Goal: Task Accomplishment & Management: Manage account settings

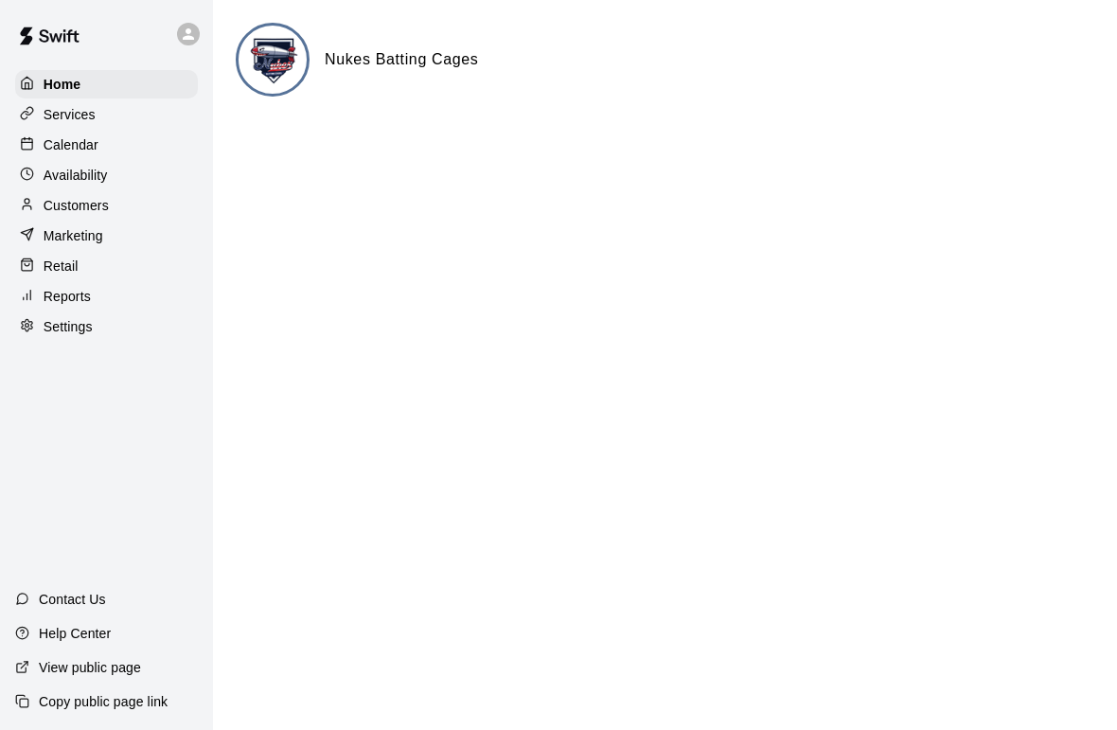
click at [60, 143] on p "Calendar" at bounding box center [71, 144] width 55 height 19
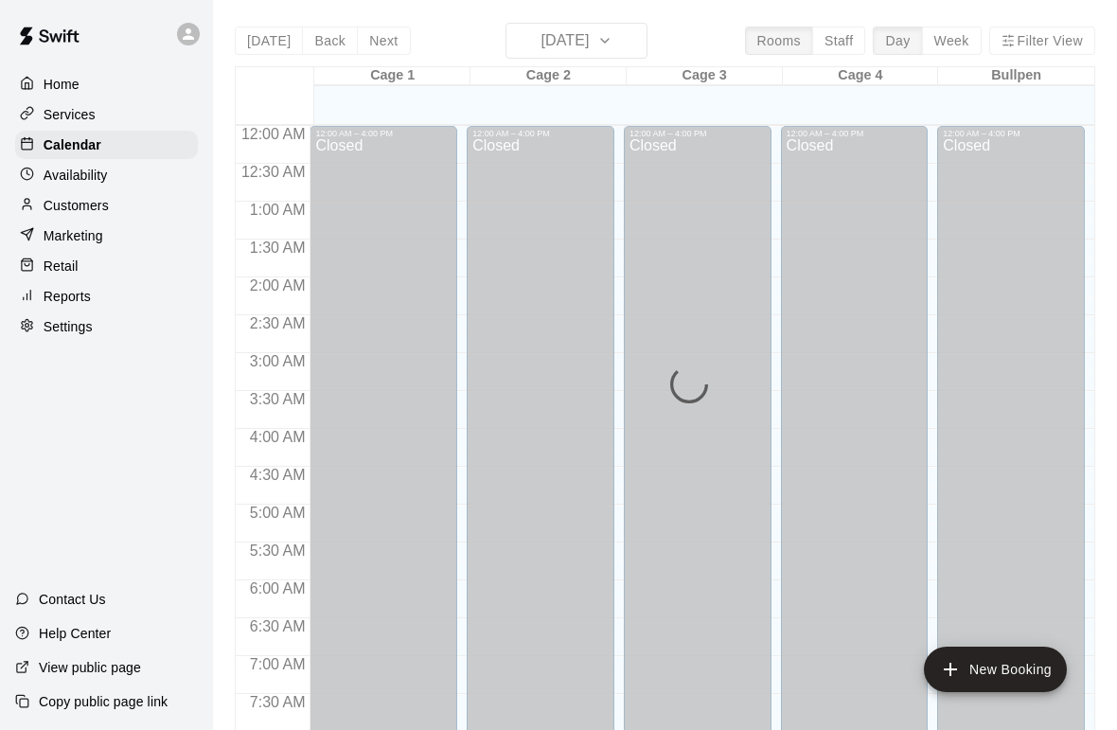
scroll to position [1136, 0]
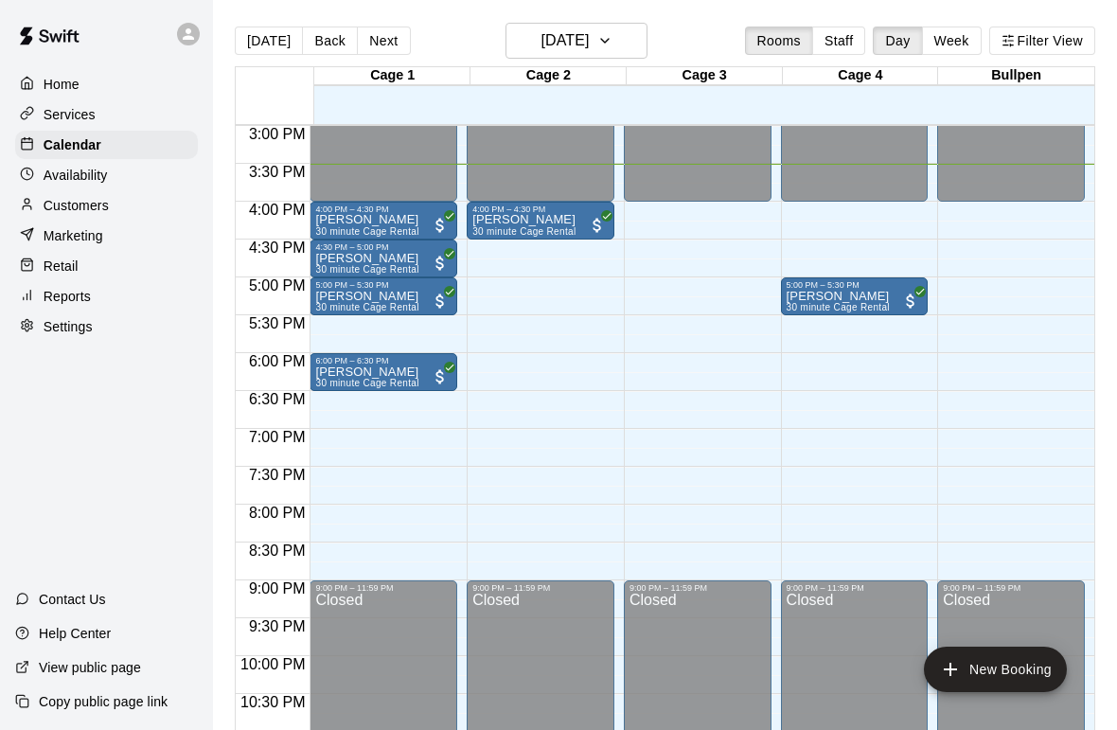
click at [524, 220] on p "[PERSON_NAME]" at bounding box center [524, 220] width 103 height 0
click at [675, 337] on div at bounding box center [558, 365] width 1117 height 730
click at [513, 205] on div at bounding box center [541, 205] width 136 height 0
click at [651, 377] on div at bounding box center [558, 365] width 1117 height 730
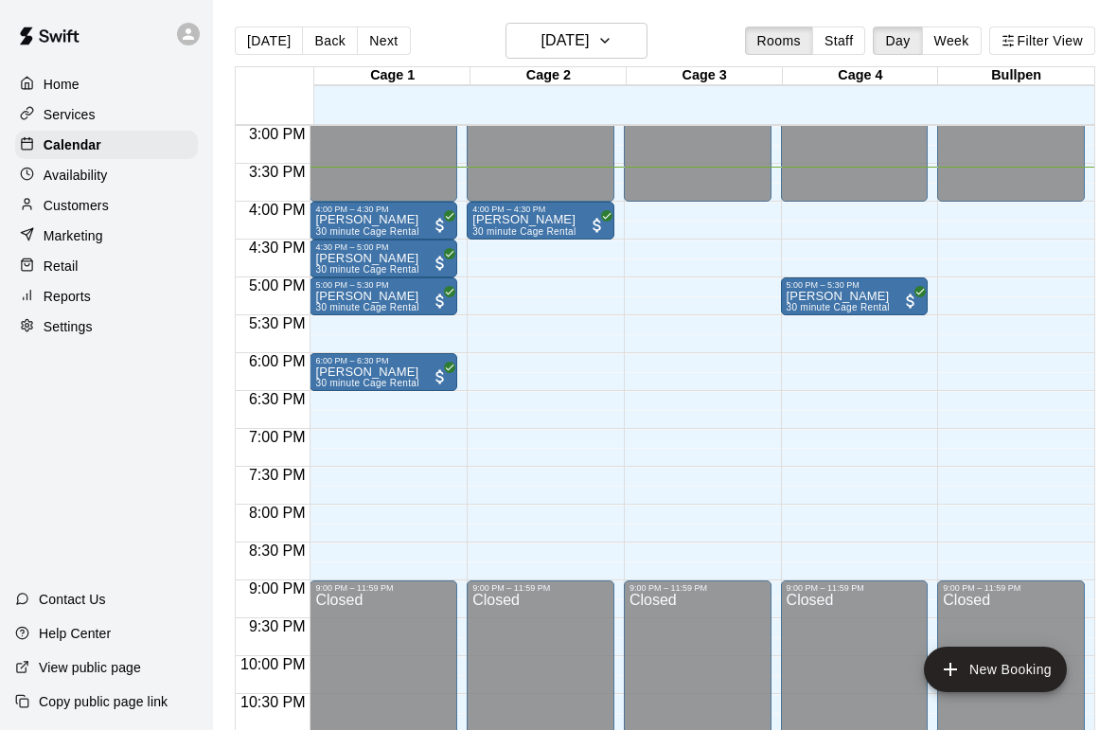
click at [536, 220] on p "[PERSON_NAME]" at bounding box center [524, 220] width 103 height 0
click at [641, 393] on div at bounding box center [558, 365] width 1117 height 730
click at [61, 210] on p "Customers" at bounding box center [76, 205] width 65 height 19
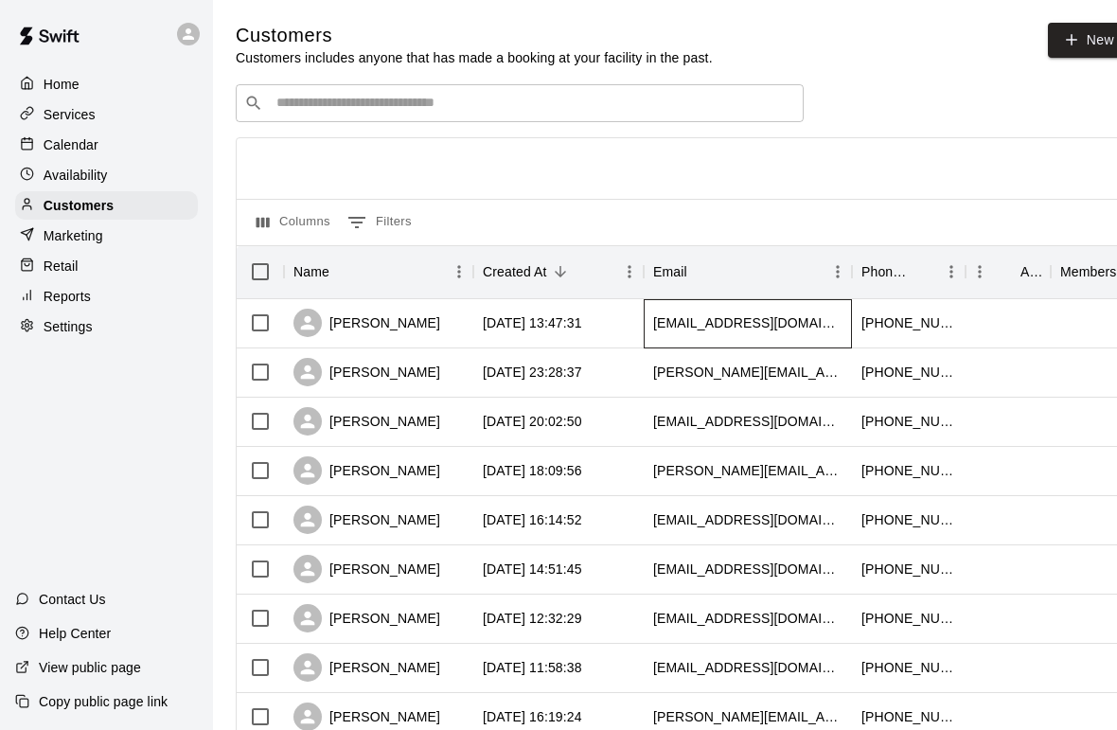
click at [790, 326] on div "[EMAIL_ADDRESS][DOMAIN_NAME]" at bounding box center [747, 322] width 189 height 19
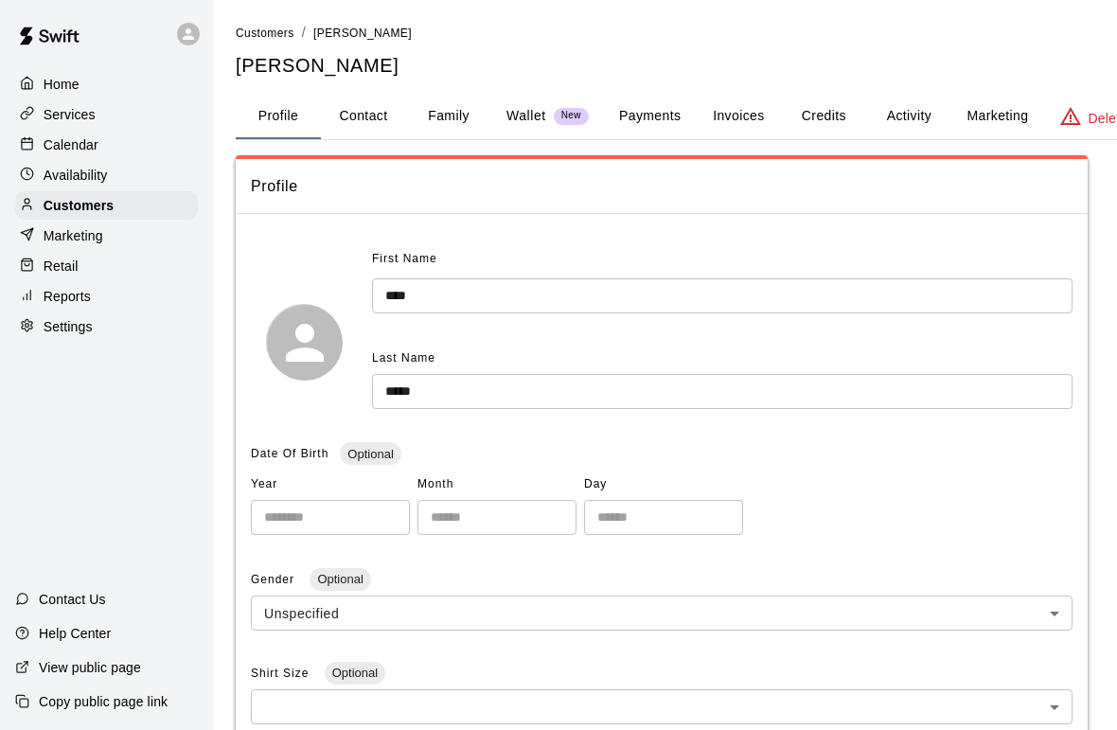
click at [441, 117] on button "Family" at bounding box center [448, 116] width 85 height 45
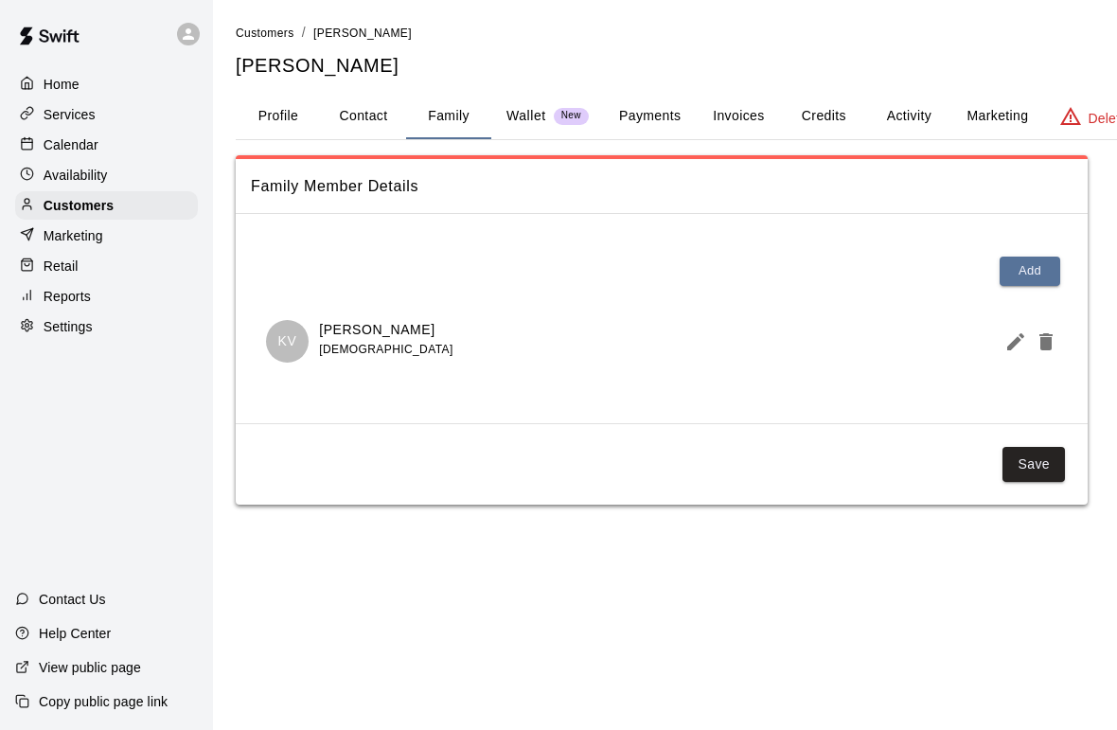
click at [51, 85] on p "Home" at bounding box center [62, 84] width 36 height 19
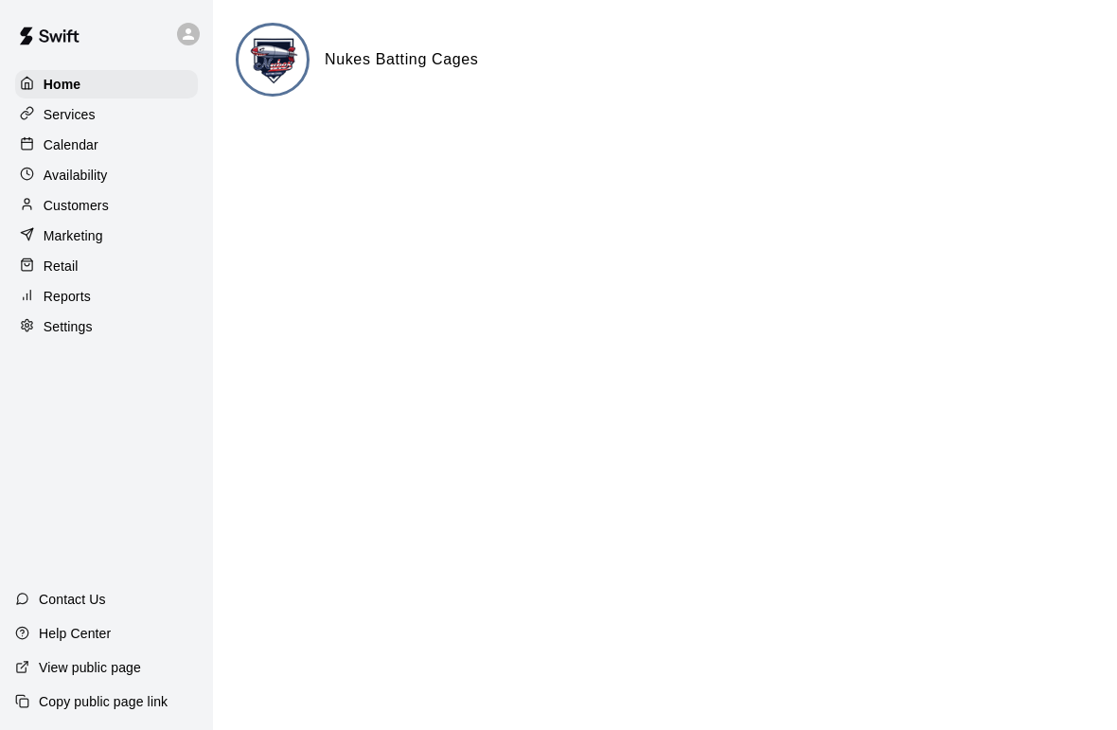
click at [57, 175] on p "Availability" at bounding box center [76, 175] width 64 height 19
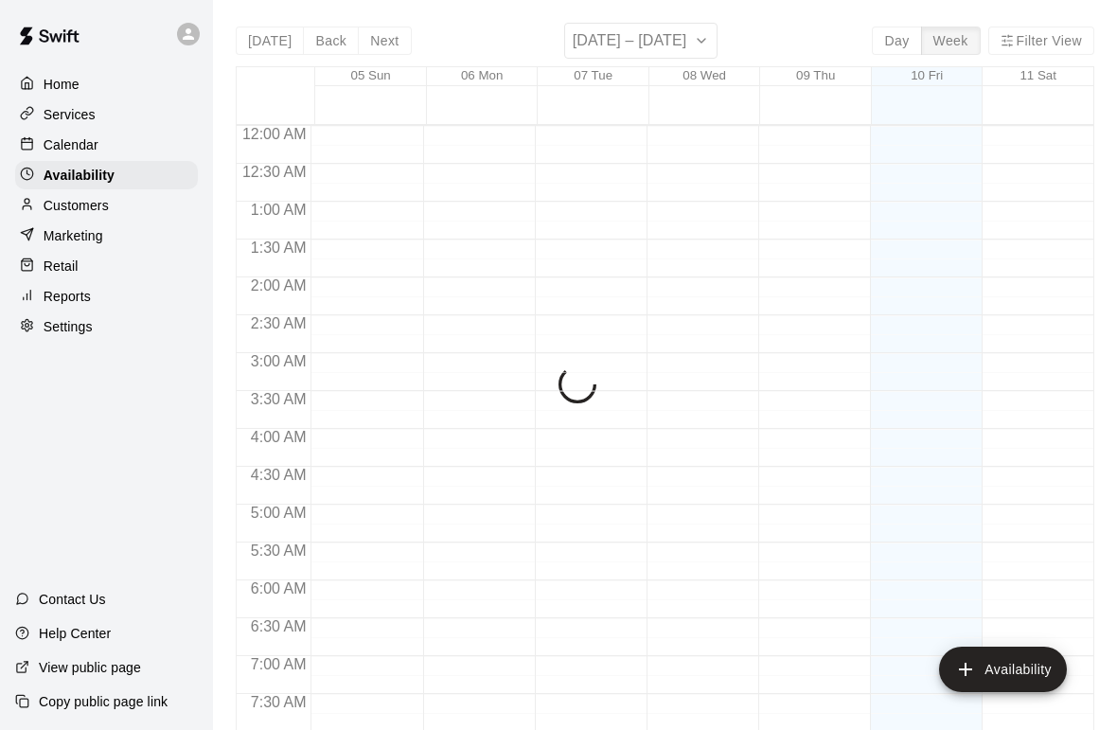
scroll to position [1178, 0]
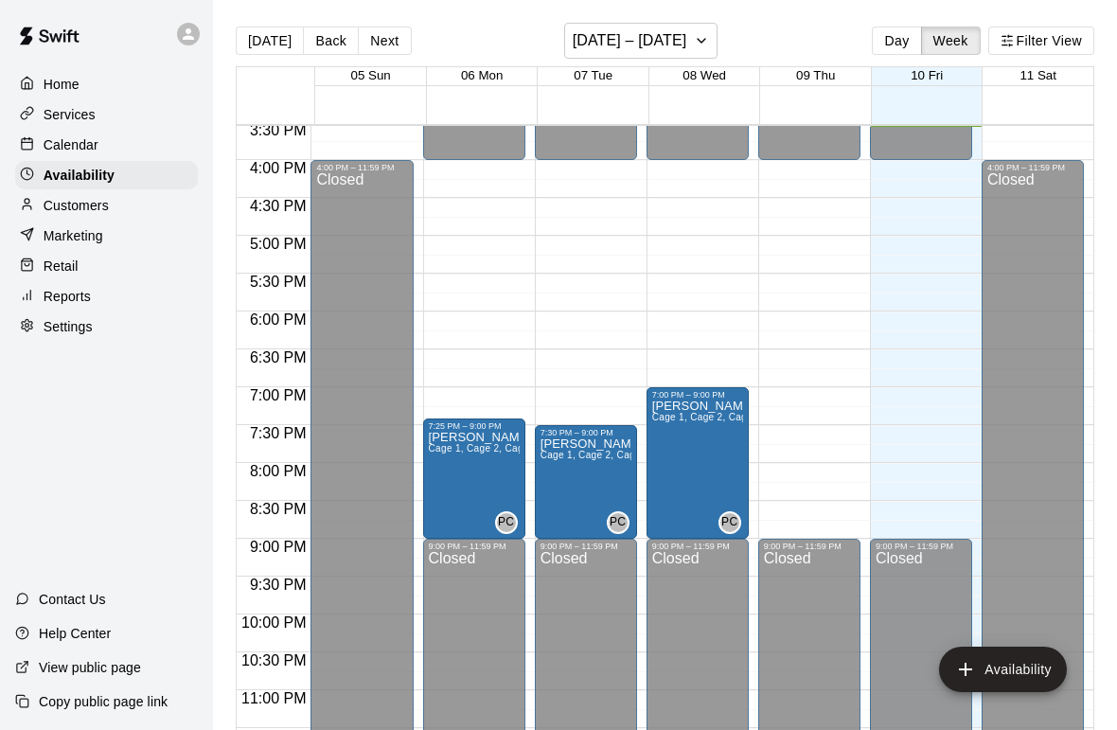
click at [66, 210] on p "Customers" at bounding box center [76, 205] width 65 height 19
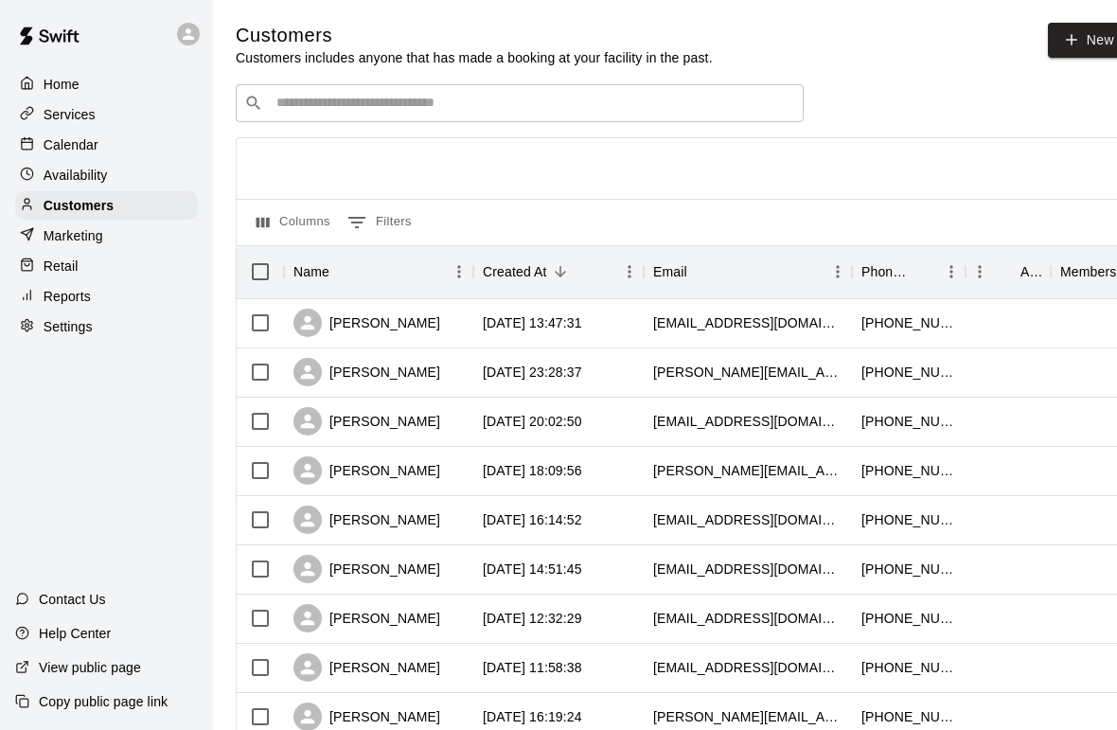
click at [59, 142] on p "Calendar" at bounding box center [71, 144] width 55 height 19
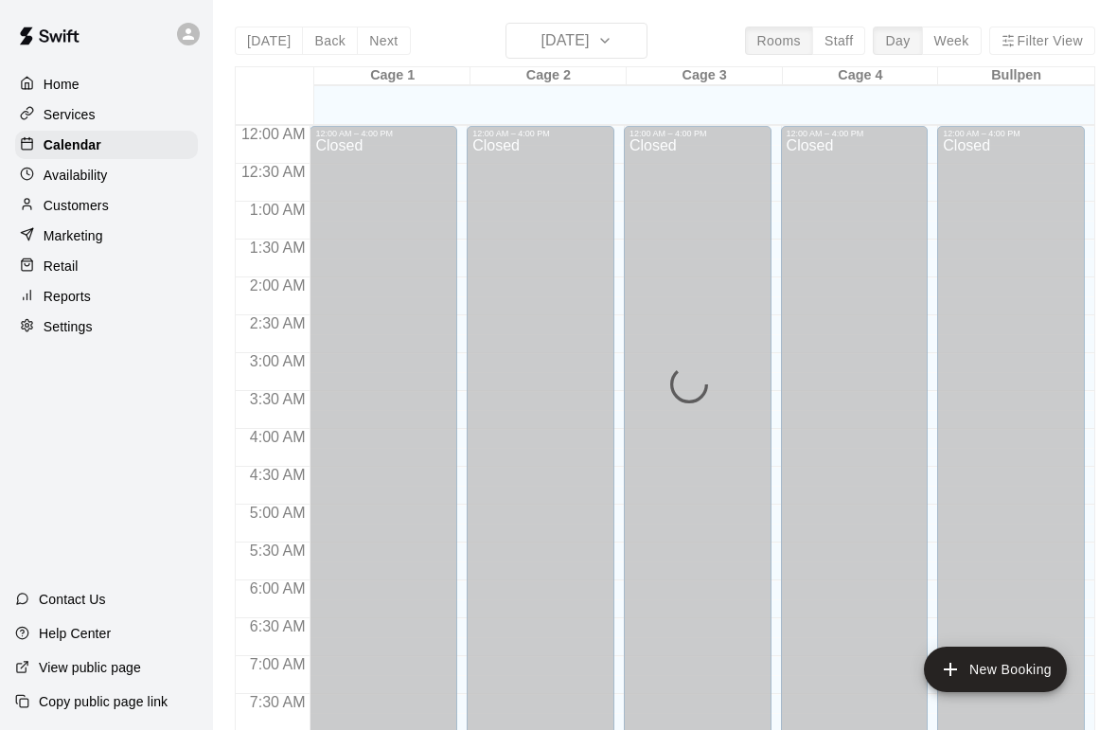
scroll to position [1136, 0]
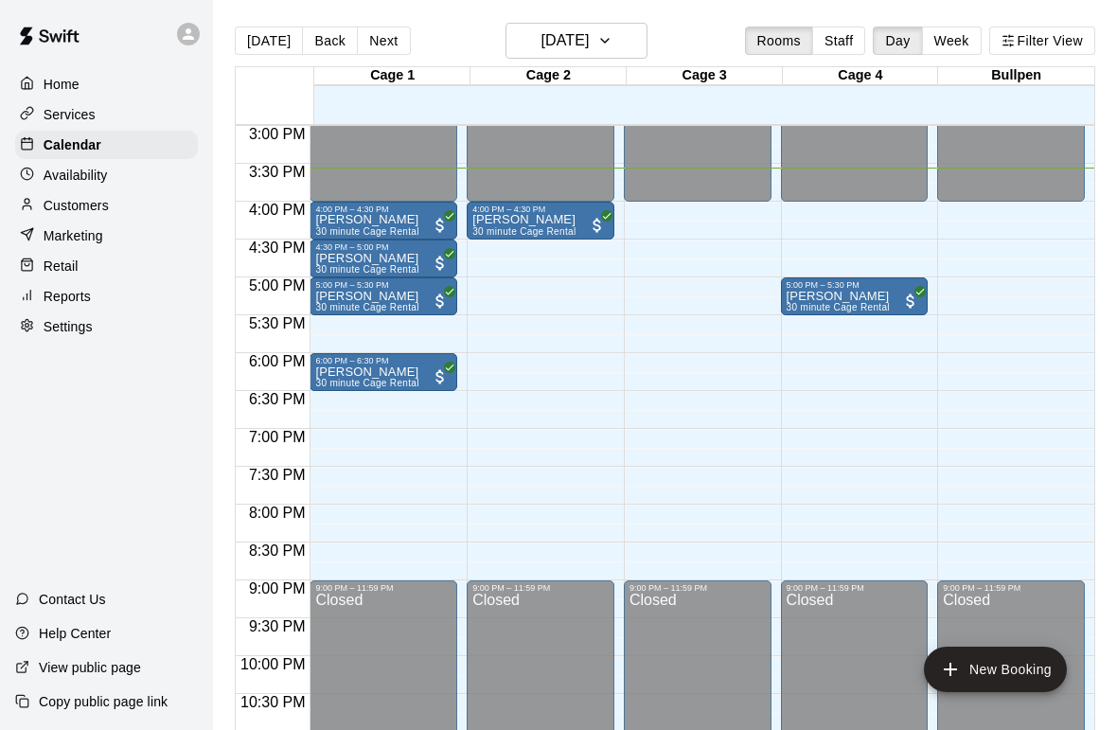
click at [536, 220] on p "[PERSON_NAME]" at bounding box center [524, 220] width 103 height 0
click at [496, 232] on icon "edit" at bounding box center [494, 241] width 23 height 23
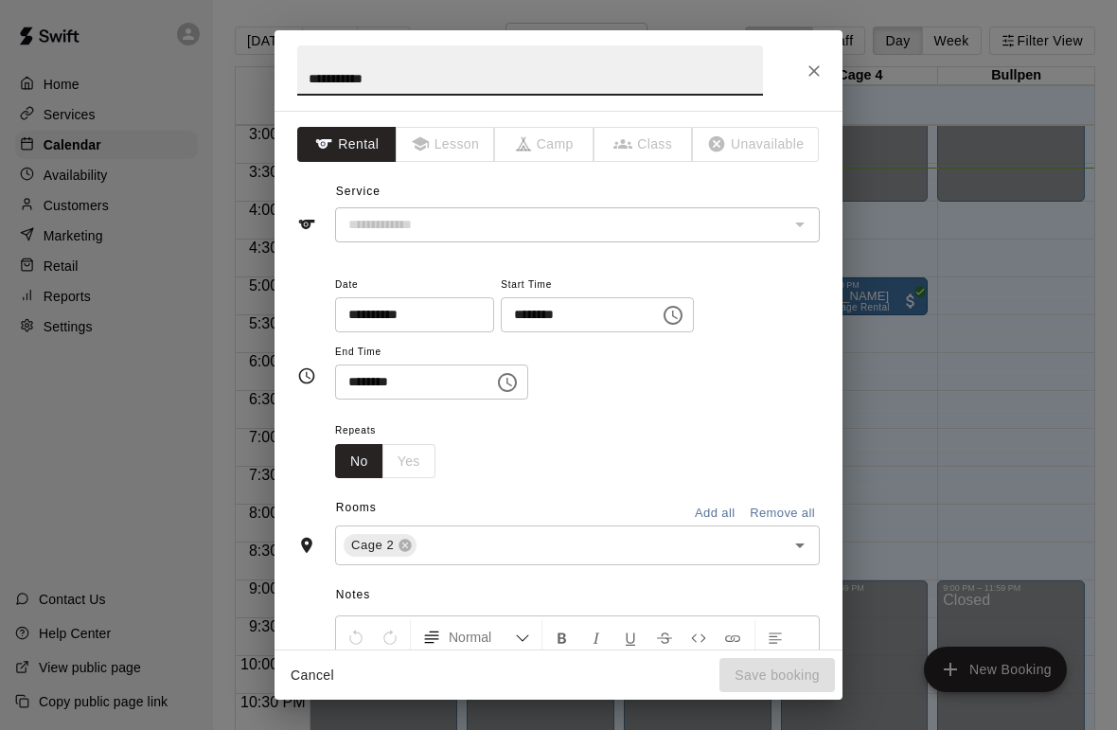
type input "**********"
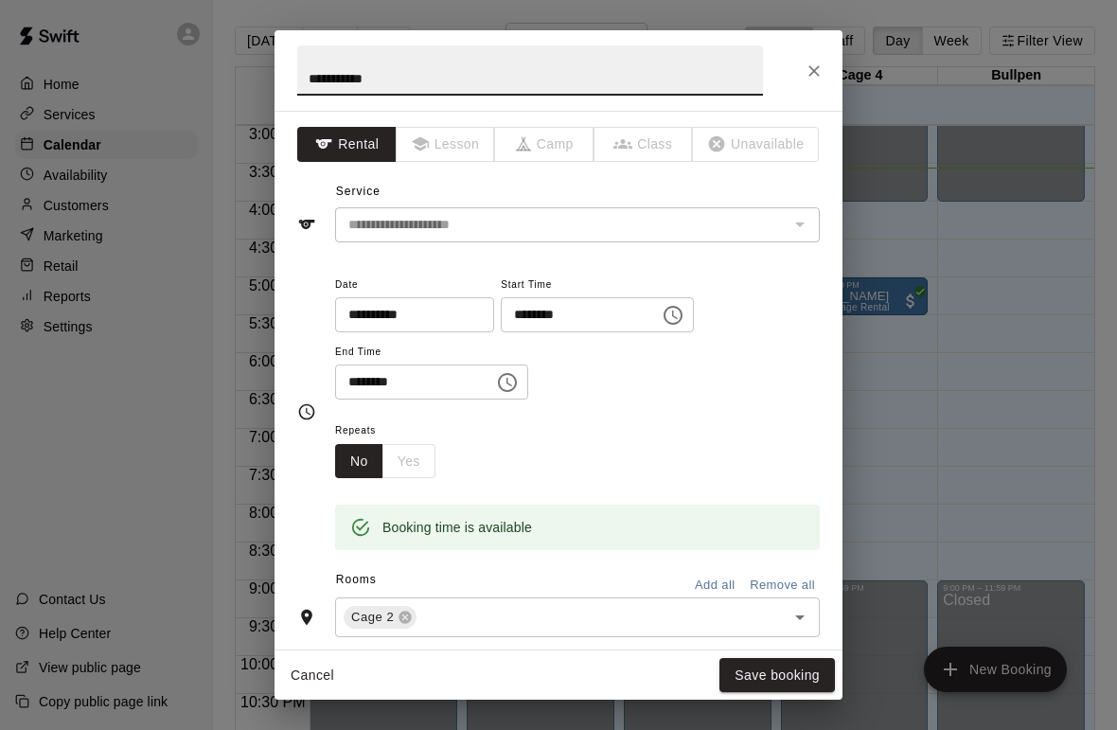
click at [798, 606] on icon "Open" at bounding box center [800, 617] width 23 height 23
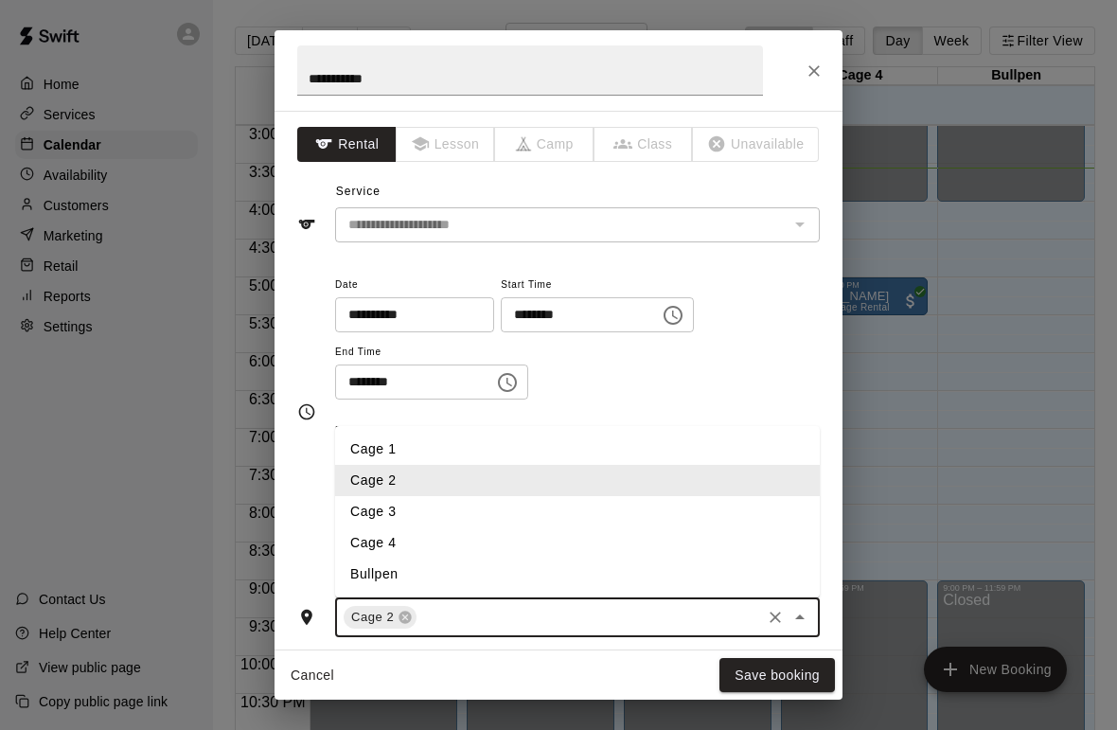
scroll to position [30, 0]
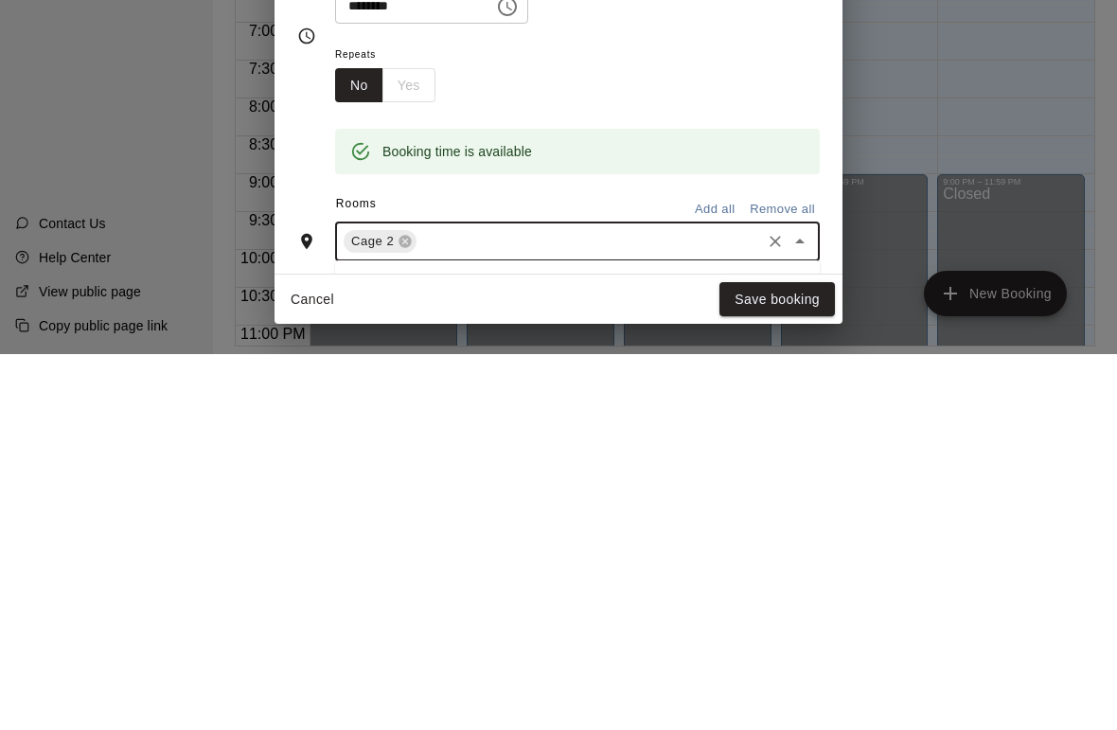
click at [501, 606] on input "text" at bounding box center [589, 618] width 339 height 24
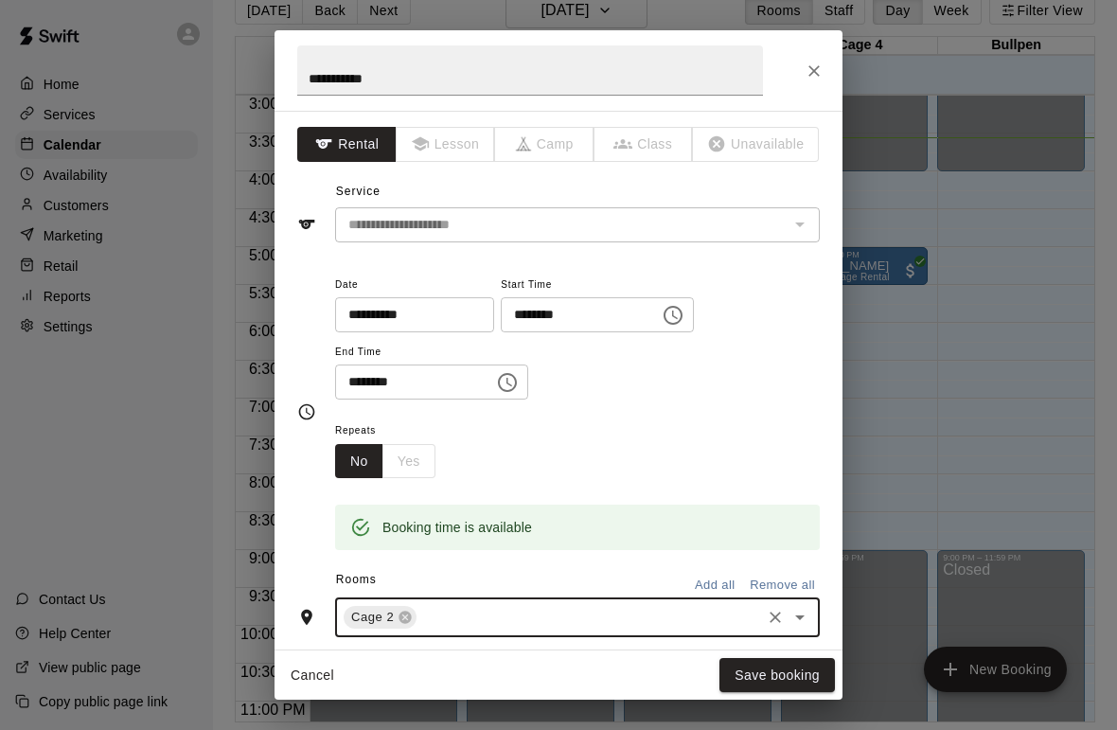
click at [577, 608] on input "text" at bounding box center [589, 618] width 339 height 24
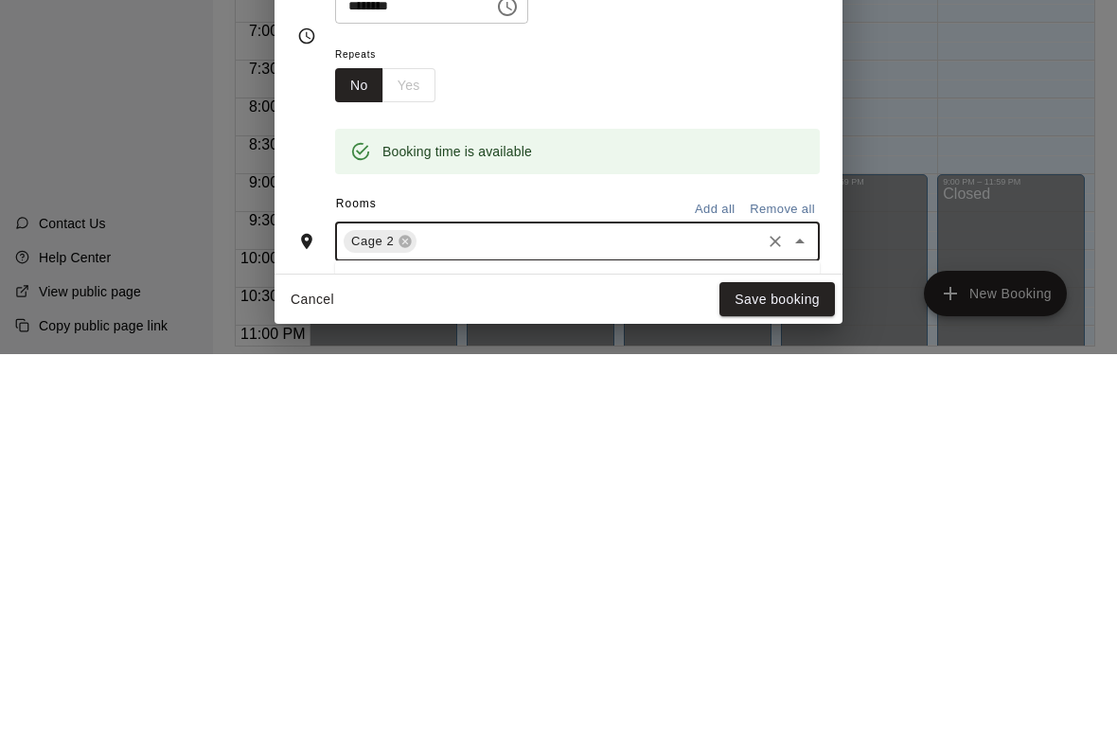
click at [296, 233] on div "**********" at bounding box center [559, 380] width 568 height 539
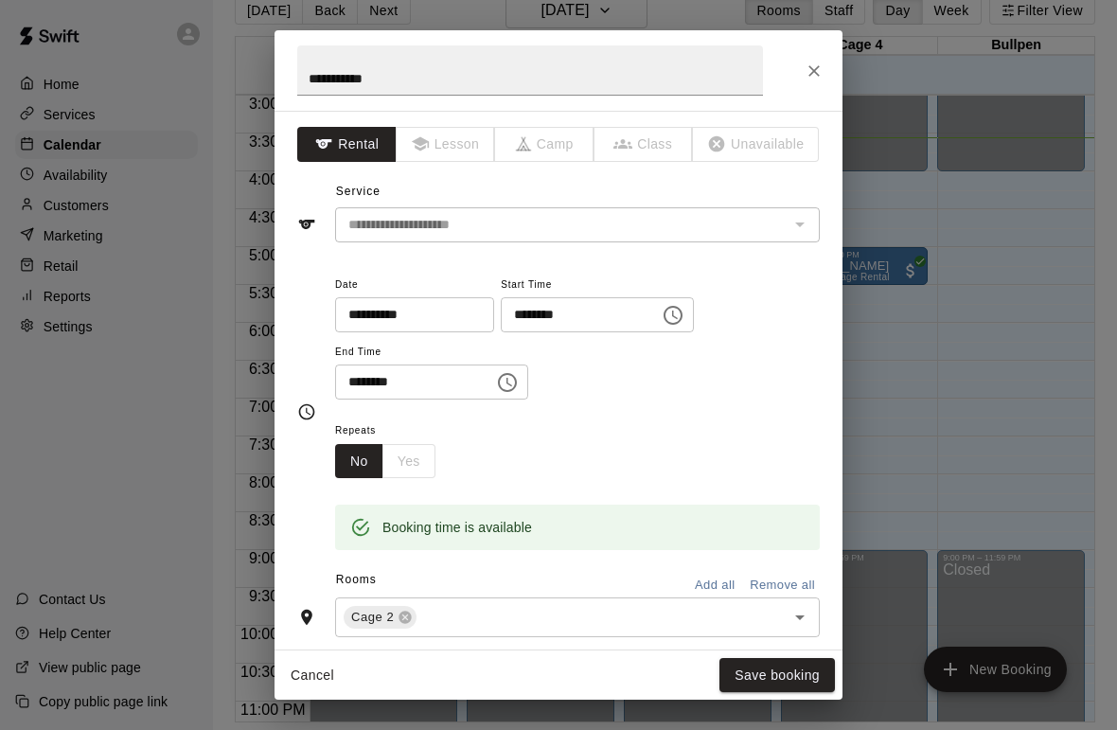
click at [400, 614] on icon at bounding box center [406, 618] width 12 height 12
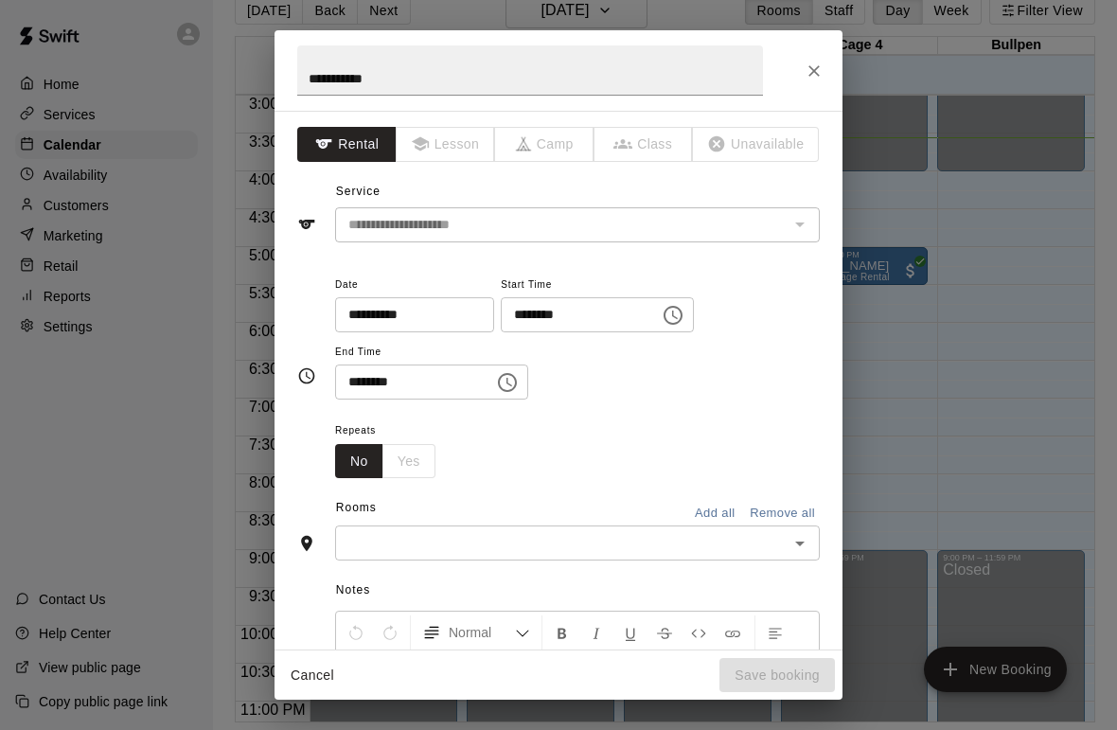
click at [423, 531] on input "text" at bounding box center [562, 543] width 442 height 24
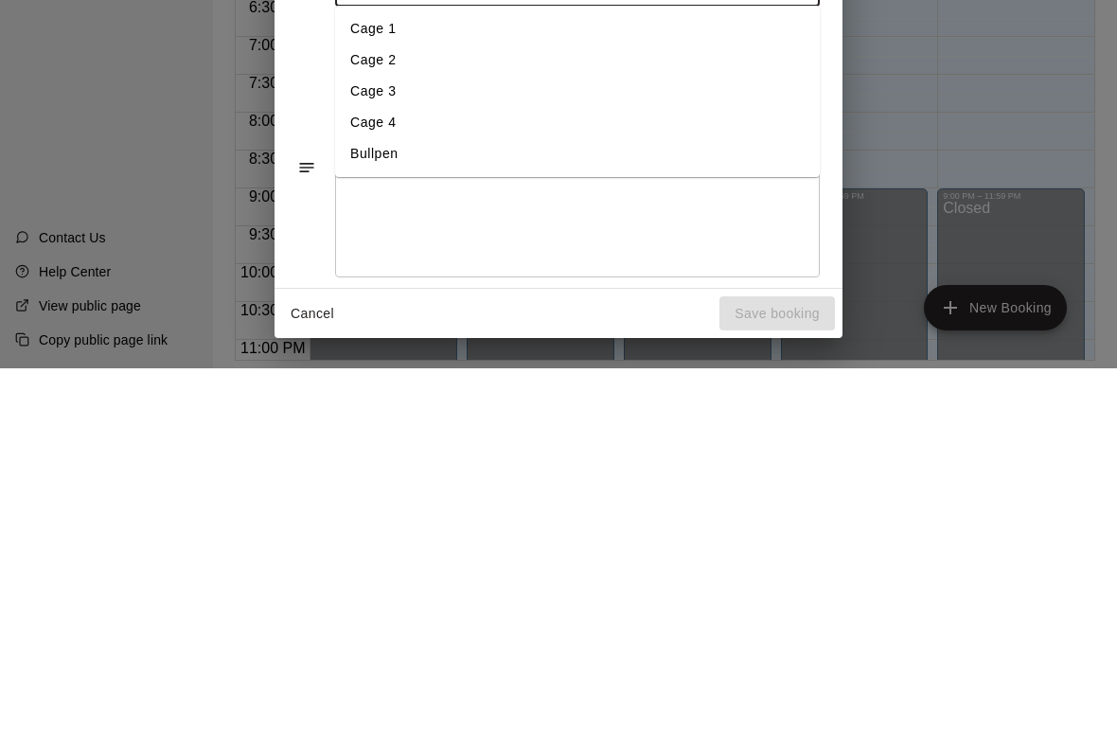
scroll to position [211, 0]
click at [371, 419] on li "Cage 3" at bounding box center [577, 434] width 485 height 31
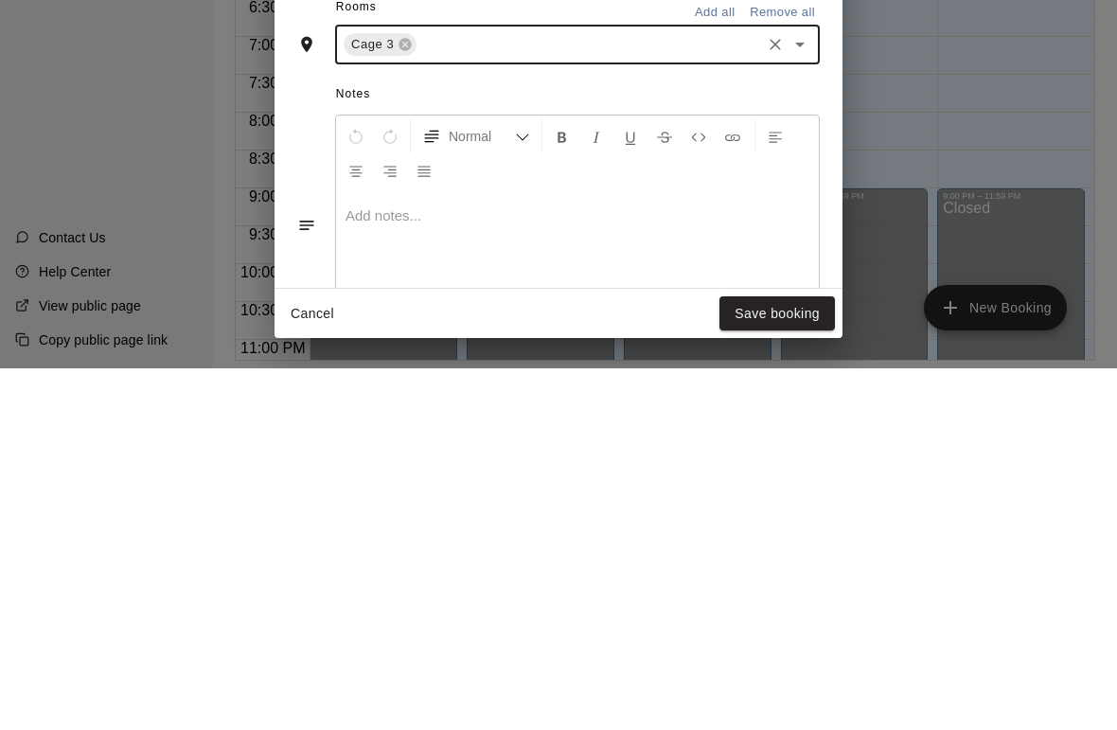
click at [759, 658] on button "Save booking" at bounding box center [778, 675] width 116 height 35
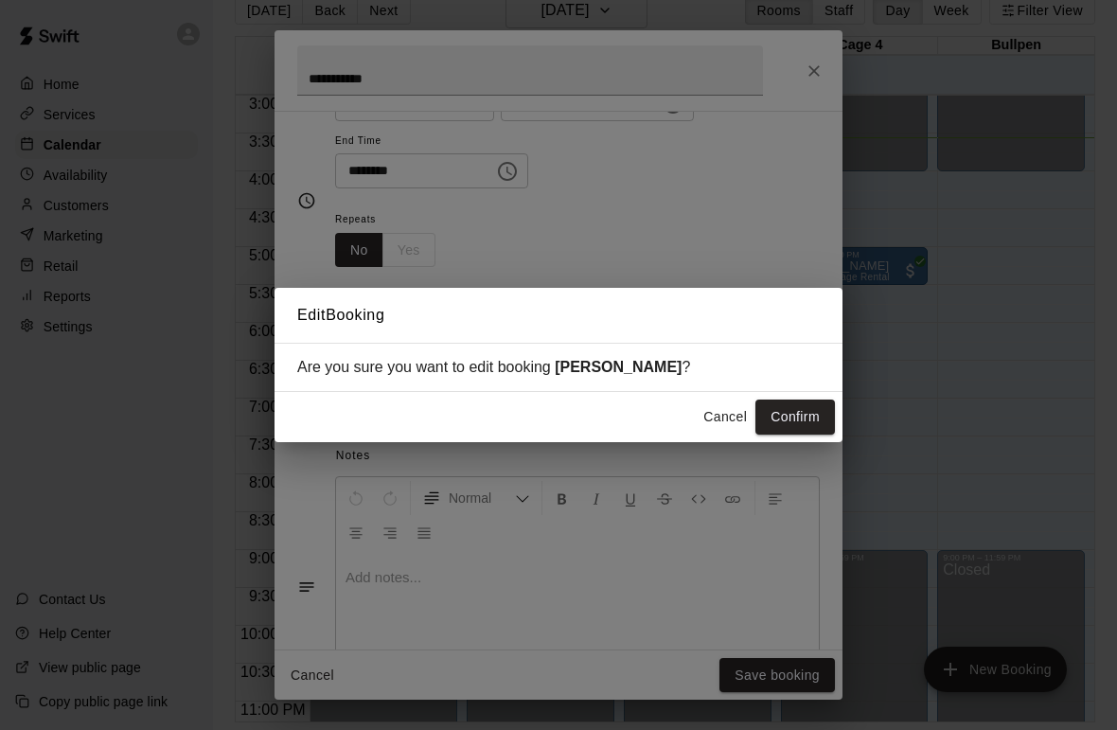
click at [798, 412] on button "Confirm" at bounding box center [796, 417] width 80 height 35
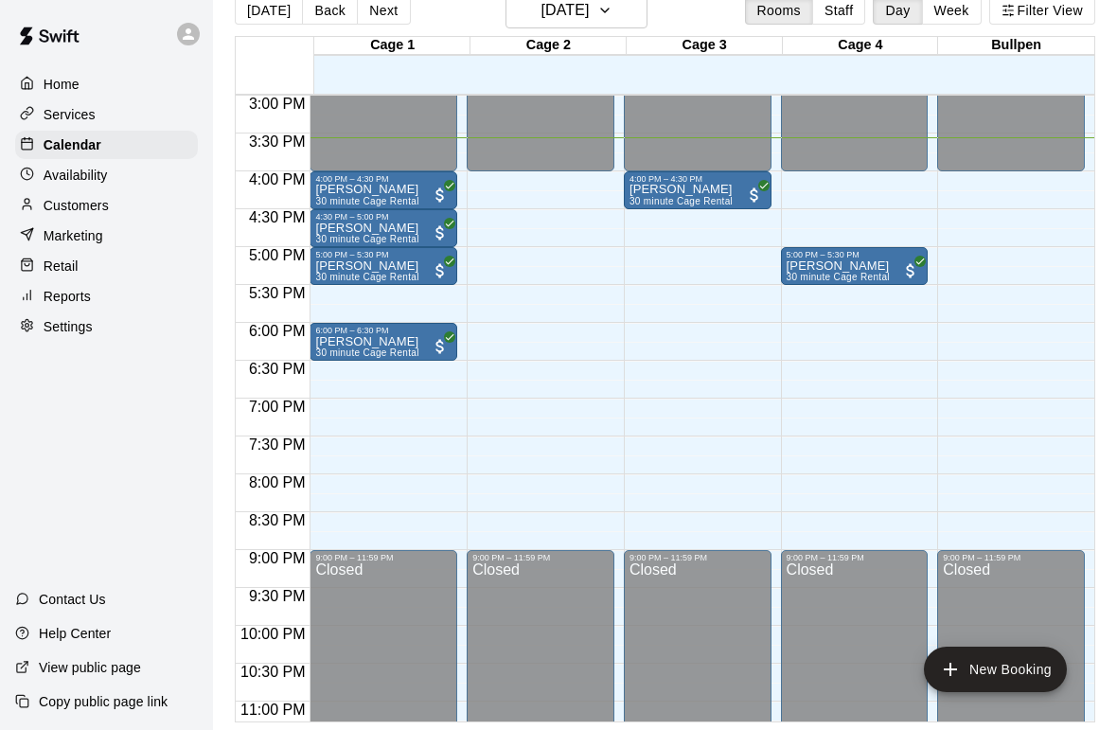
click at [365, 228] on p "[PERSON_NAME]" at bounding box center [366, 228] width 103 height 0
click at [629, 343] on div at bounding box center [558, 365] width 1117 height 730
click at [52, 207] on p "Customers" at bounding box center [76, 205] width 65 height 19
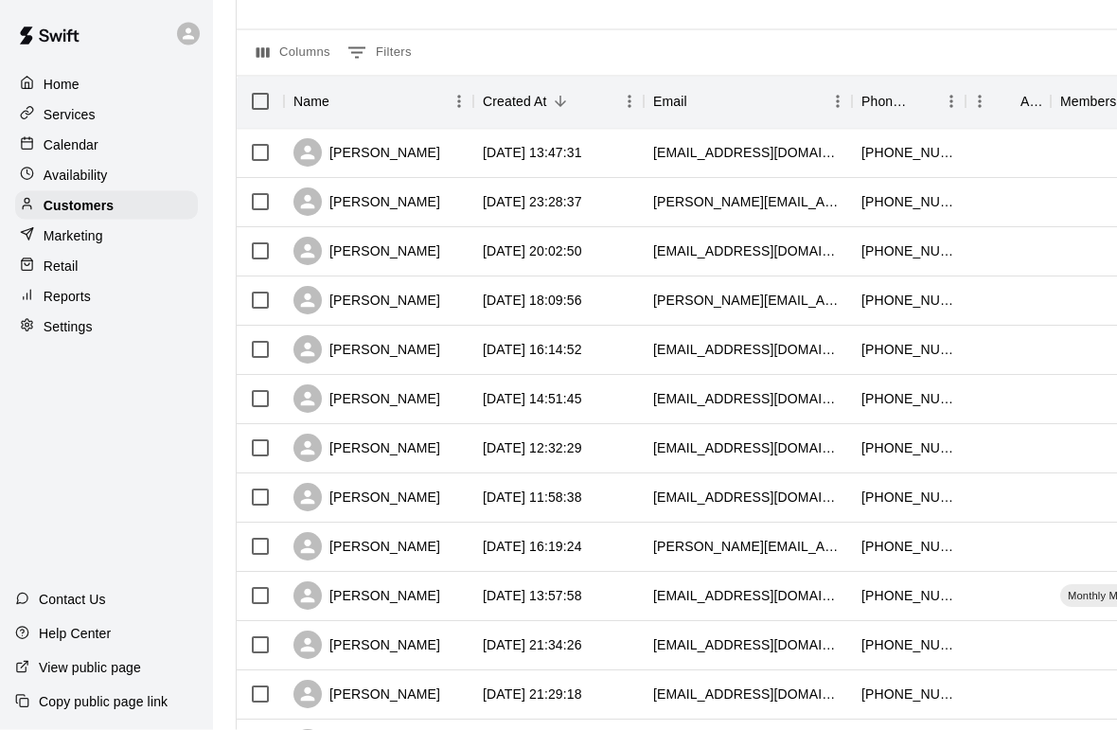
scroll to position [170, 0]
click at [498, 448] on div "[DATE] 12:32:29" at bounding box center [532, 447] width 99 height 19
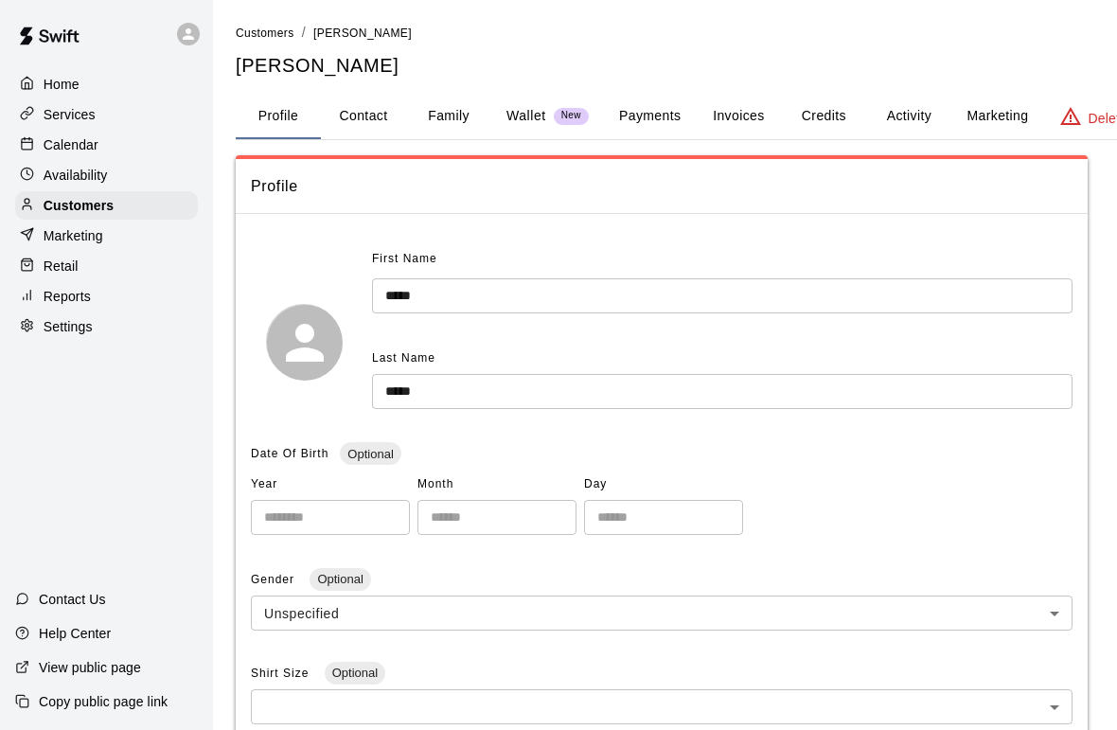
click at [438, 110] on button "Family" at bounding box center [448, 116] width 85 height 45
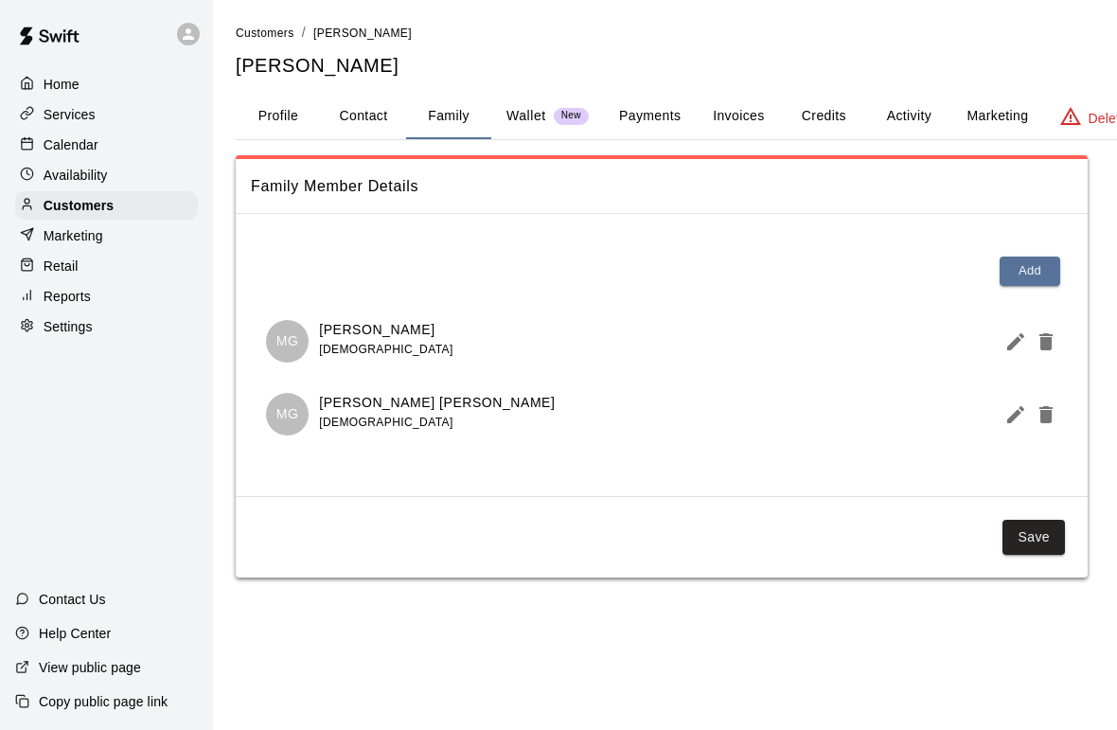
click at [53, 87] on p "Home" at bounding box center [62, 84] width 36 height 19
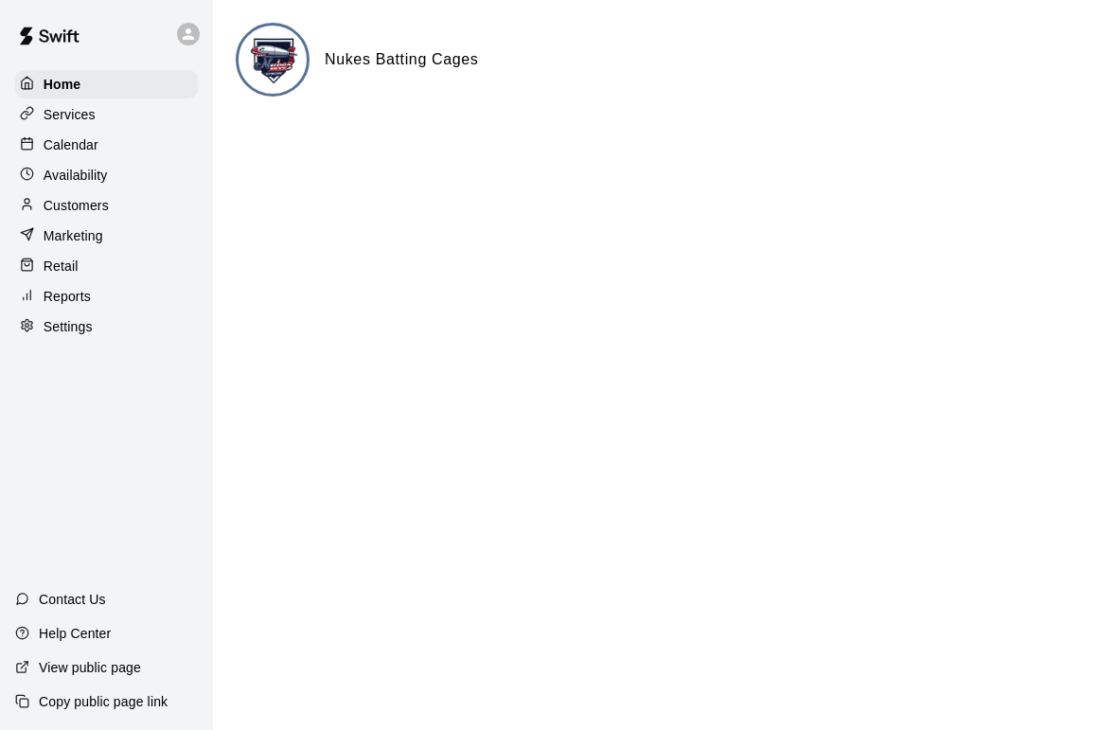
click at [59, 170] on p "Availability" at bounding box center [76, 175] width 64 height 19
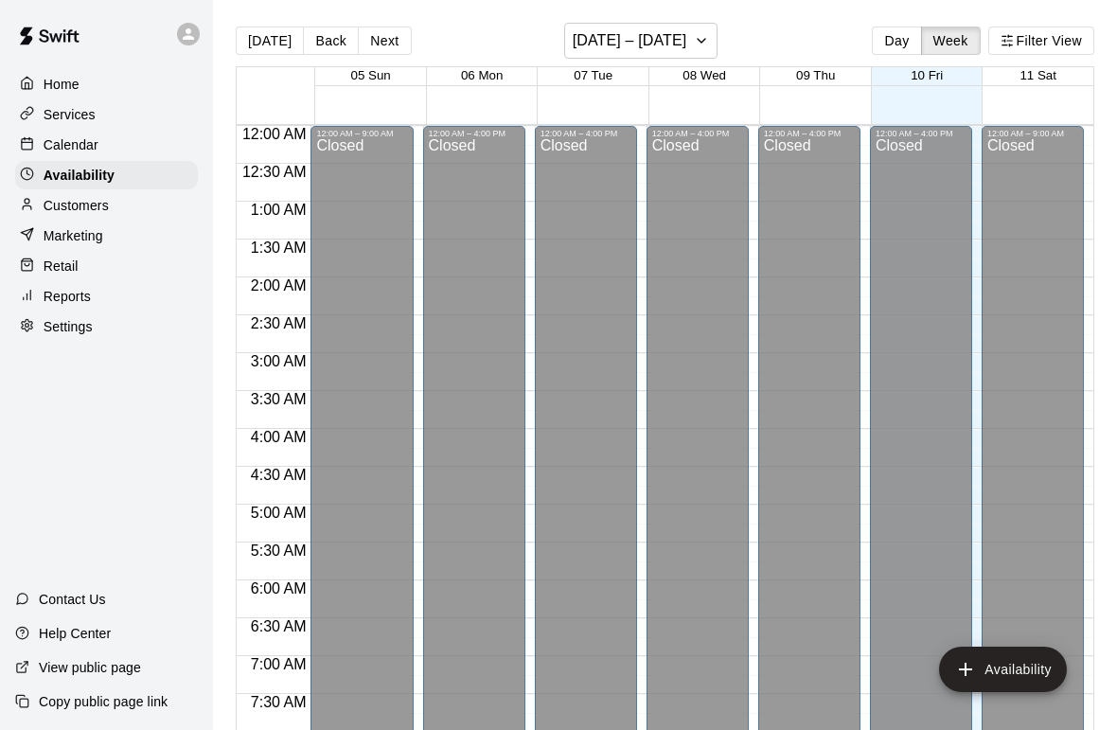
scroll to position [1179, 0]
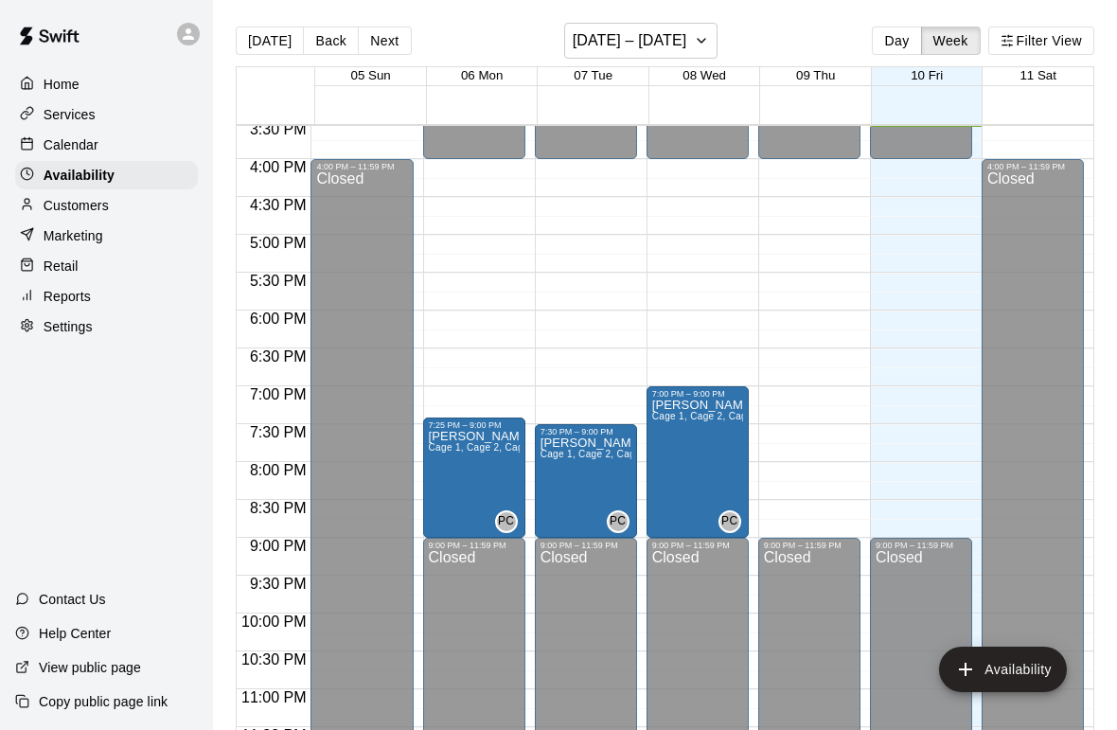
click at [57, 143] on p "Calendar" at bounding box center [71, 144] width 55 height 19
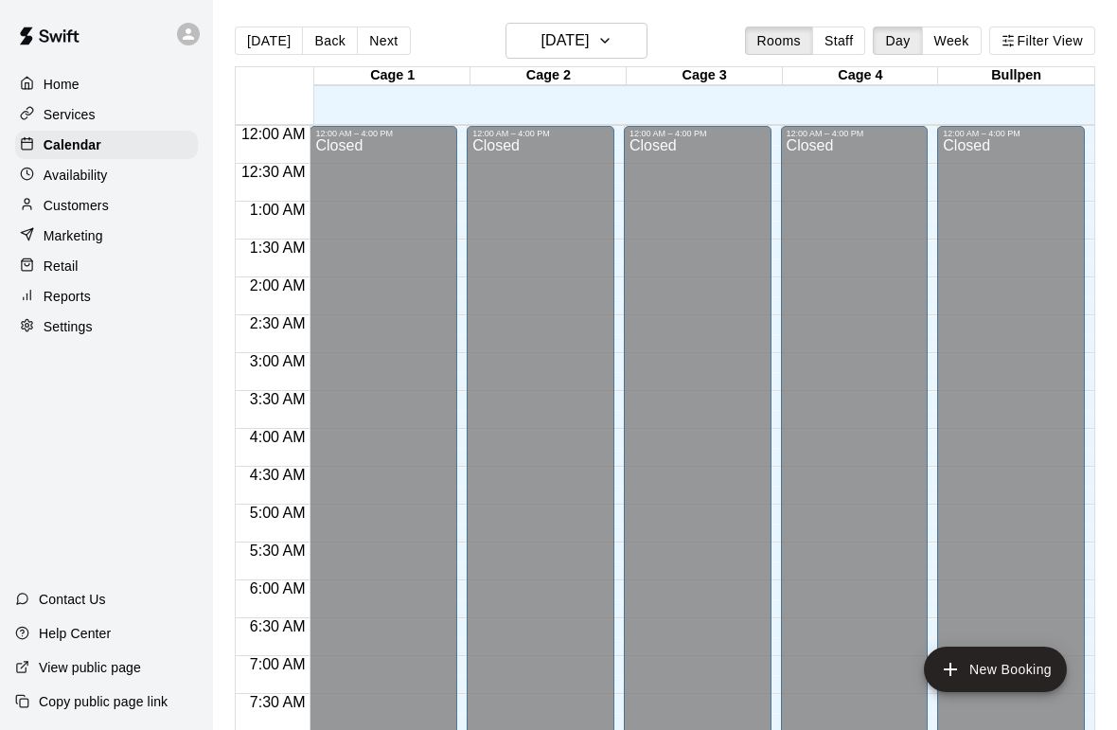
scroll to position [1136, 0]
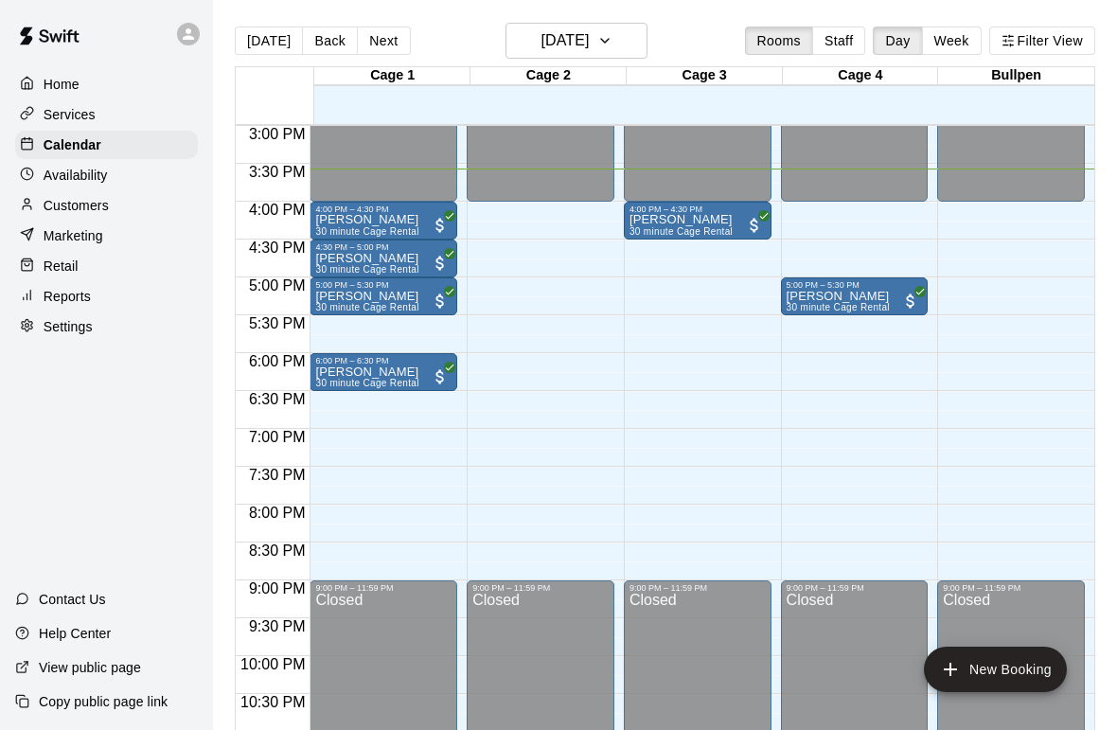
click at [389, 259] on p "[PERSON_NAME]" at bounding box center [366, 259] width 103 height 0
click at [344, 278] on icon "edit" at bounding box center [338, 280] width 23 height 23
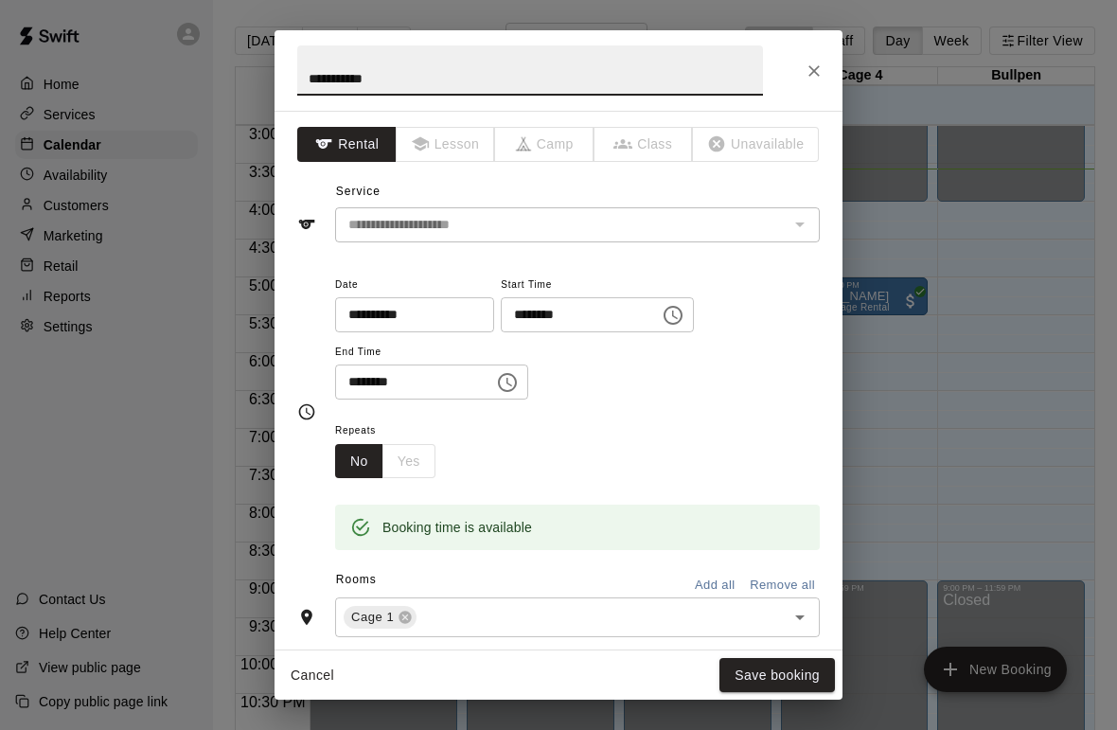
click at [398, 611] on icon at bounding box center [405, 617] width 15 height 15
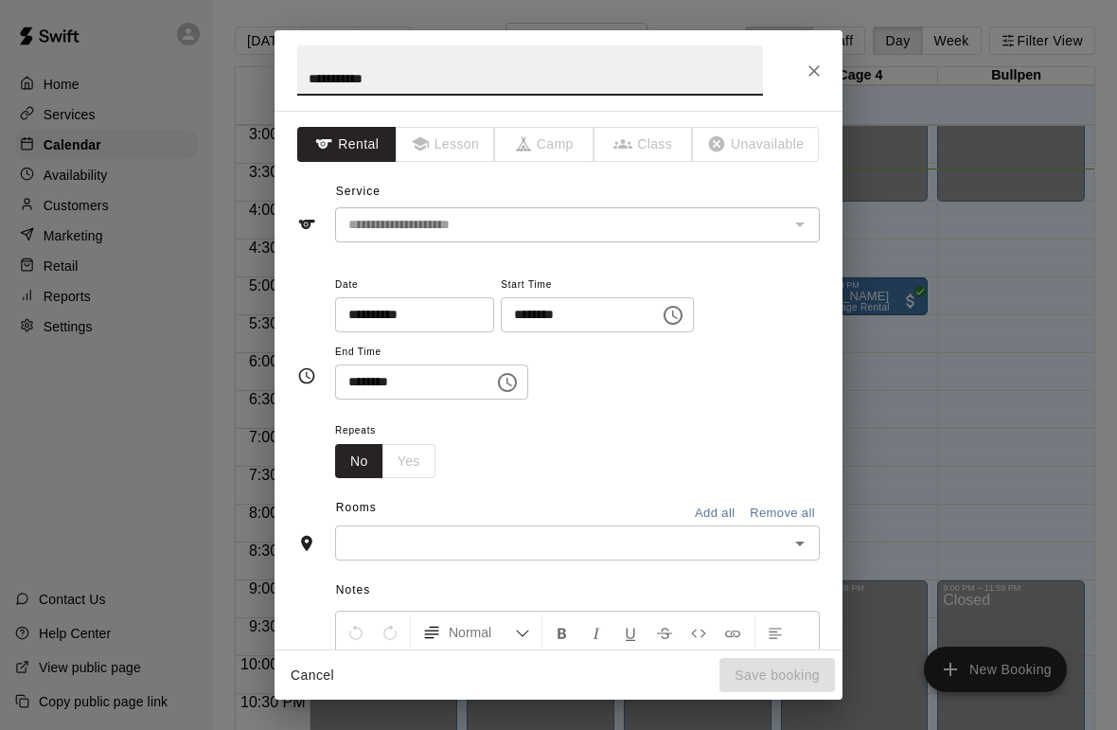
click at [796, 532] on icon "Open" at bounding box center [800, 543] width 23 height 23
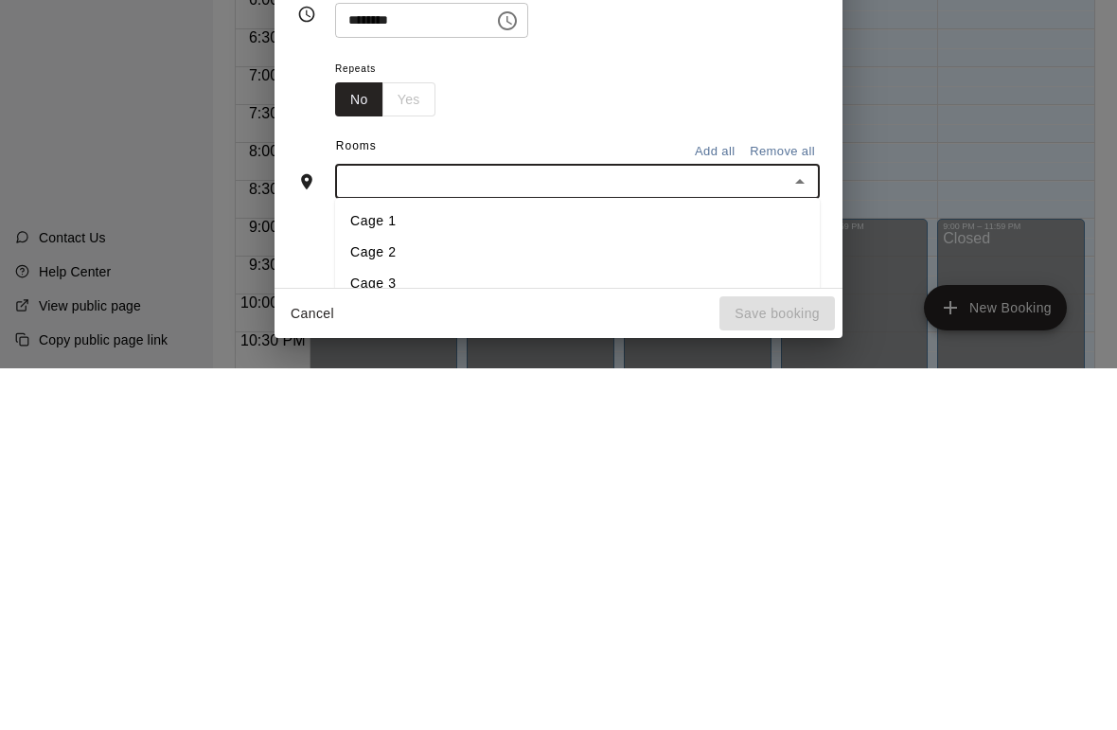
click at [379, 599] on li "Cage 2" at bounding box center [577, 614] width 485 height 31
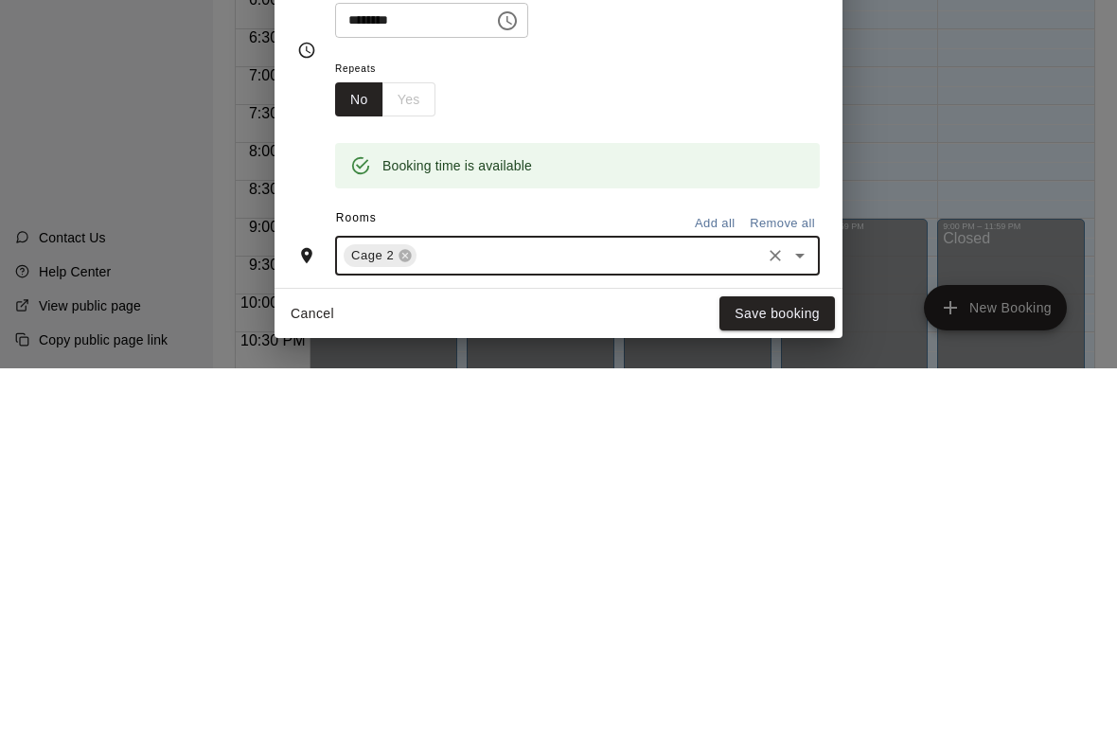
click at [788, 658] on button "Save booking" at bounding box center [778, 675] width 116 height 35
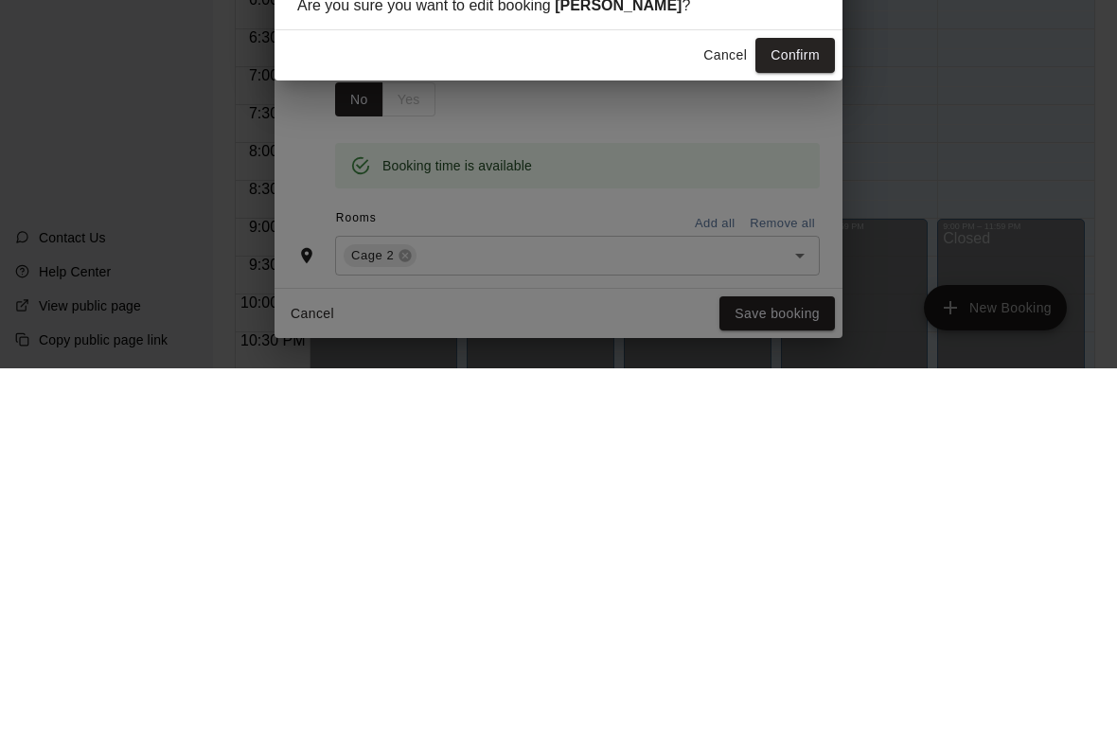
scroll to position [30, 0]
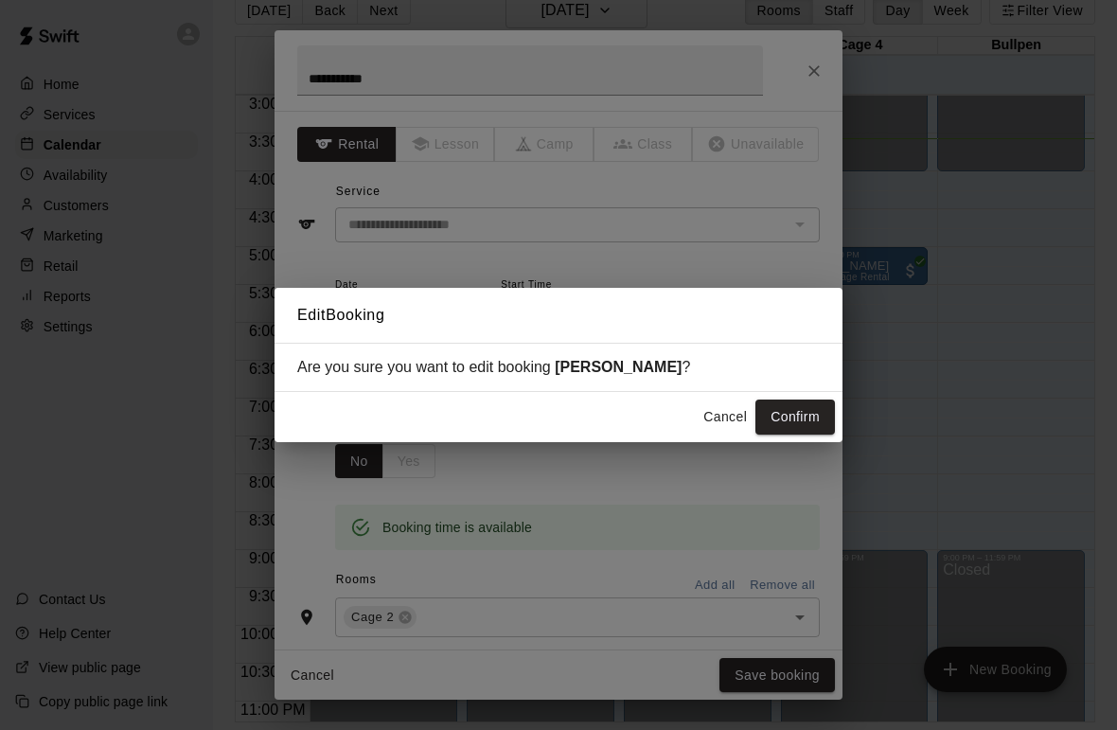
click at [803, 413] on button "Confirm" at bounding box center [796, 417] width 80 height 35
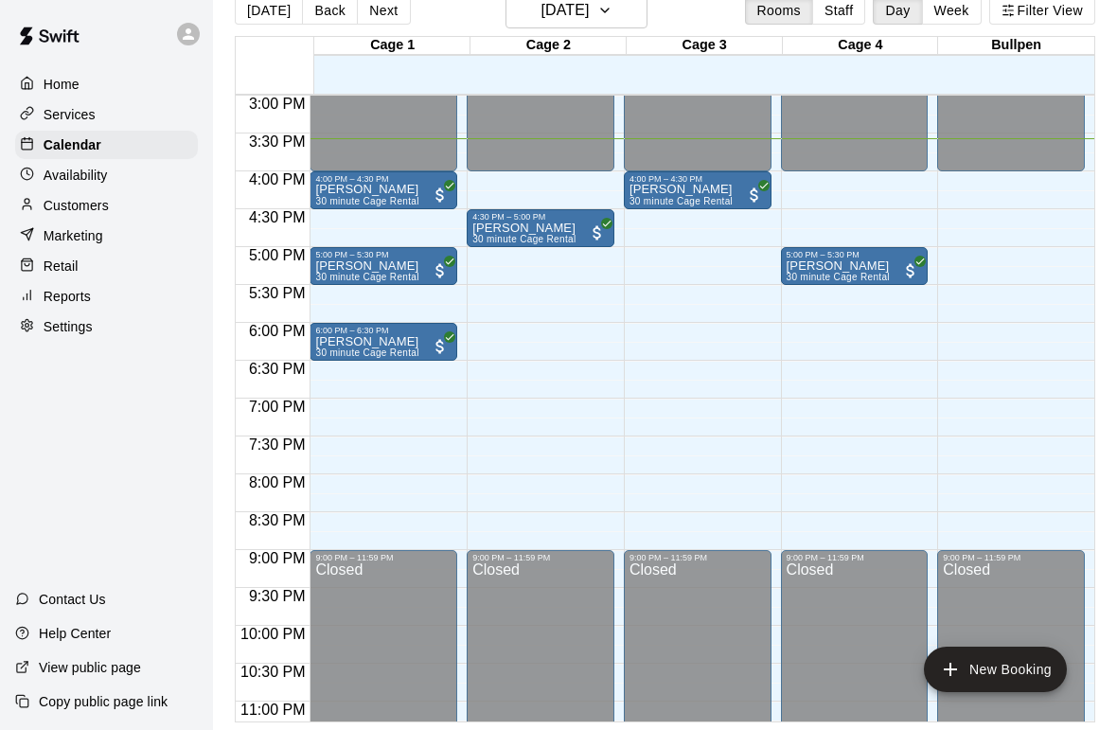
click at [371, 259] on div "5:00 PM – 5:30 PM" at bounding box center [383, 254] width 136 height 9
click at [342, 264] on icon "edit" at bounding box center [338, 270] width 23 height 23
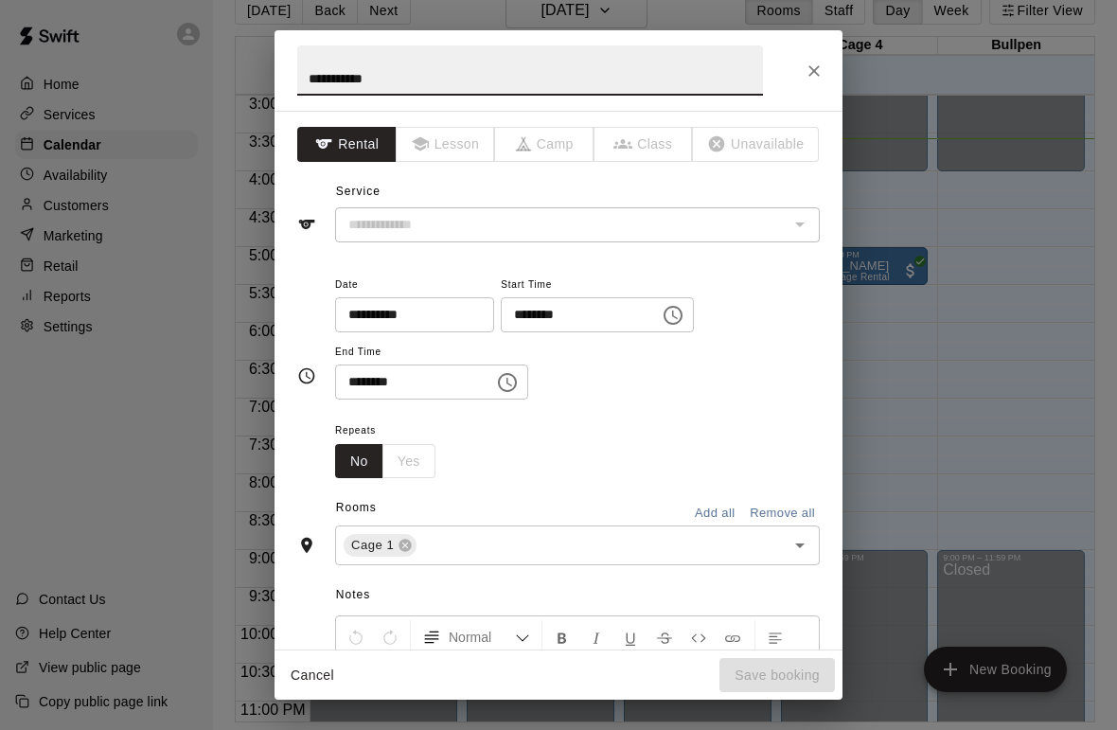
type input "**********"
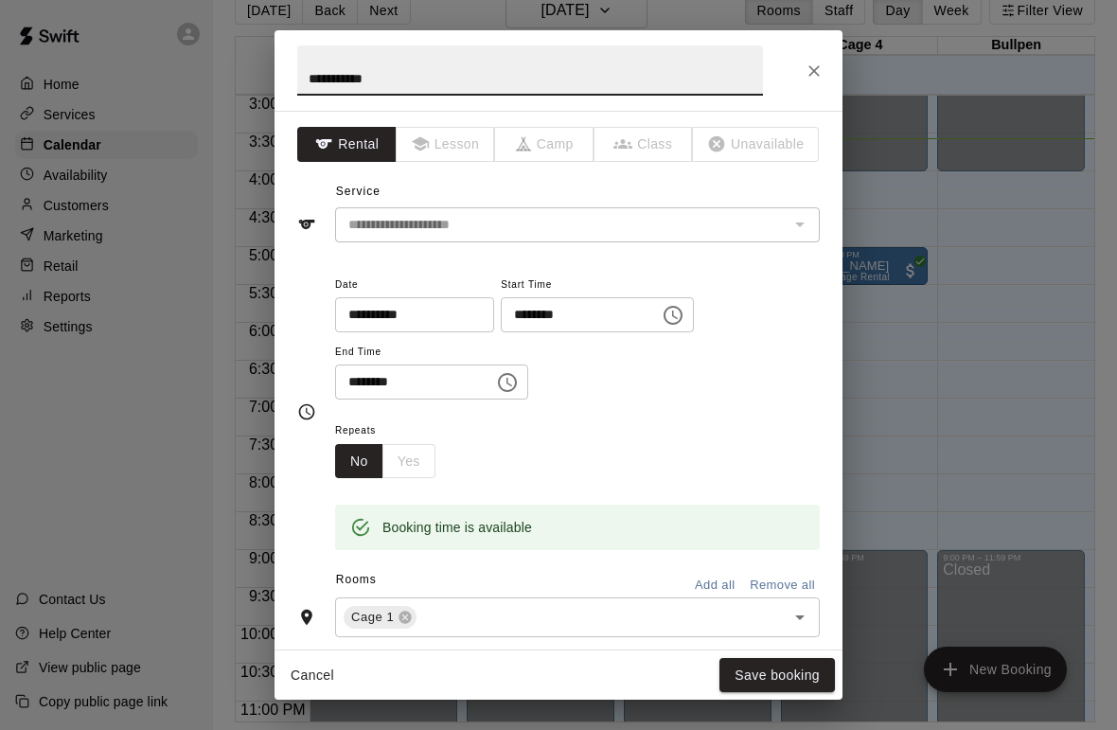
click at [806, 606] on icon "Open" at bounding box center [800, 617] width 23 height 23
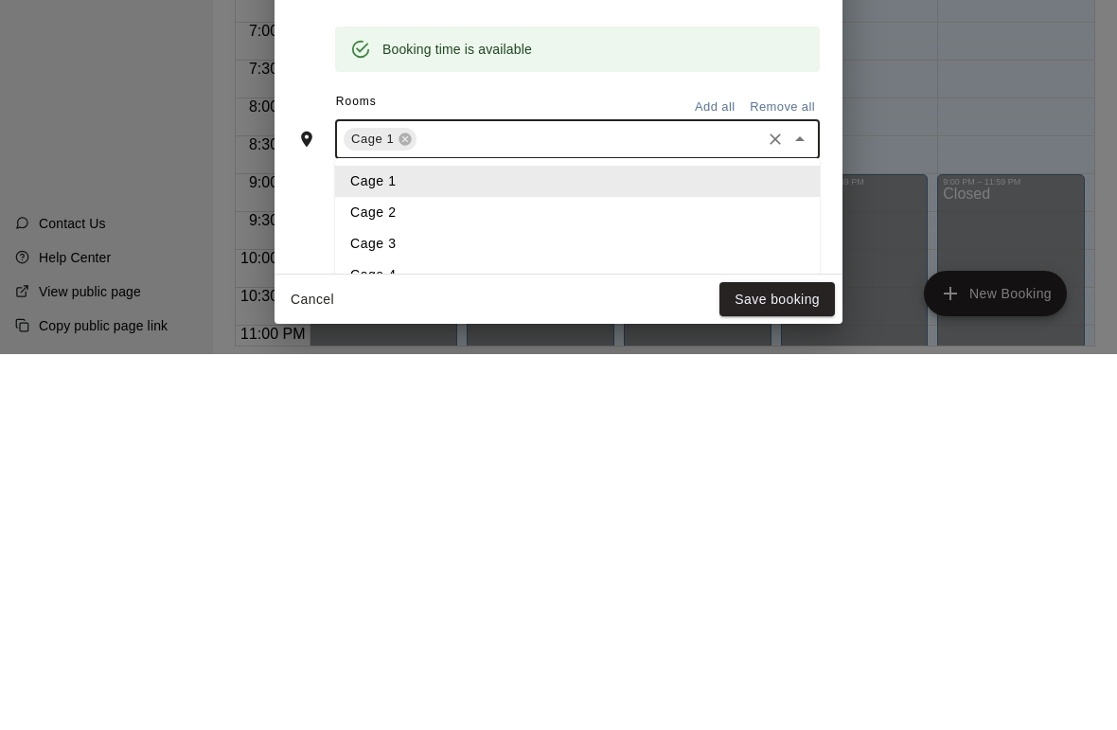
scroll to position [116, 0]
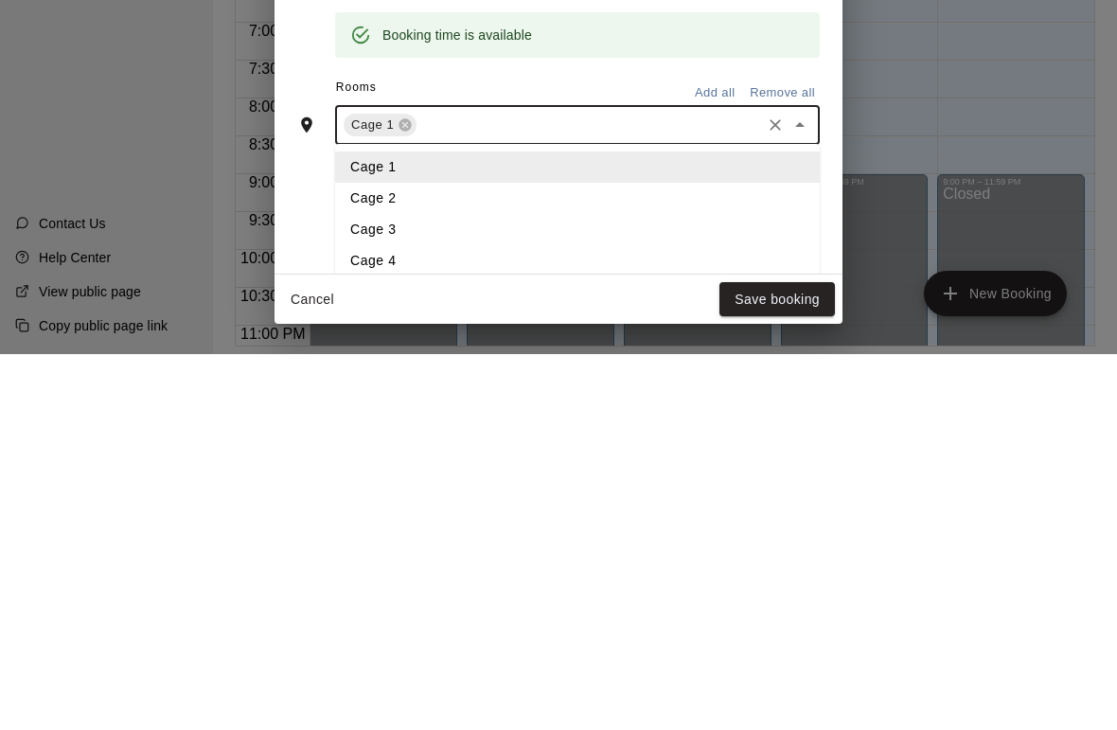
click at [376, 559] on li "Cage 2" at bounding box center [577, 574] width 485 height 31
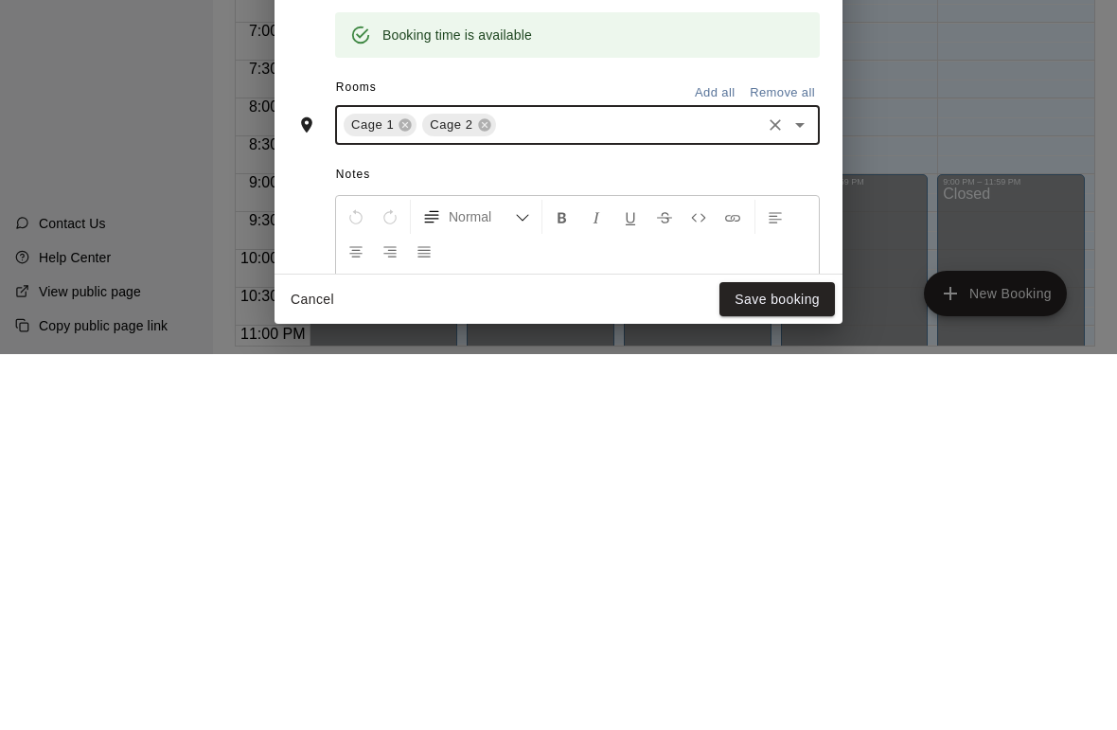
click at [399, 493] on icon at bounding box center [405, 500] width 15 height 15
click at [767, 658] on button "Save booking" at bounding box center [778, 675] width 116 height 35
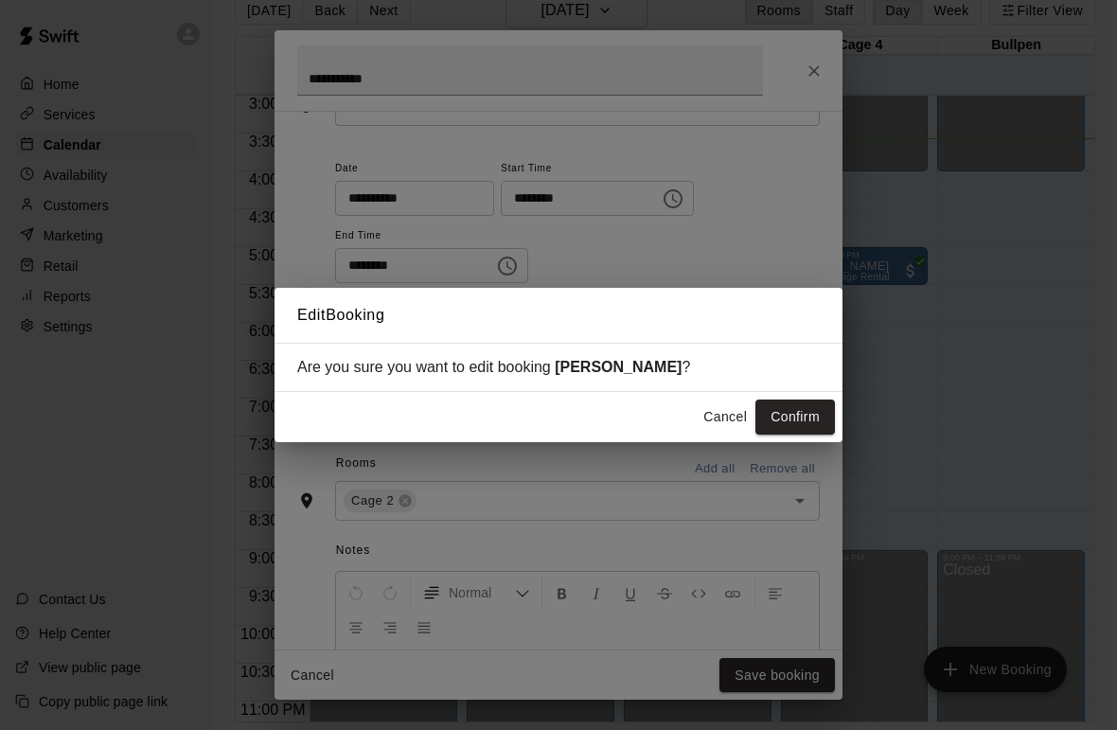
click at [796, 420] on button "Confirm" at bounding box center [796, 417] width 80 height 35
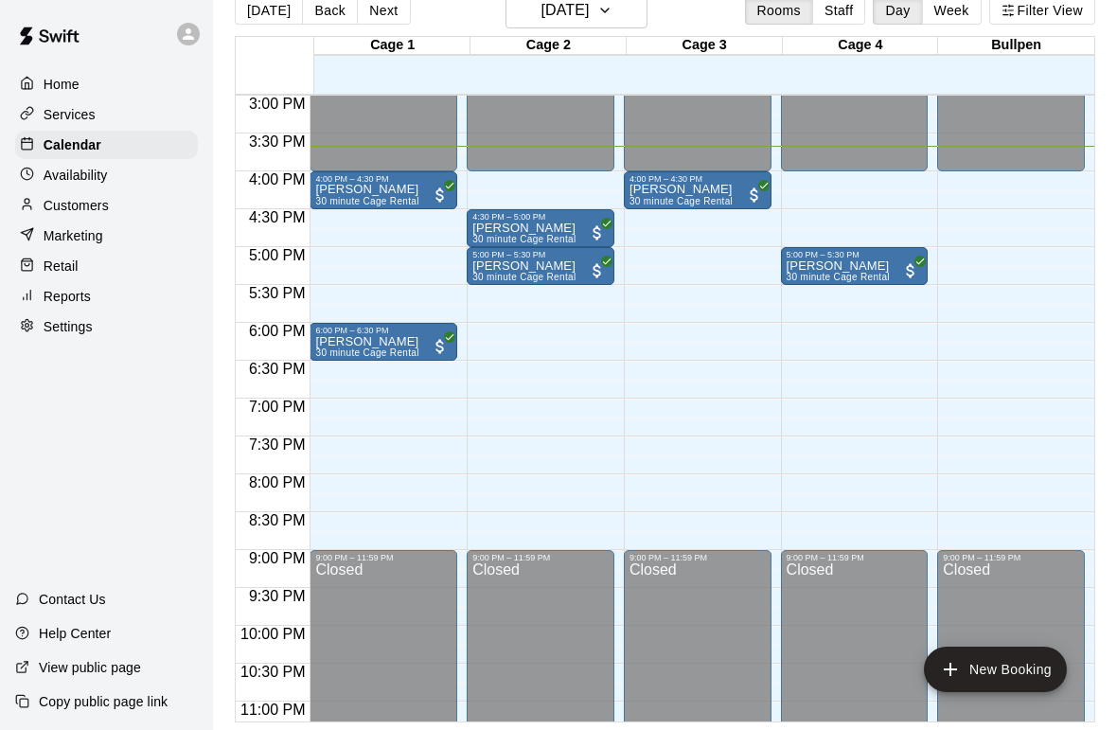
click at [60, 228] on p "Marketing" at bounding box center [74, 235] width 60 height 19
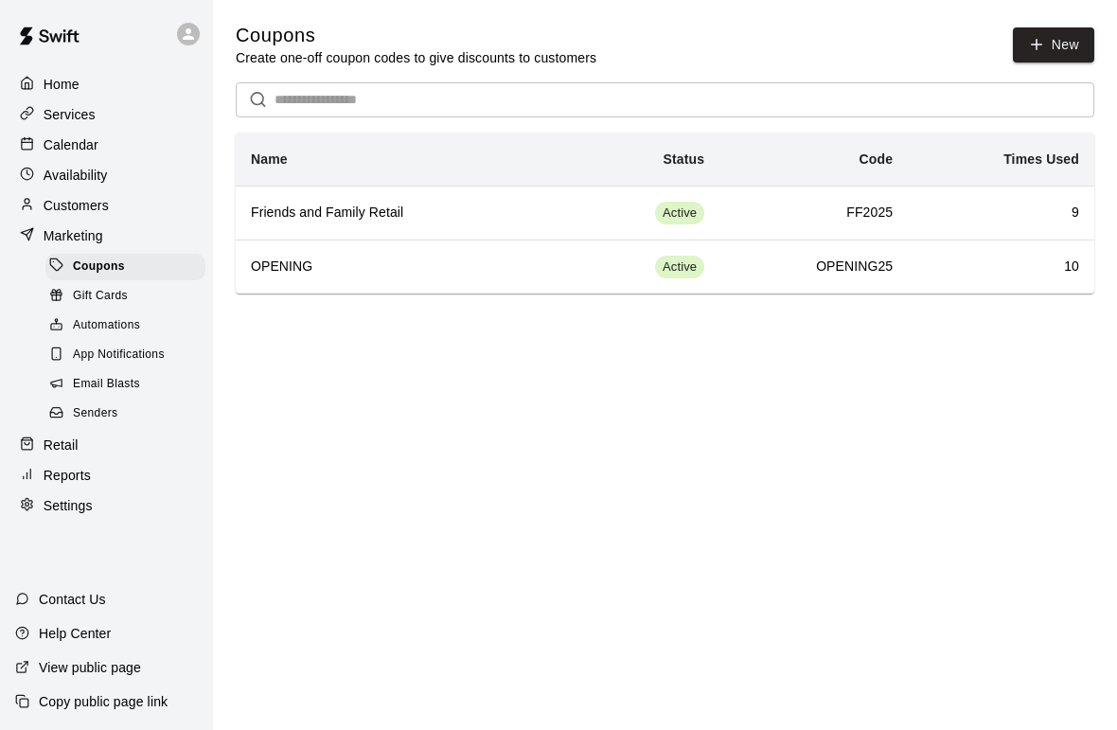
click at [63, 474] on p "Reports" at bounding box center [67, 475] width 47 height 19
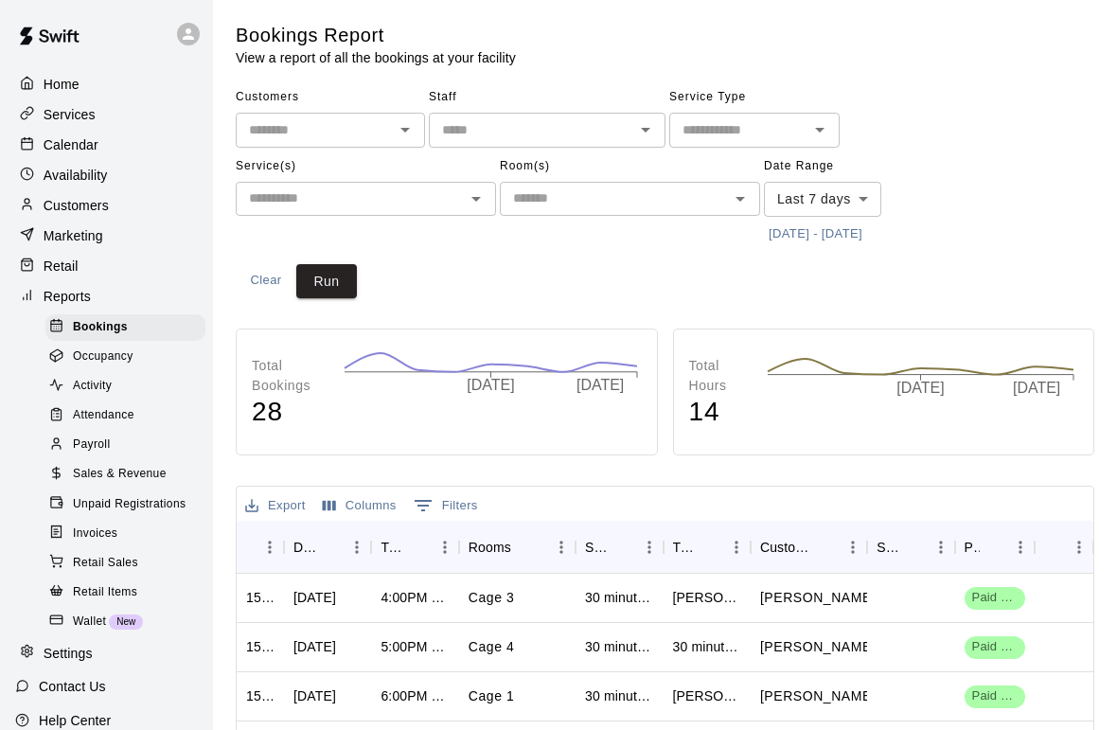
click at [85, 471] on span "Sales & Revenue" at bounding box center [120, 474] width 94 height 19
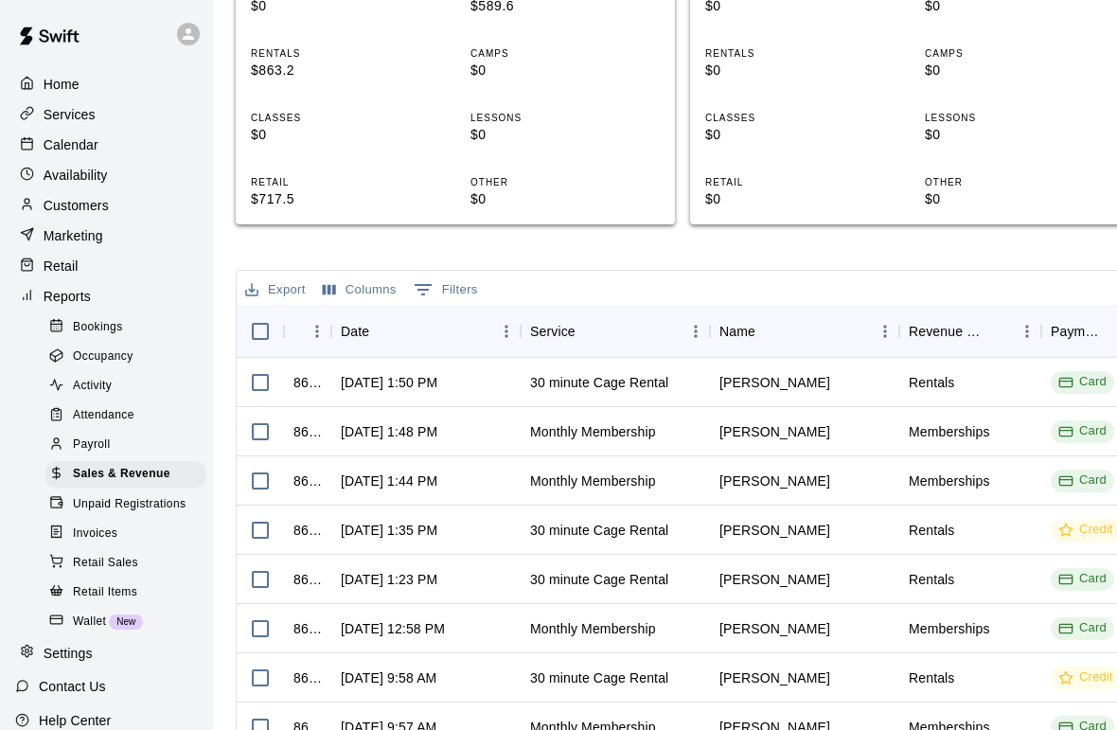
click at [86, 534] on span "Invoices" at bounding box center [95, 534] width 45 height 19
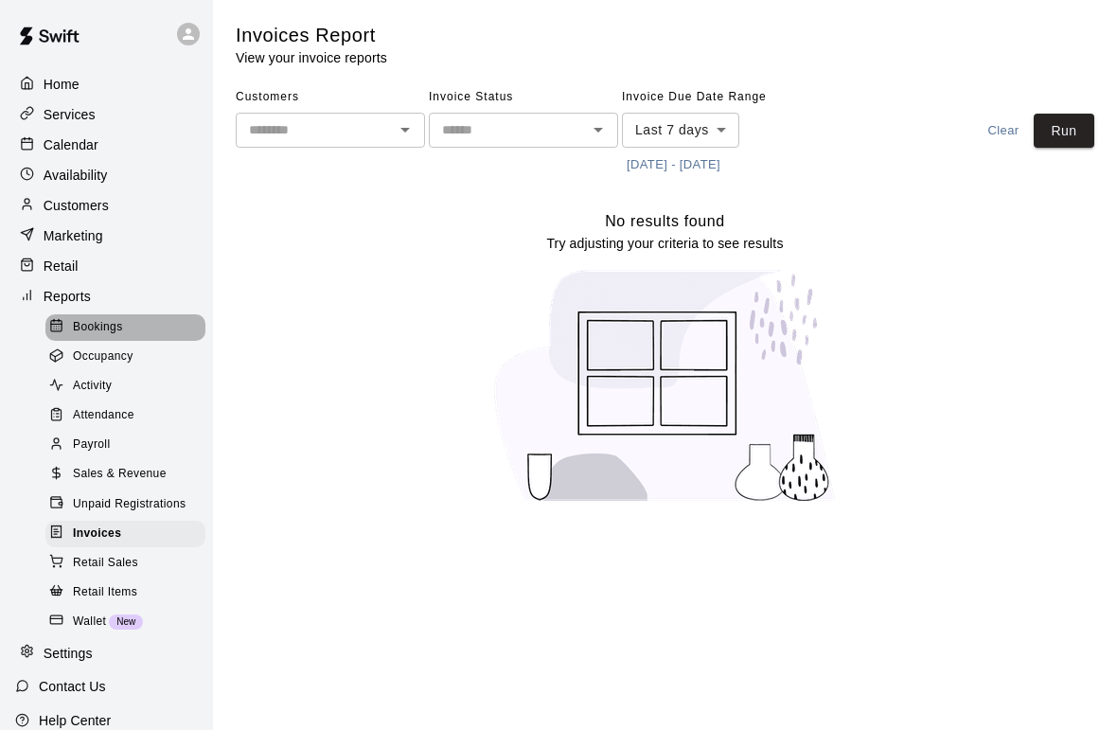
click at [140, 329] on div "Bookings" at bounding box center [125, 327] width 160 height 27
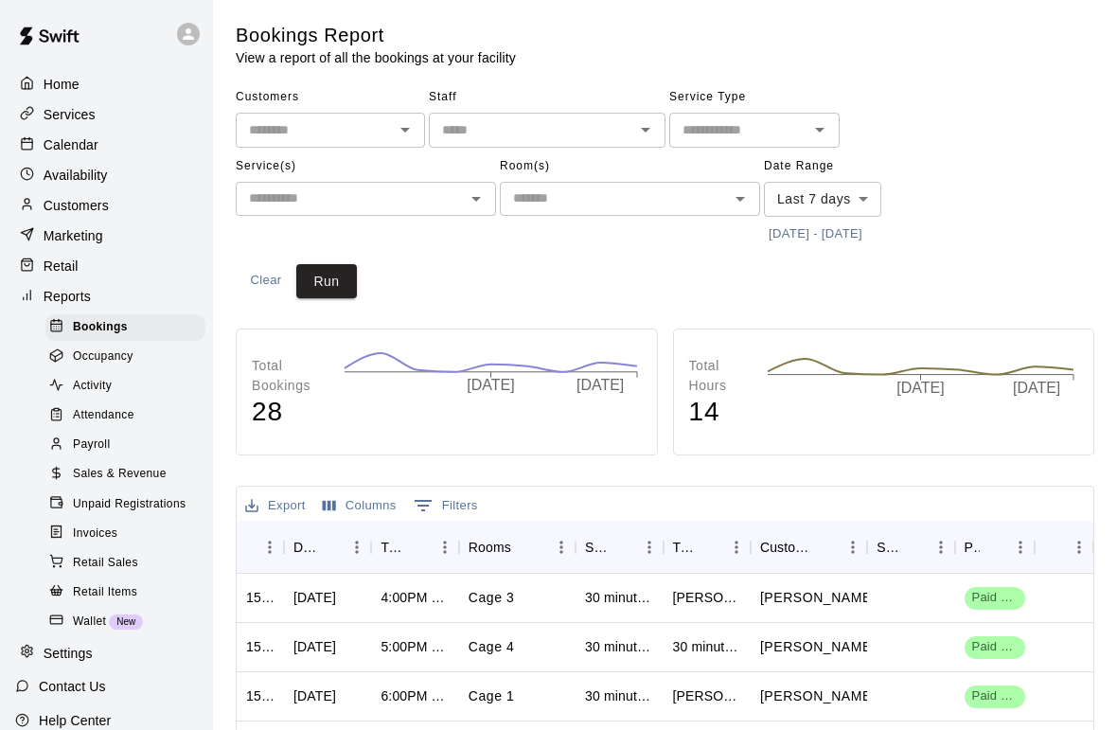
click at [77, 150] on p "Calendar" at bounding box center [71, 144] width 55 height 19
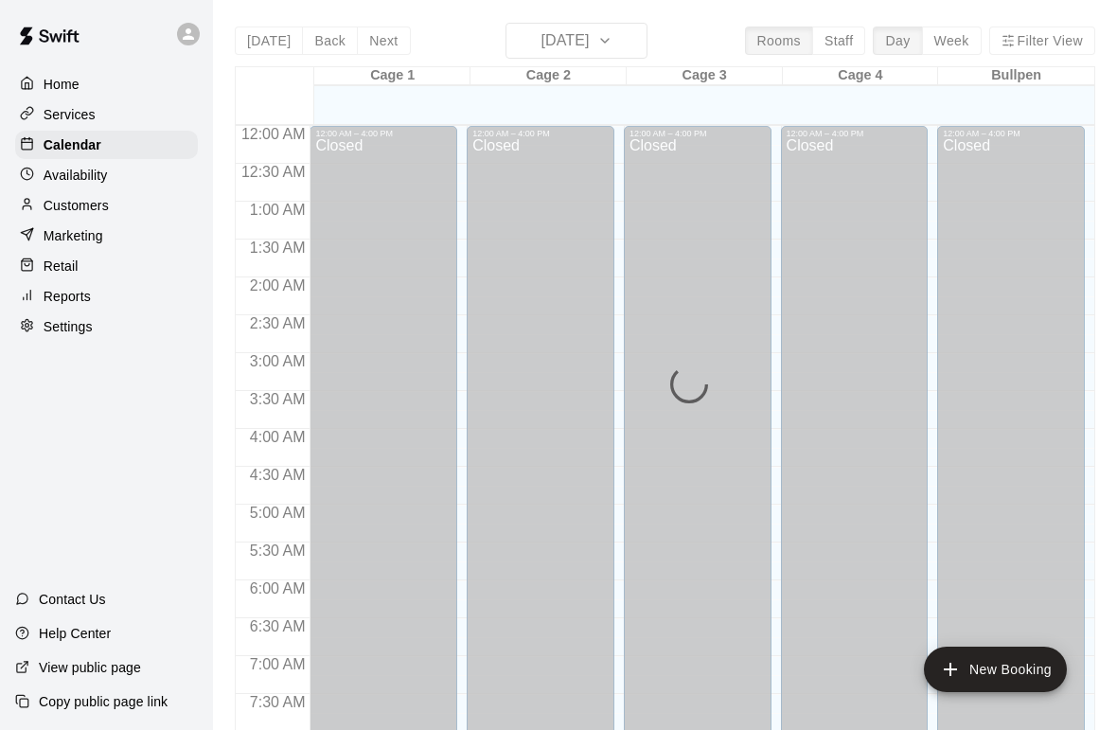
scroll to position [1136, 0]
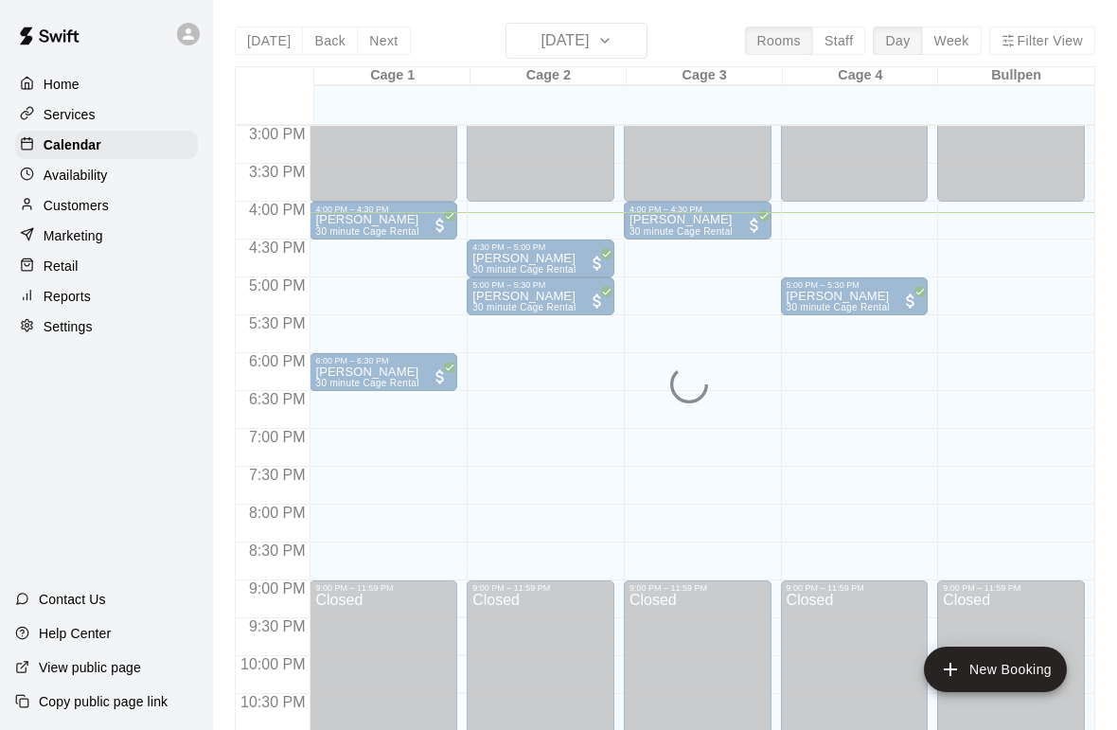
click at [68, 75] on p "Home" at bounding box center [62, 84] width 36 height 19
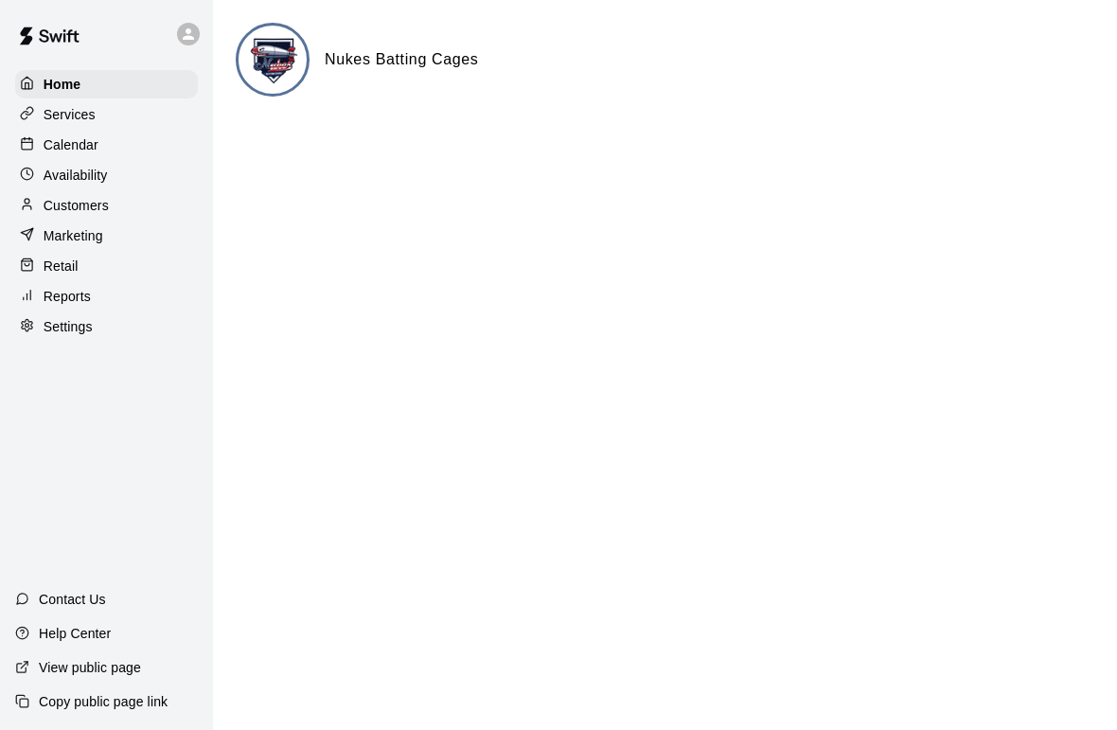
click at [56, 135] on p "Calendar" at bounding box center [71, 144] width 55 height 19
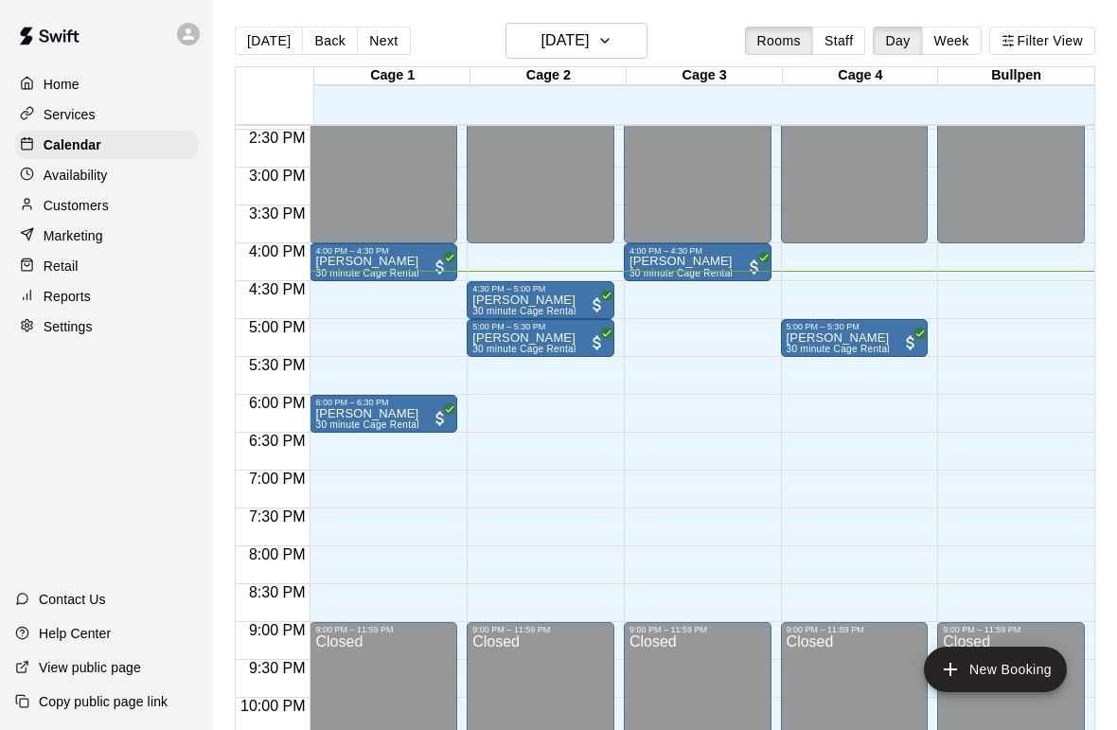
scroll to position [1089, 0]
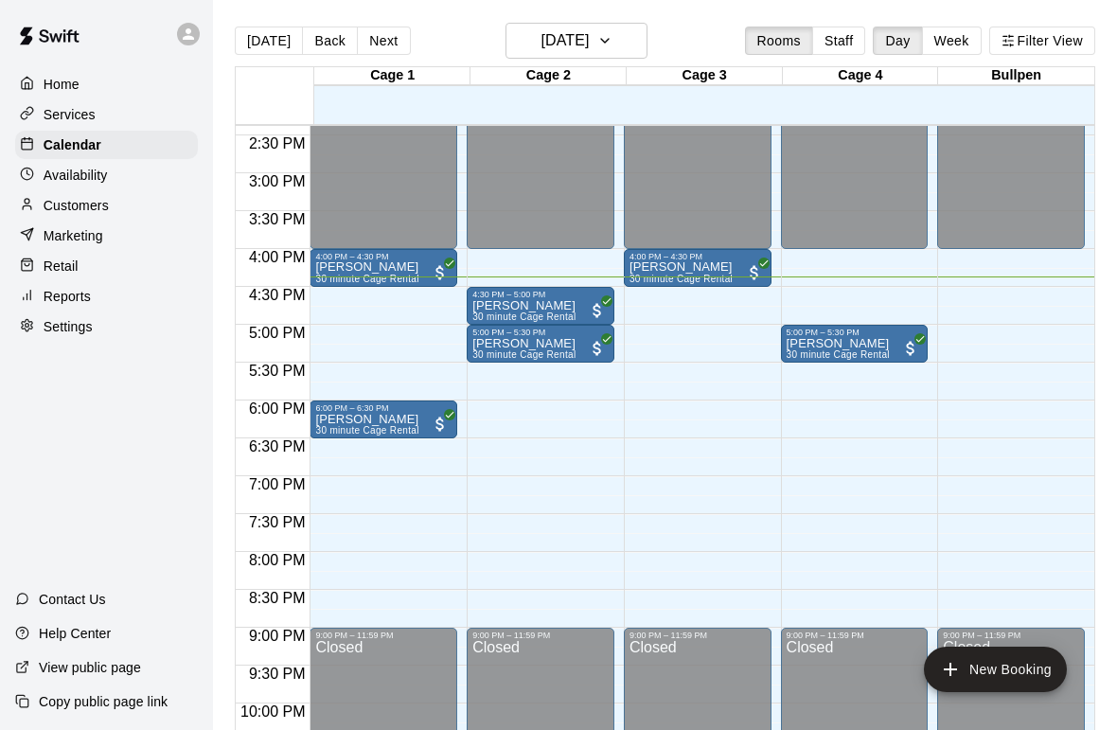
click at [552, 299] on div "4:30 PM – 5:00 PM" at bounding box center [541, 294] width 136 height 9
click at [623, 438] on div at bounding box center [558, 365] width 1117 height 730
click at [550, 340] on div "[PERSON_NAME] 30 minute Cage Rental" at bounding box center [524, 702] width 103 height 730
click at [678, 472] on div at bounding box center [558, 365] width 1117 height 730
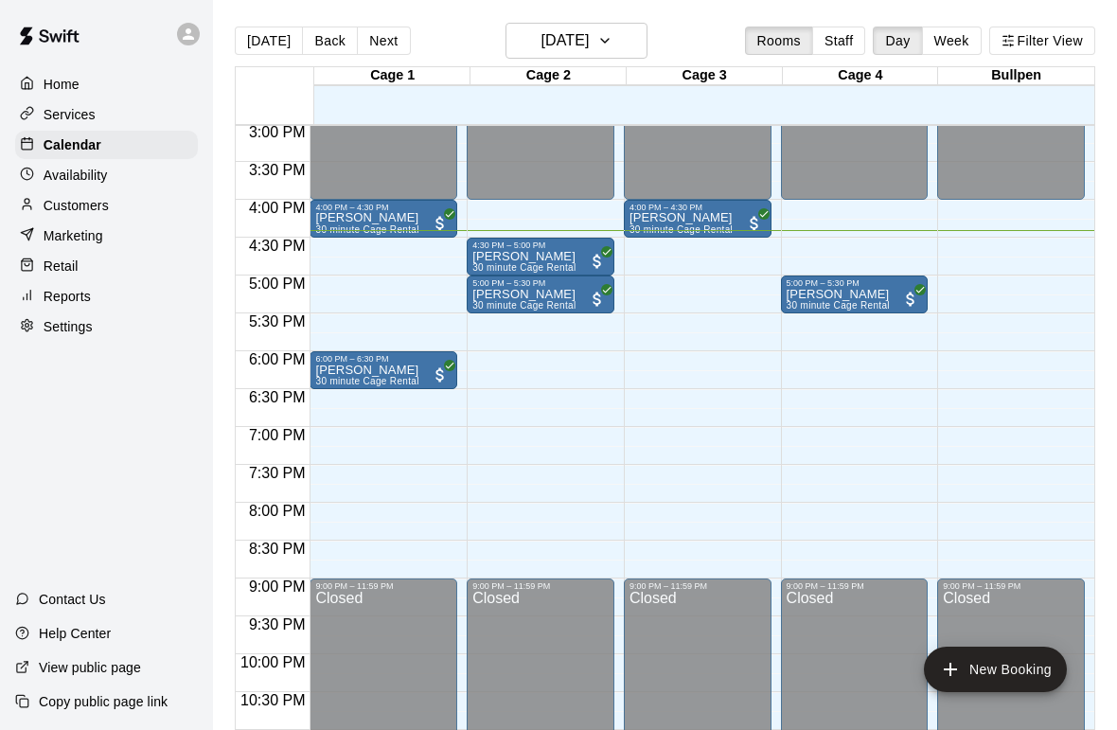
scroll to position [1143, 0]
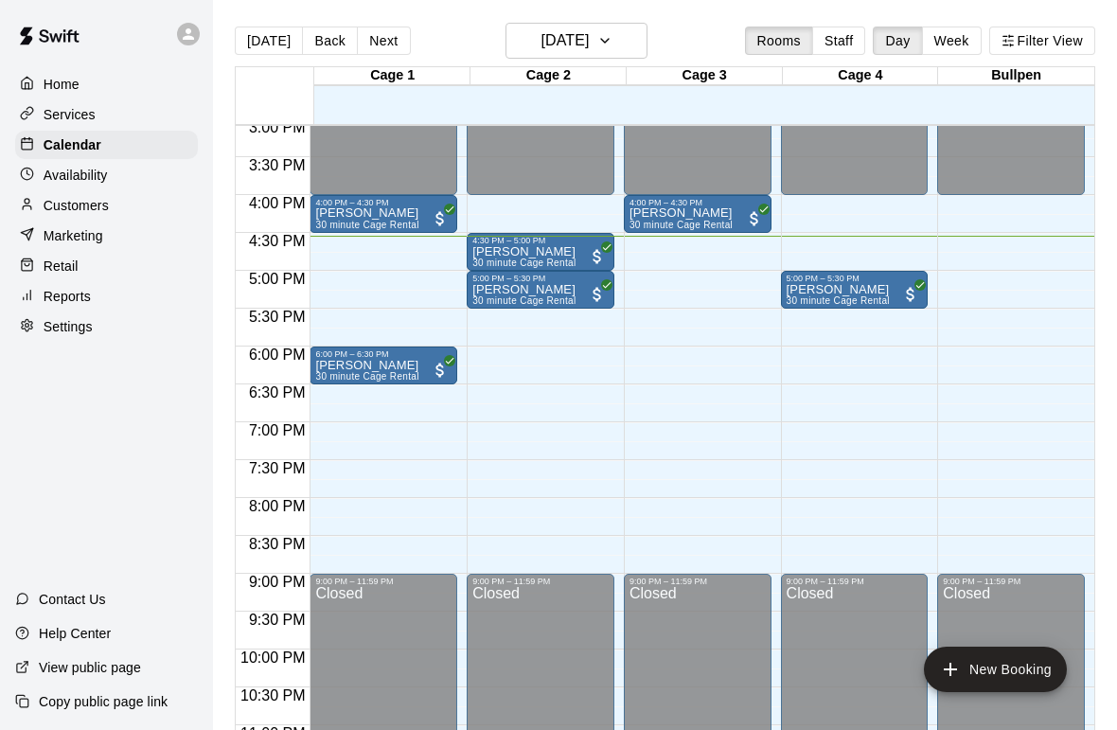
click at [1006, 667] on button "New Booking" at bounding box center [995, 669] width 143 height 45
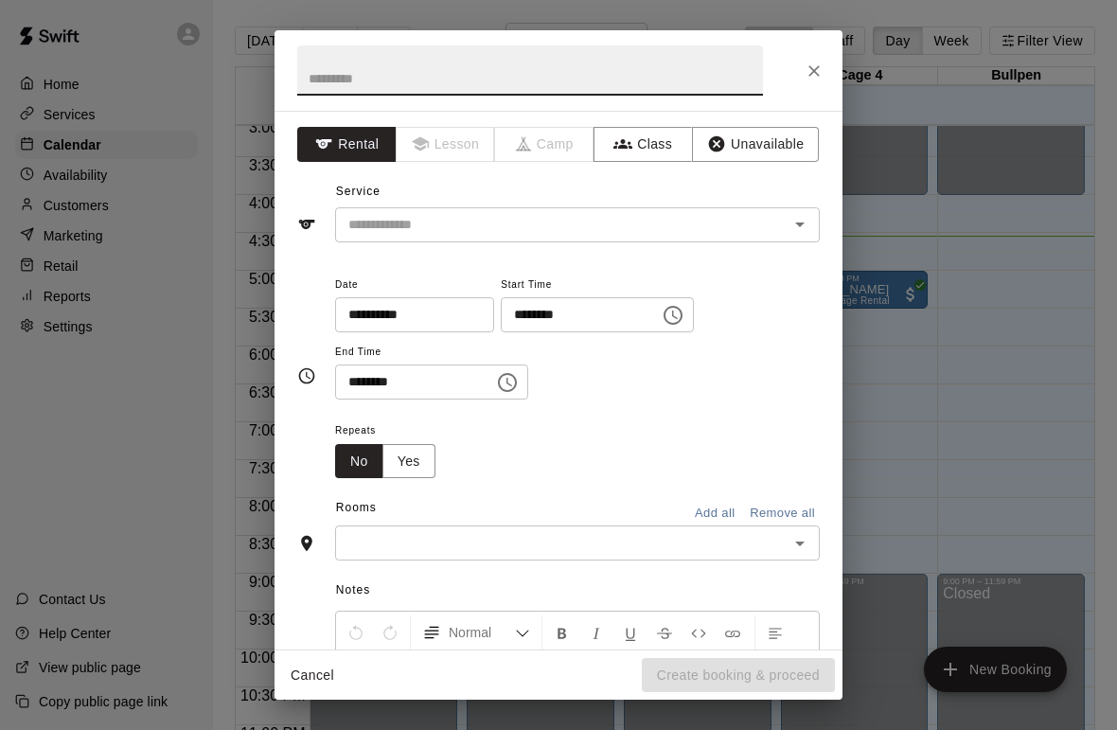
click at [810, 62] on icon "Close" at bounding box center [814, 71] width 19 height 19
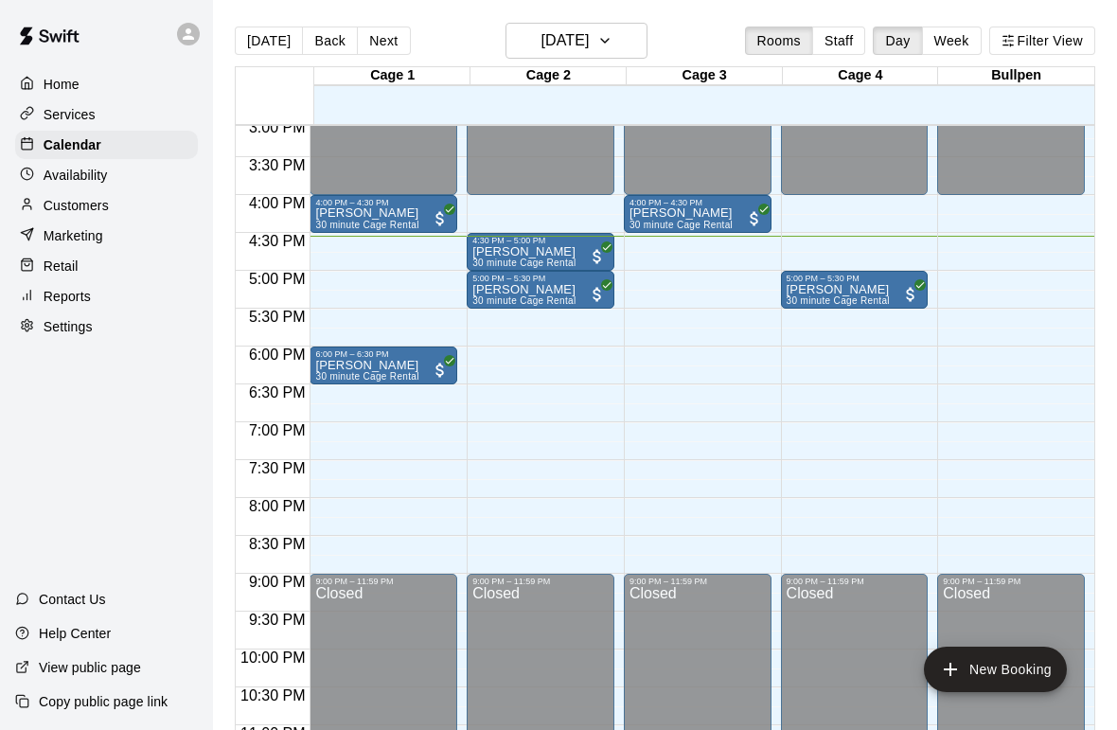
click at [76, 212] on p "Customers" at bounding box center [76, 205] width 65 height 19
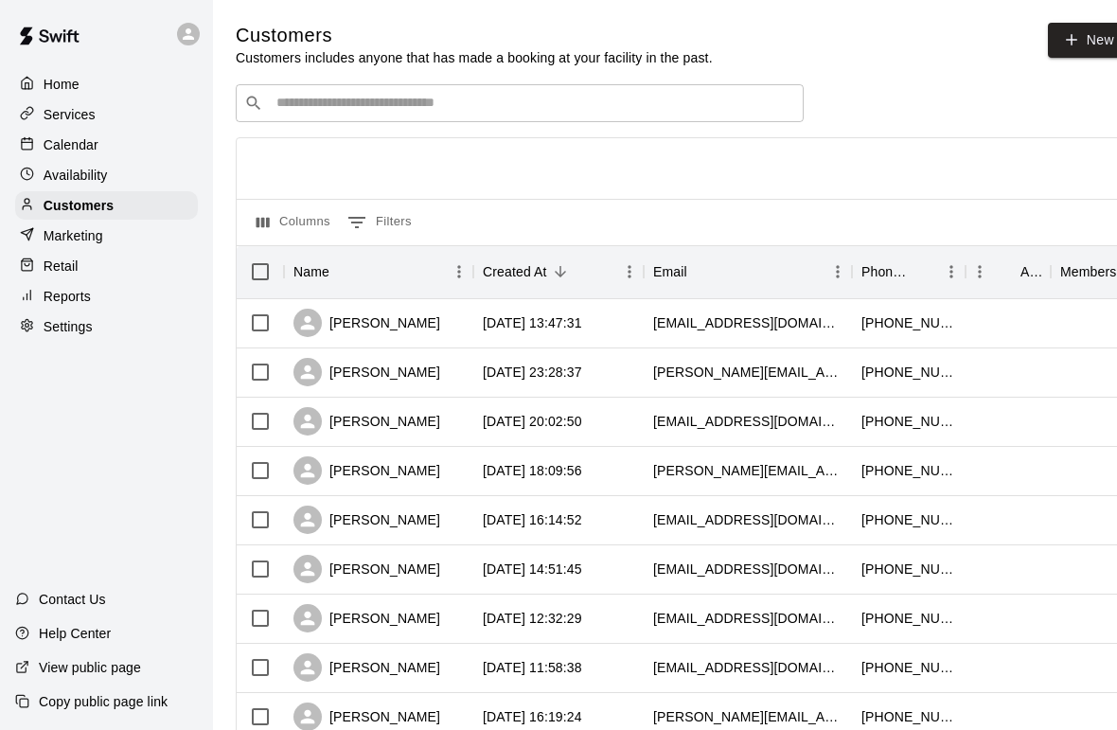
click at [1109, 33] on link "New" at bounding box center [1088, 40] width 81 height 35
select select "**"
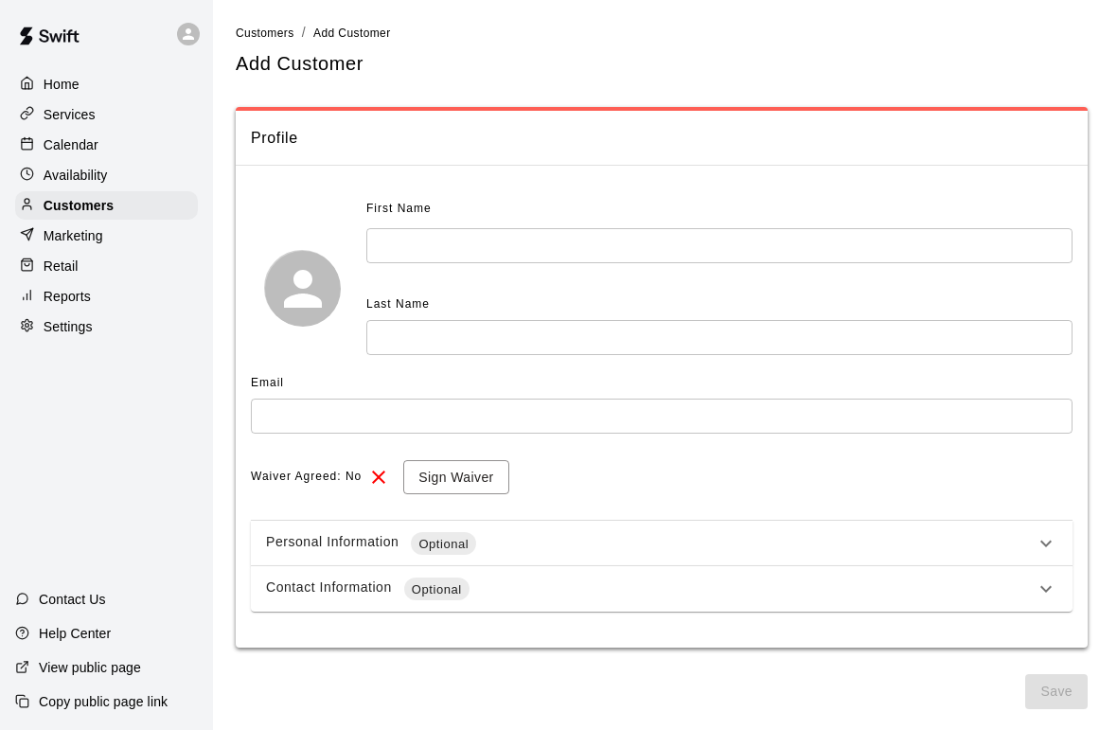
click at [702, 240] on input "text" at bounding box center [719, 245] width 706 height 35
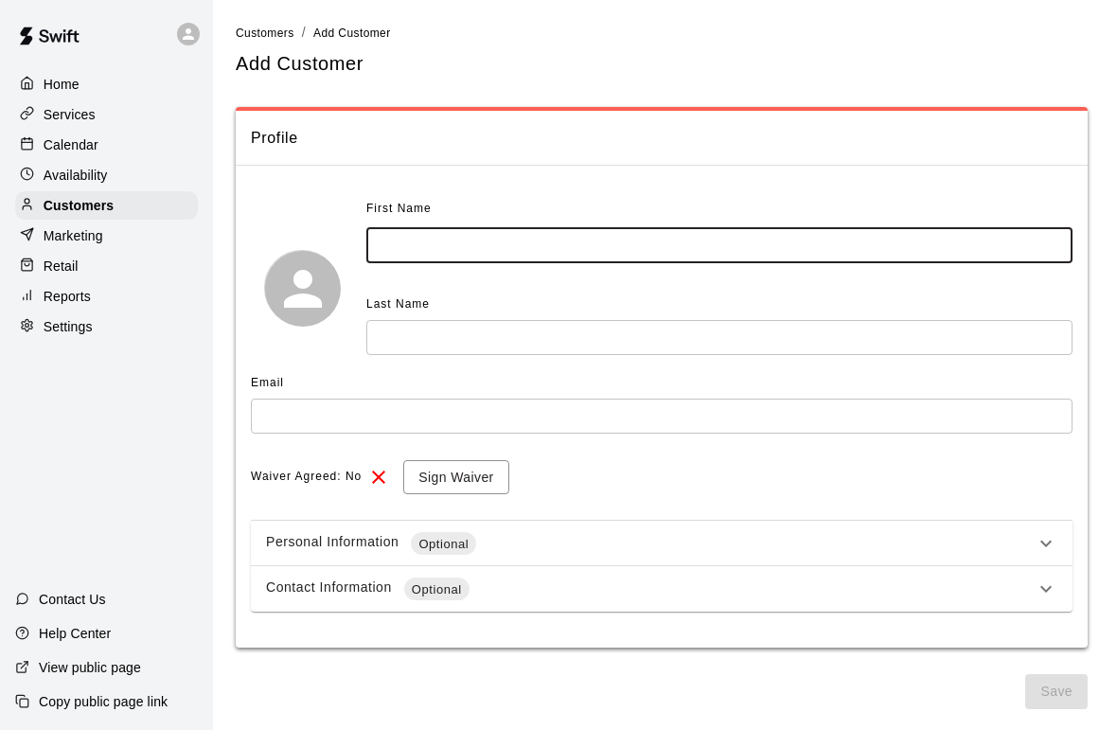
click at [849, 258] on input "text" at bounding box center [719, 245] width 706 height 35
type input "****"
click at [616, 343] on input "text" at bounding box center [719, 337] width 706 height 35
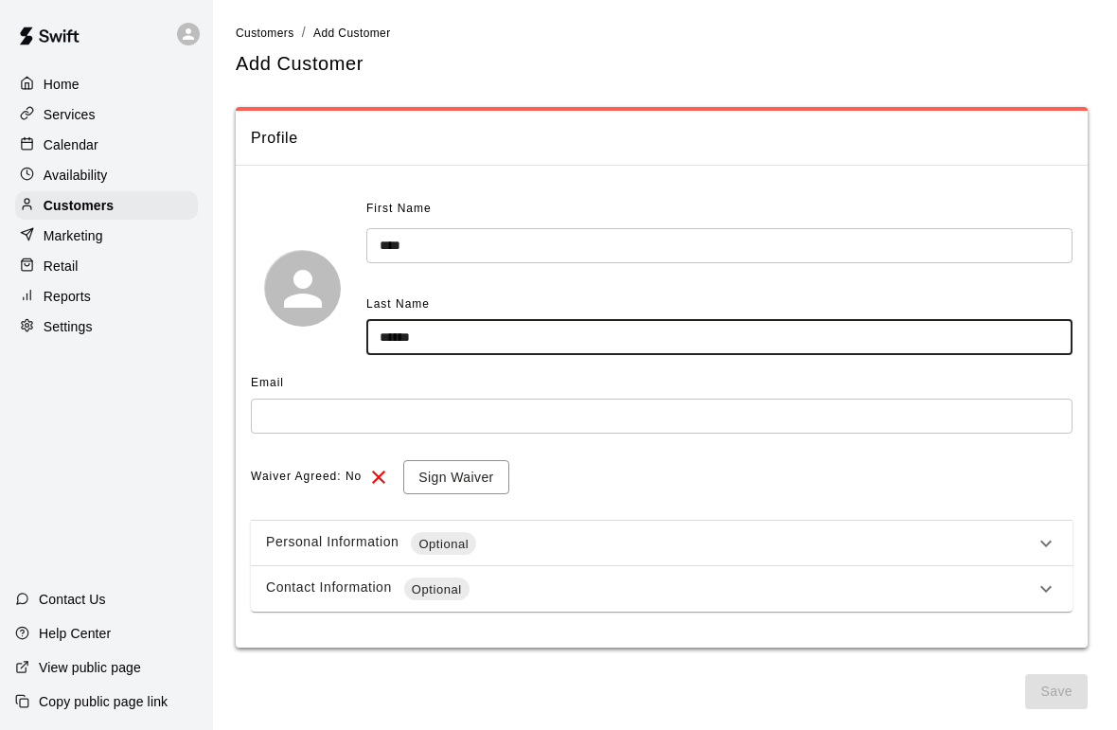
type input "******"
click at [862, 416] on input "text" at bounding box center [662, 416] width 822 height 35
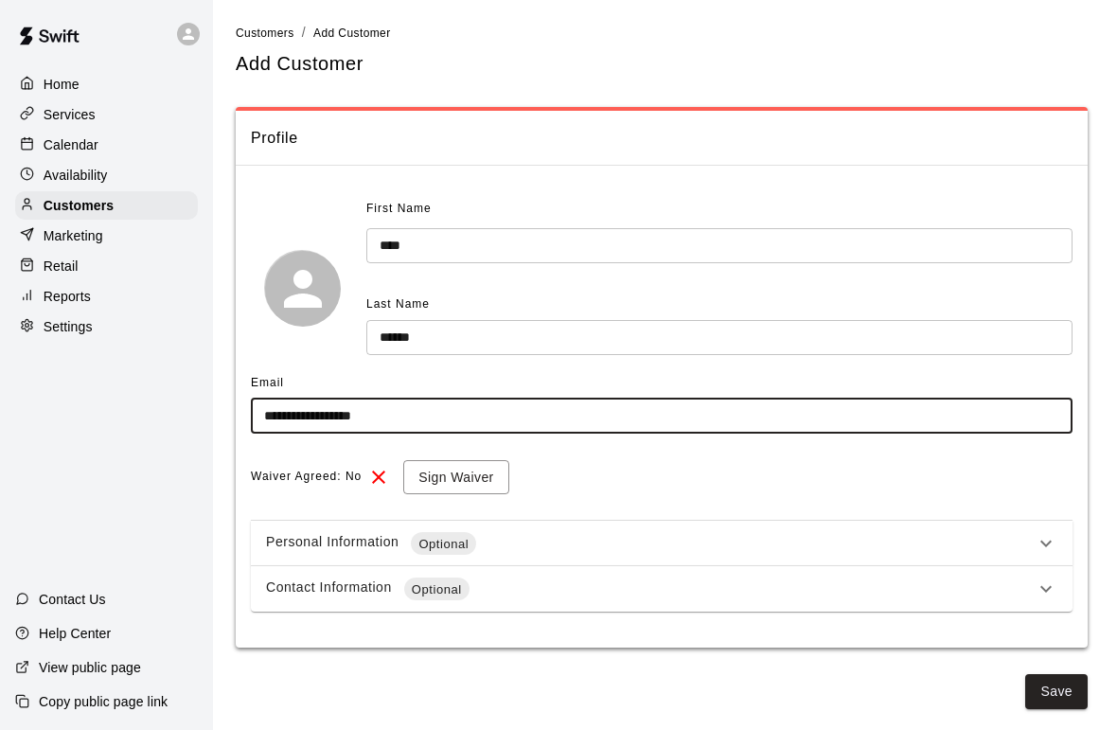
type input "**********"
click at [457, 468] on button "Sign Waiver" at bounding box center [455, 477] width 105 height 35
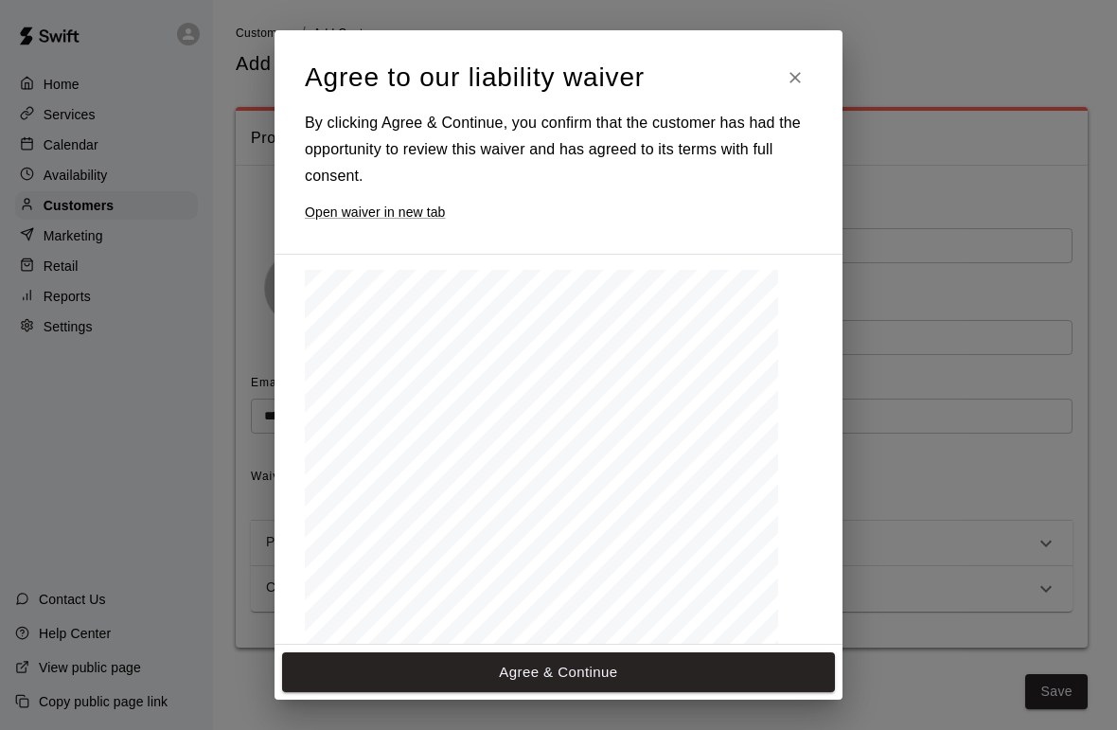
click at [606, 669] on button "Agree & Continue" at bounding box center [558, 672] width 553 height 40
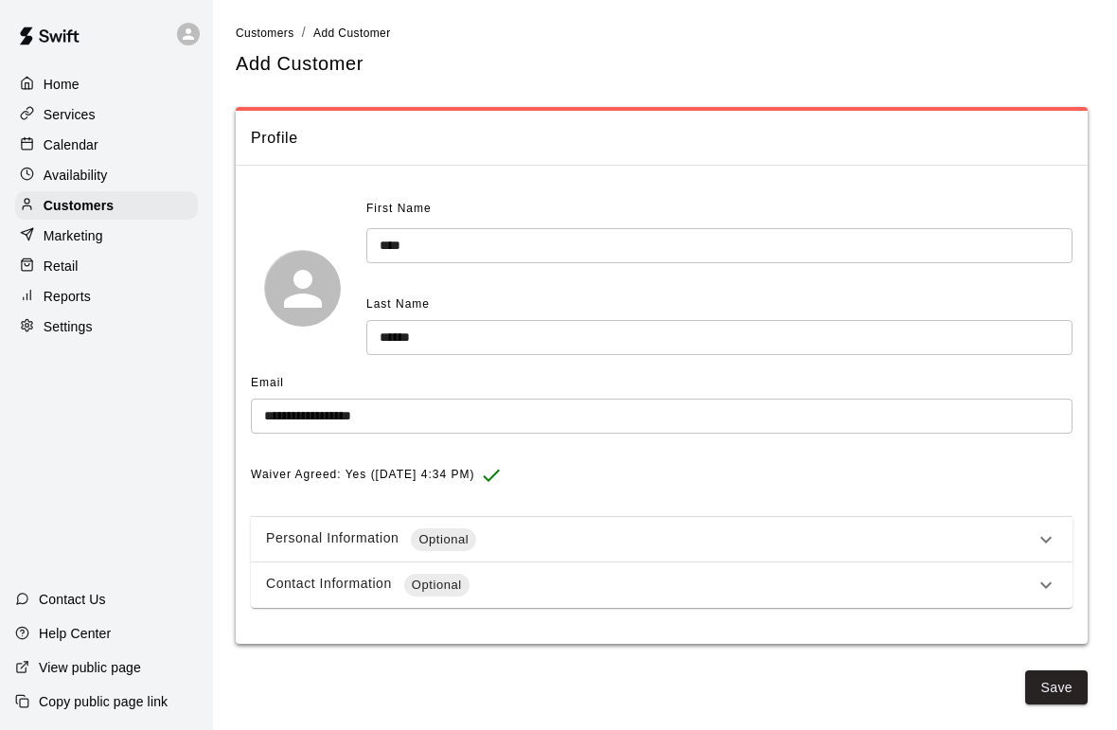
click at [1047, 528] on icon at bounding box center [1046, 539] width 23 height 23
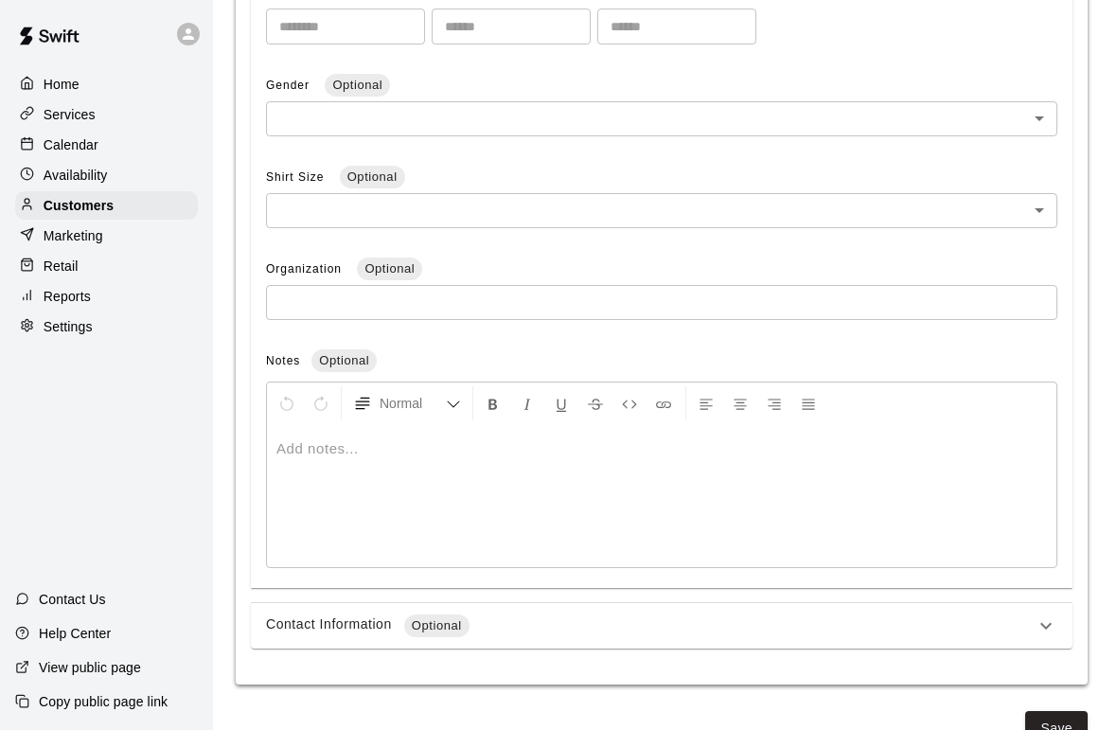
scroll to position [655, 0]
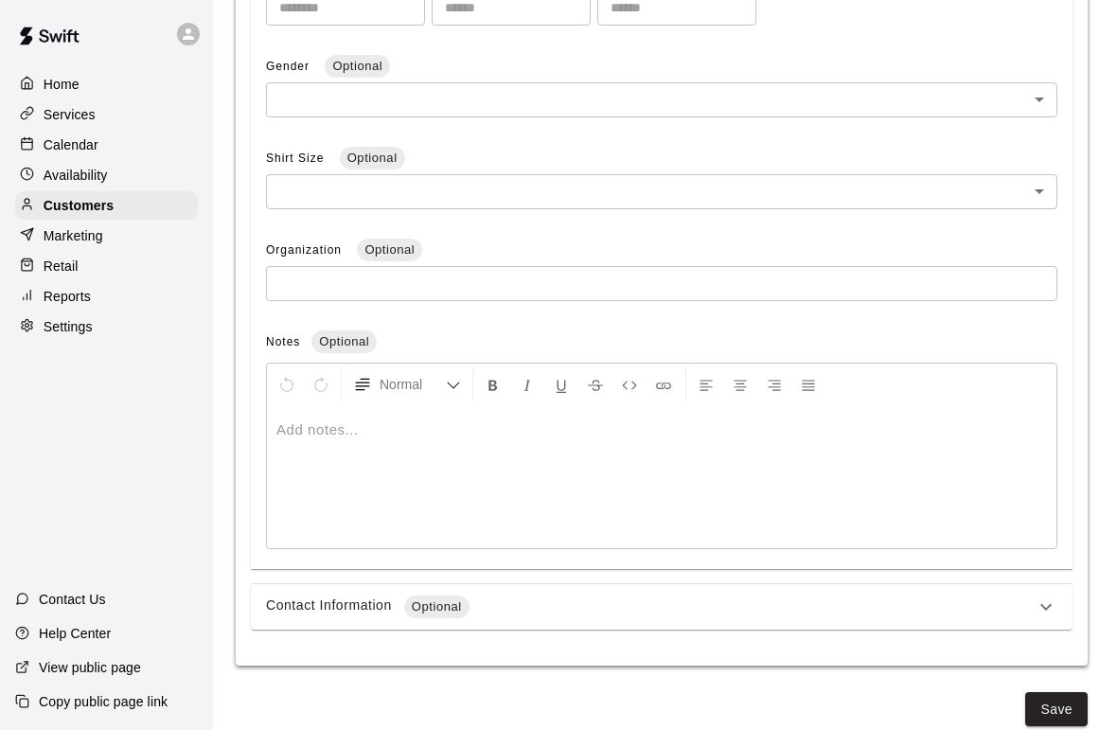
click at [1056, 699] on button "Save" at bounding box center [1057, 709] width 63 height 35
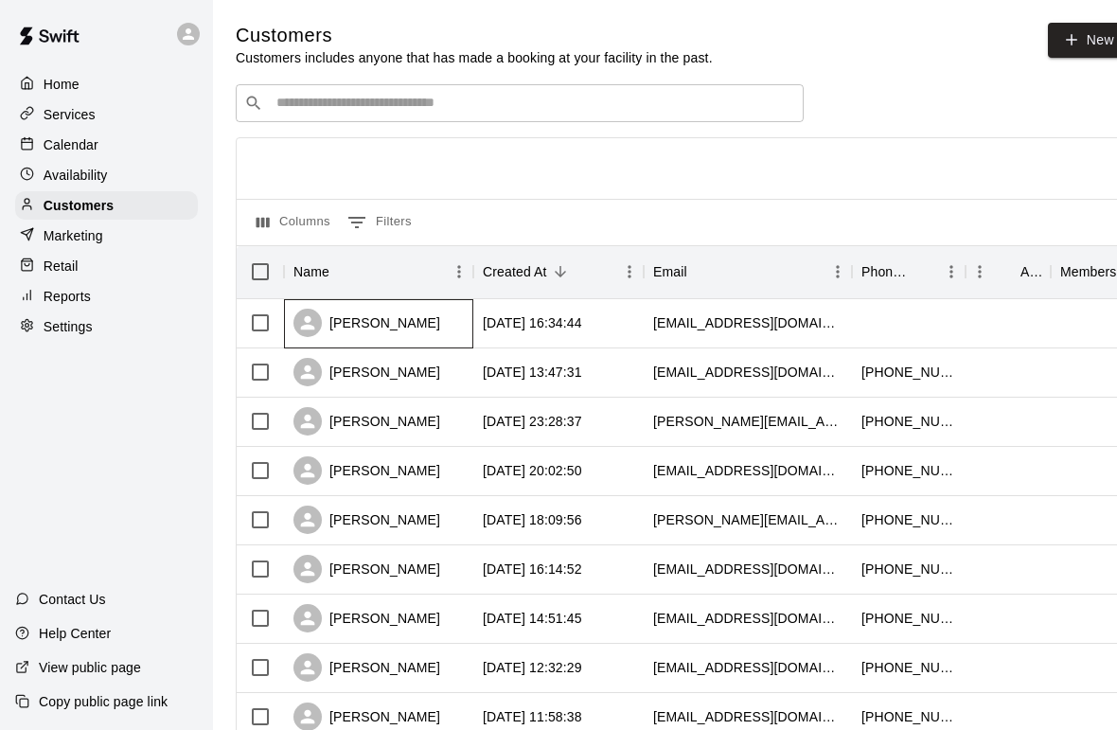
click at [455, 321] on div "[PERSON_NAME]" at bounding box center [378, 323] width 189 height 49
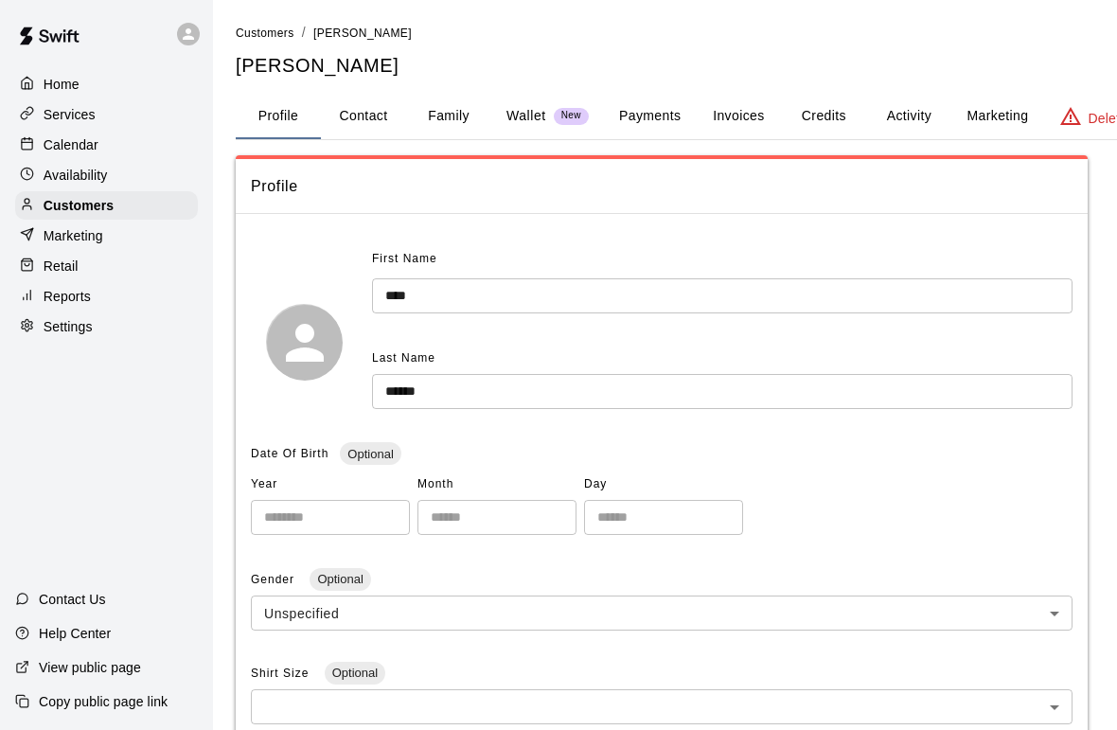
click at [639, 111] on button "Payments" at bounding box center [650, 116] width 92 height 45
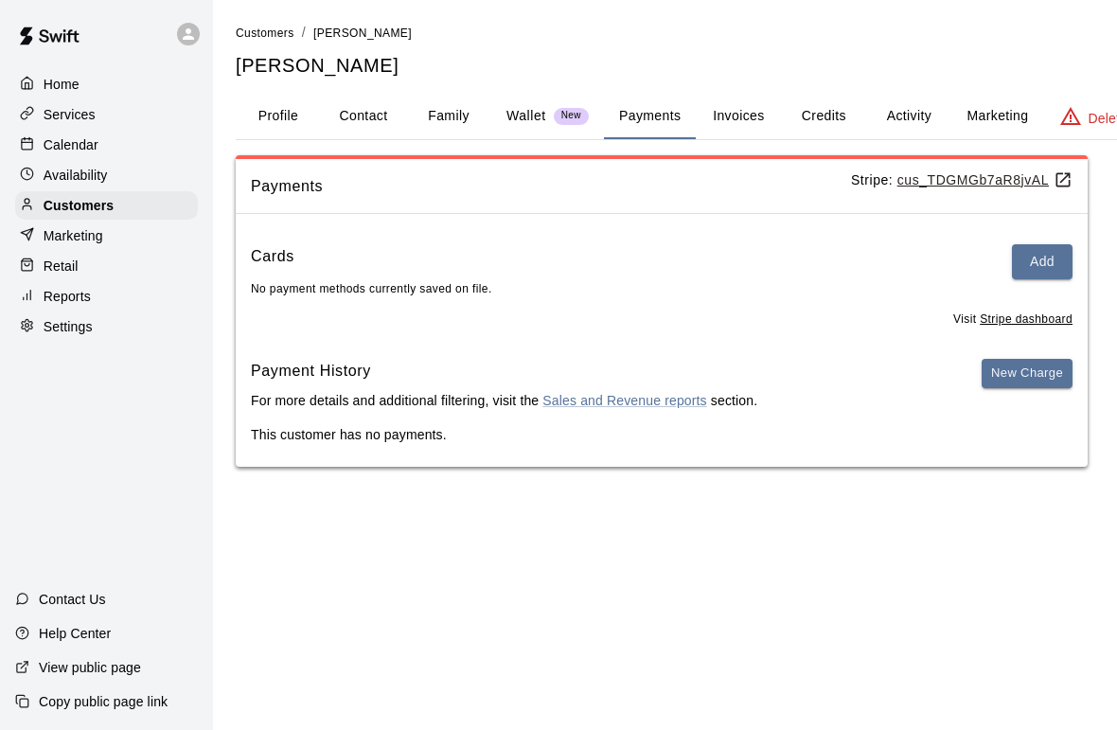
click at [1057, 263] on button "Add" at bounding box center [1042, 261] width 61 height 35
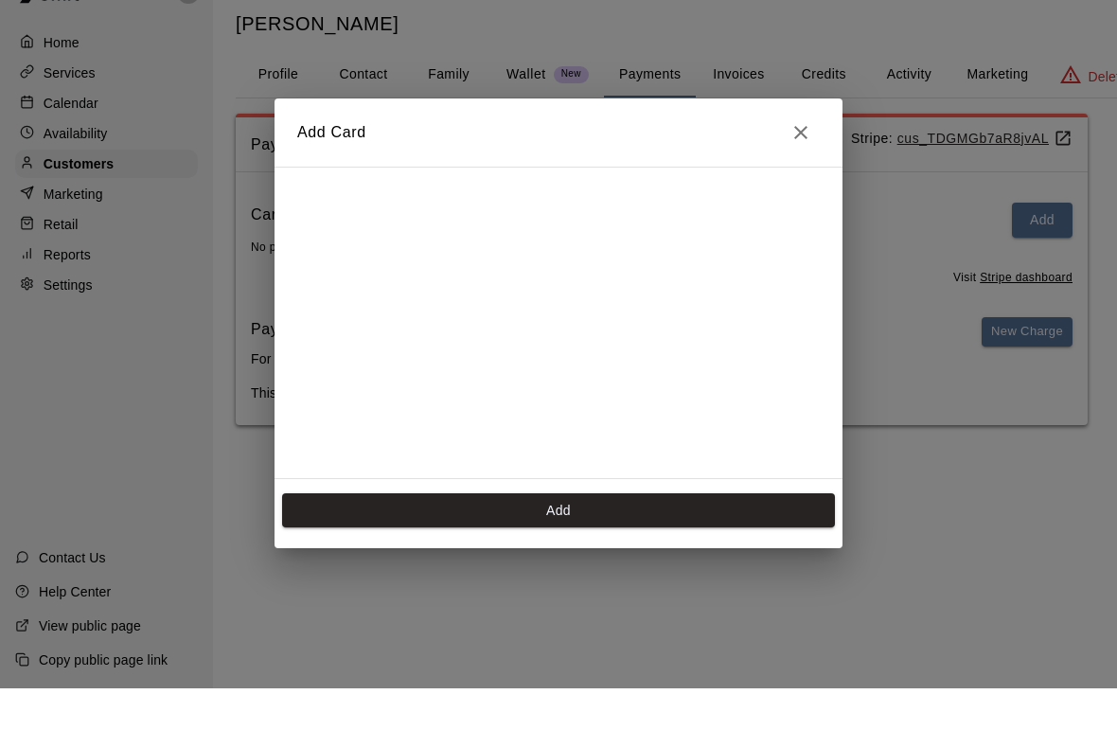
click at [659, 535] on button "Add" at bounding box center [558, 552] width 553 height 35
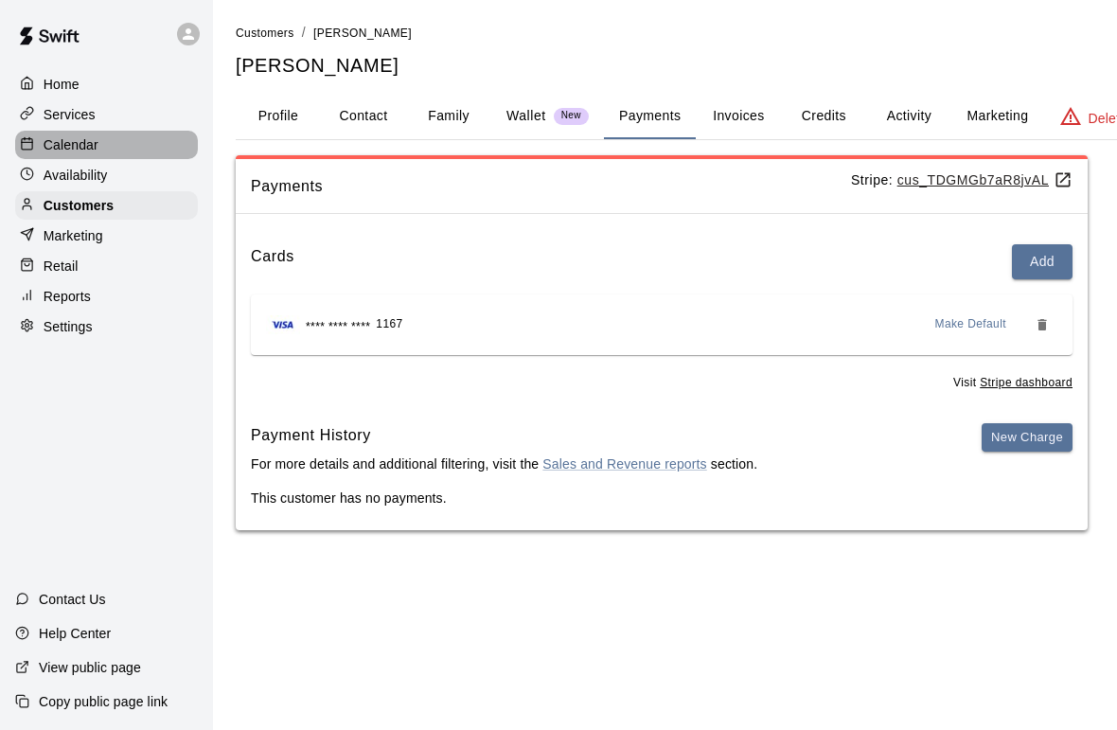
click at [61, 148] on p "Calendar" at bounding box center [71, 144] width 55 height 19
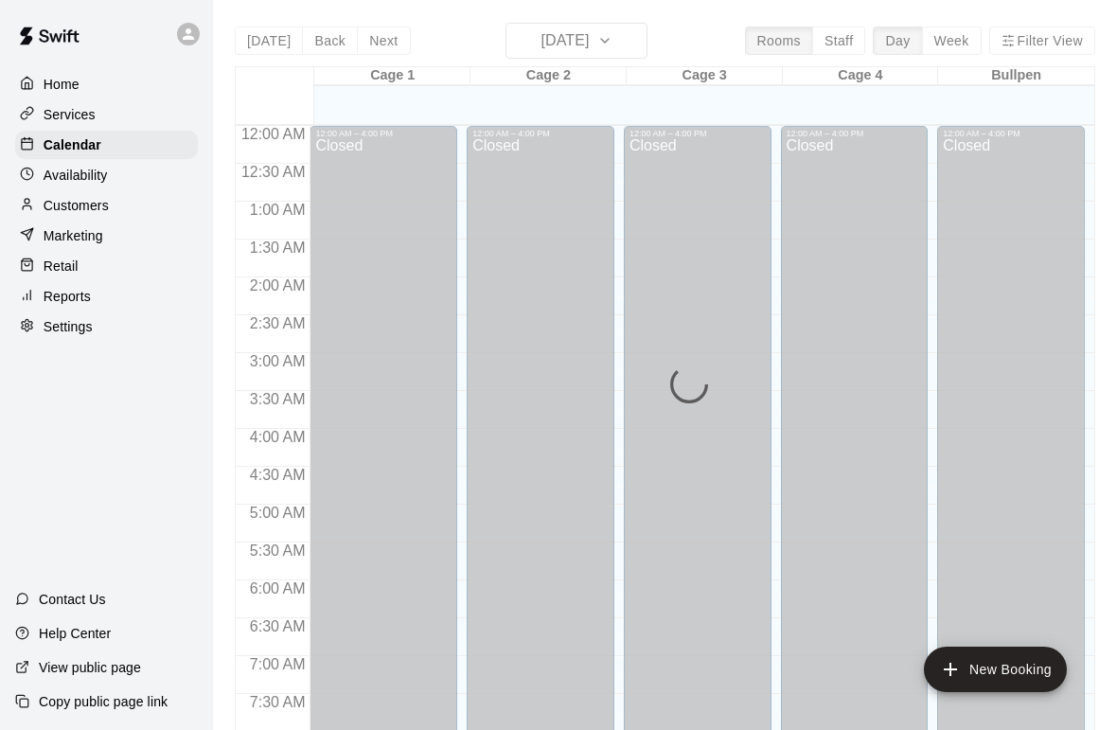
scroll to position [1136, 0]
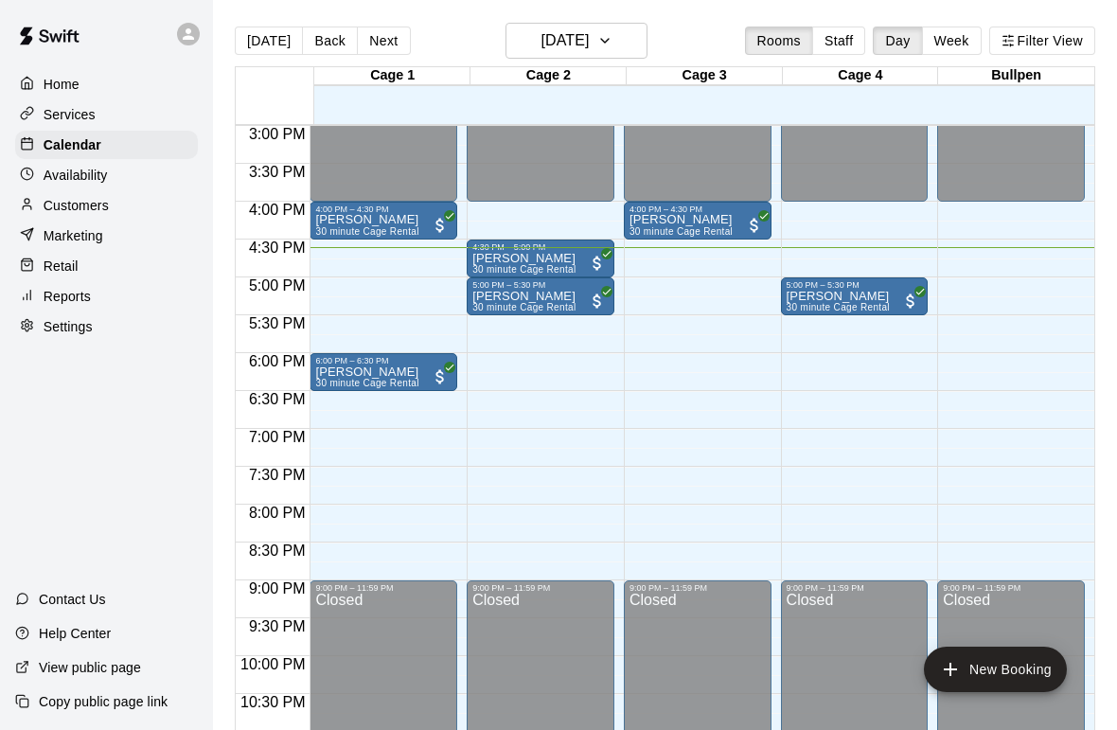
click at [999, 664] on button "New Booking" at bounding box center [995, 669] width 143 height 45
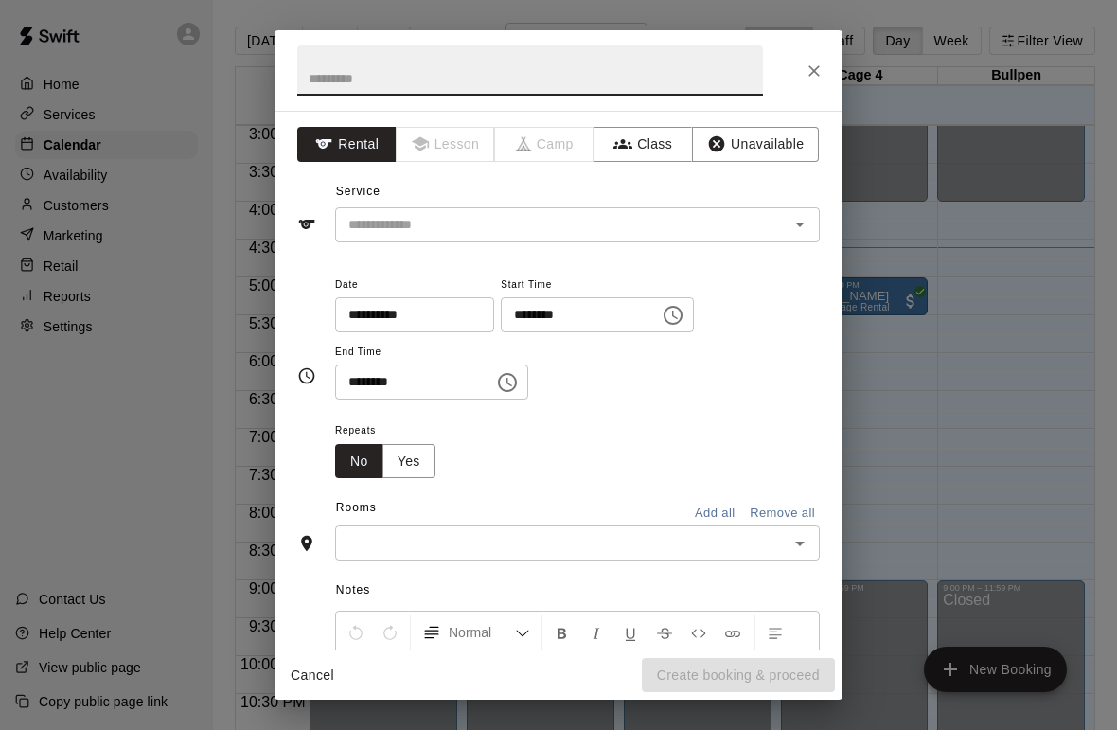
click at [780, 214] on div at bounding box center [786, 224] width 49 height 27
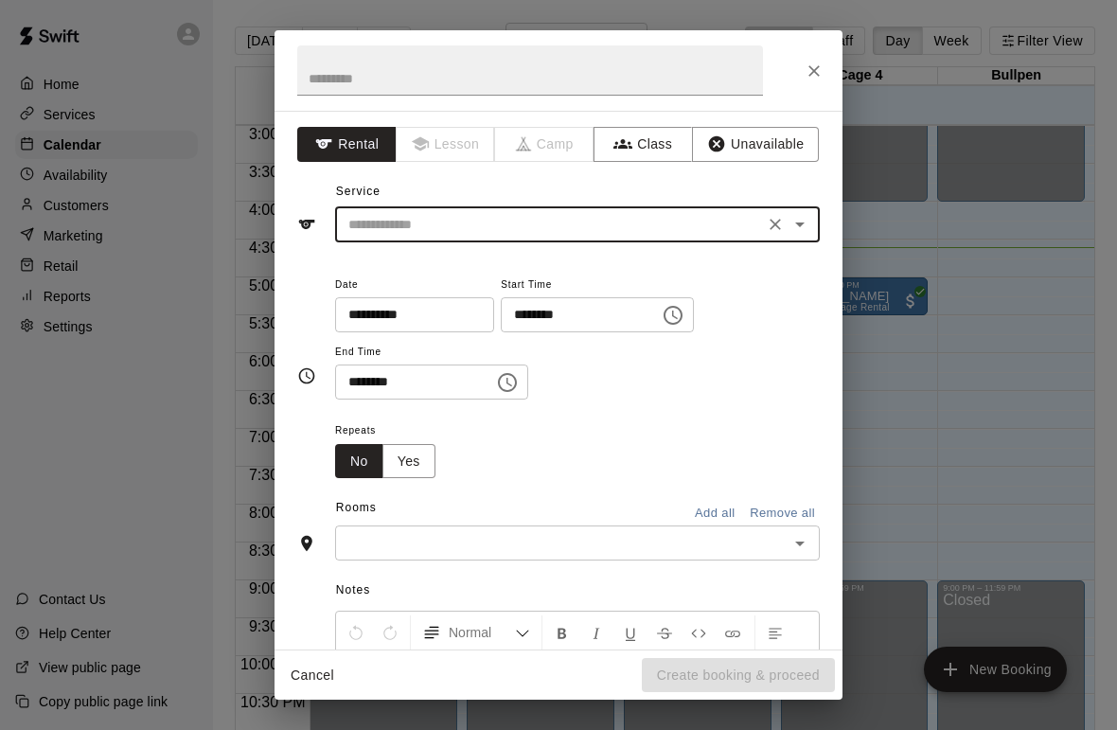
click at [795, 213] on icon "Open" at bounding box center [800, 224] width 23 height 23
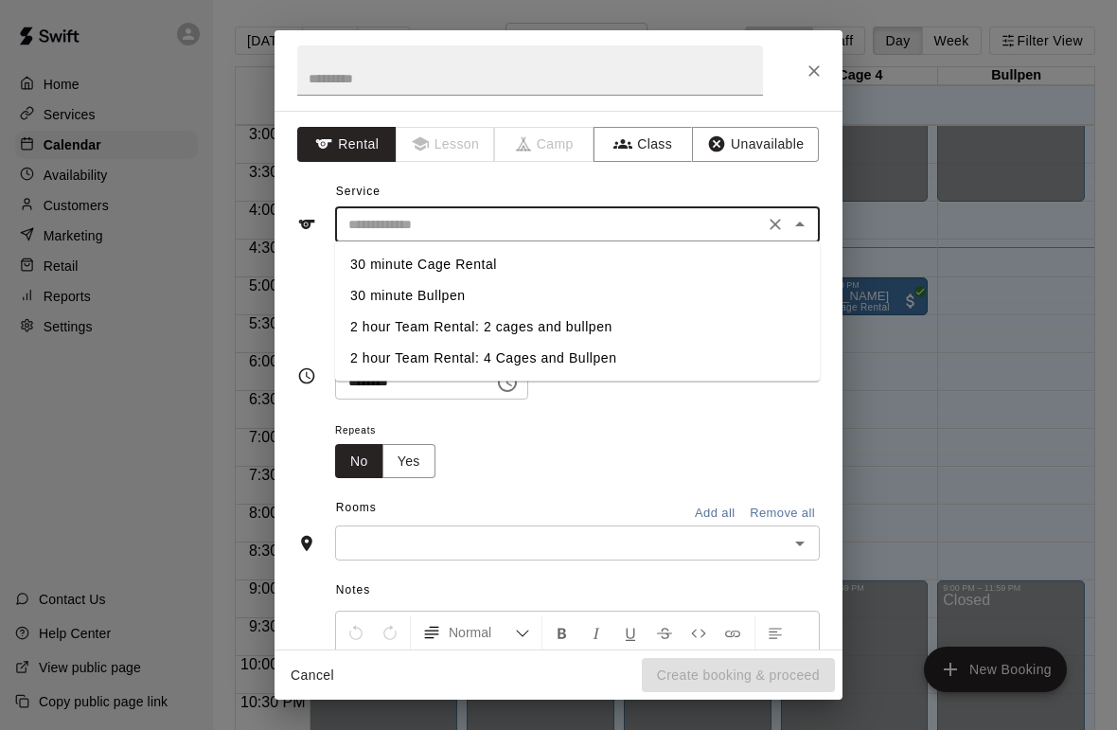
click at [433, 264] on li "30 minute Cage Rental" at bounding box center [577, 264] width 485 height 31
type input "**********"
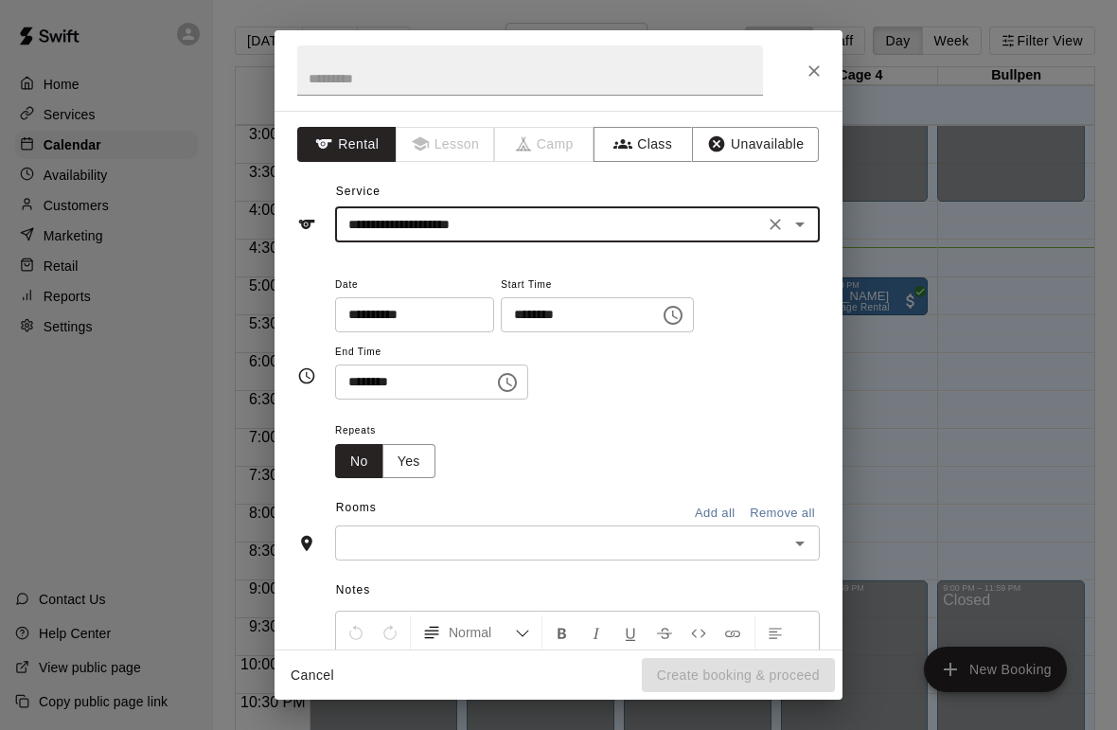
click at [654, 299] on button "Choose time, selected time is 4:00 PM" at bounding box center [673, 315] width 38 height 38
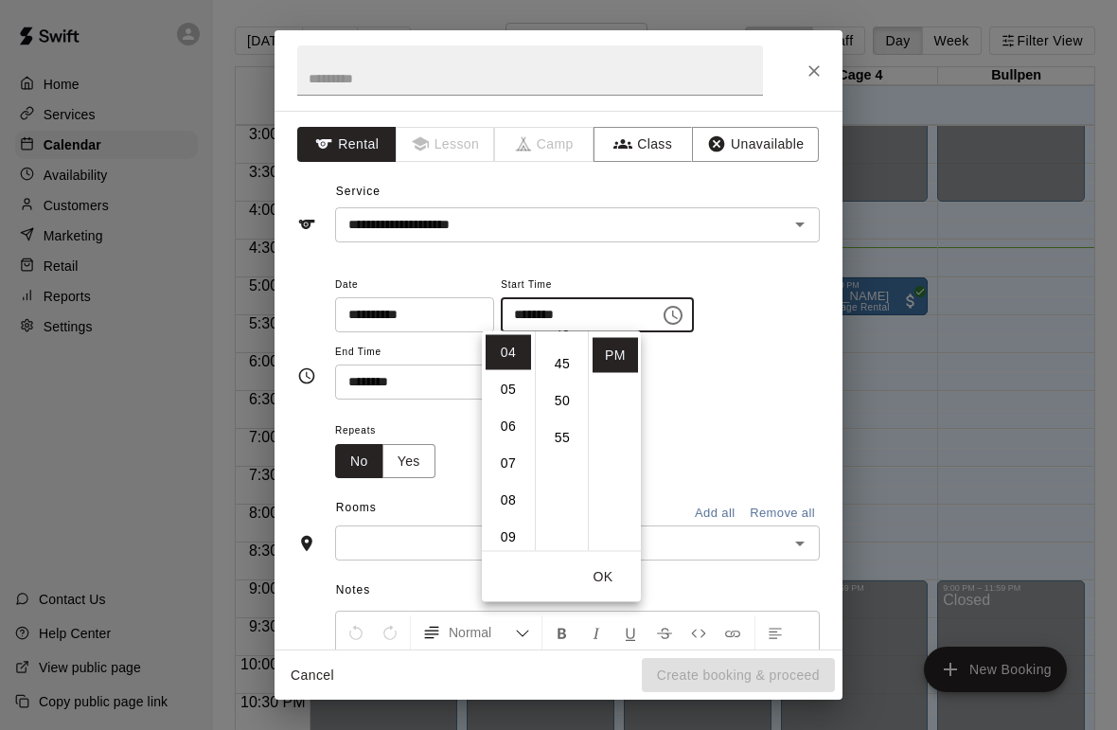
scroll to position [330, 0]
click at [568, 348] on li "45" at bounding box center [562, 355] width 45 height 35
type input "********"
click at [604, 571] on button "OK" at bounding box center [603, 577] width 61 height 35
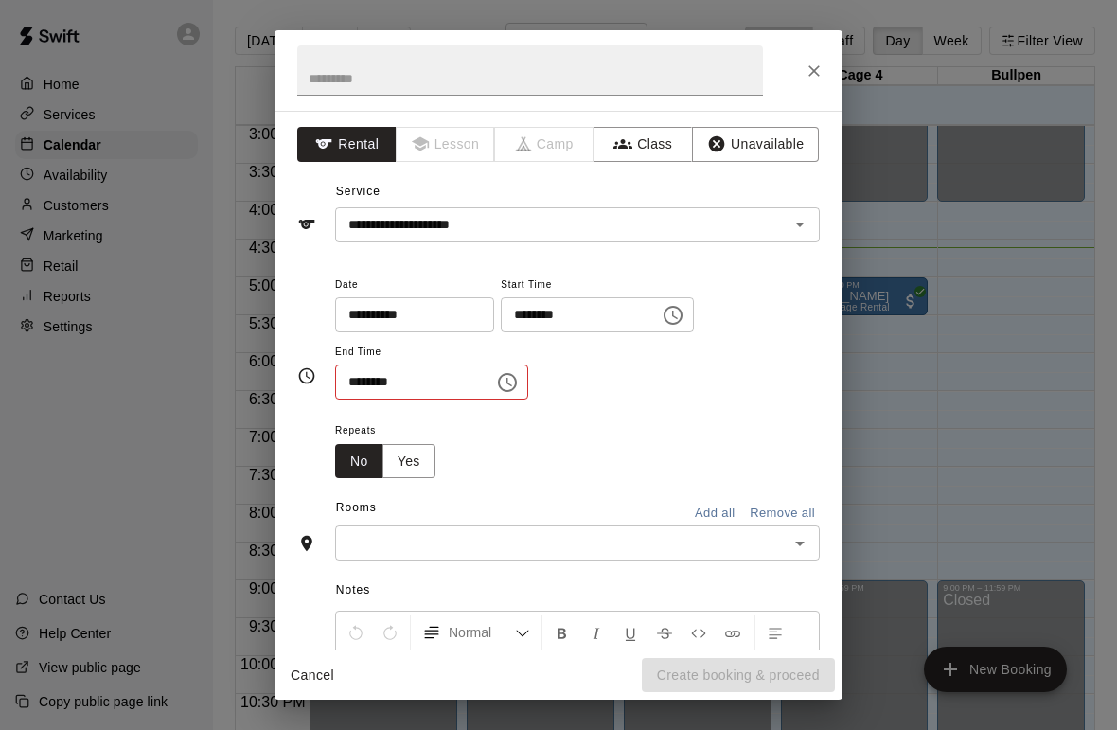
click at [496, 376] on icon "Choose time, selected time is 4:30 PM" at bounding box center [507, 382] width 23 height 23
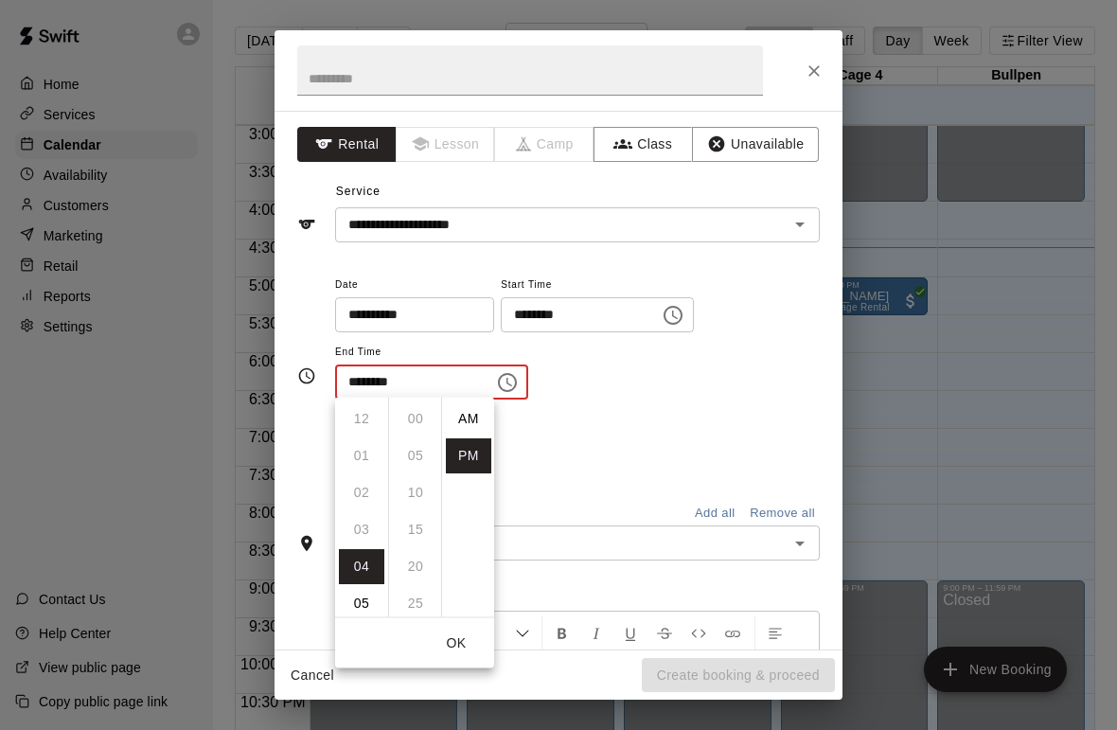
scroll to position [34, 0]
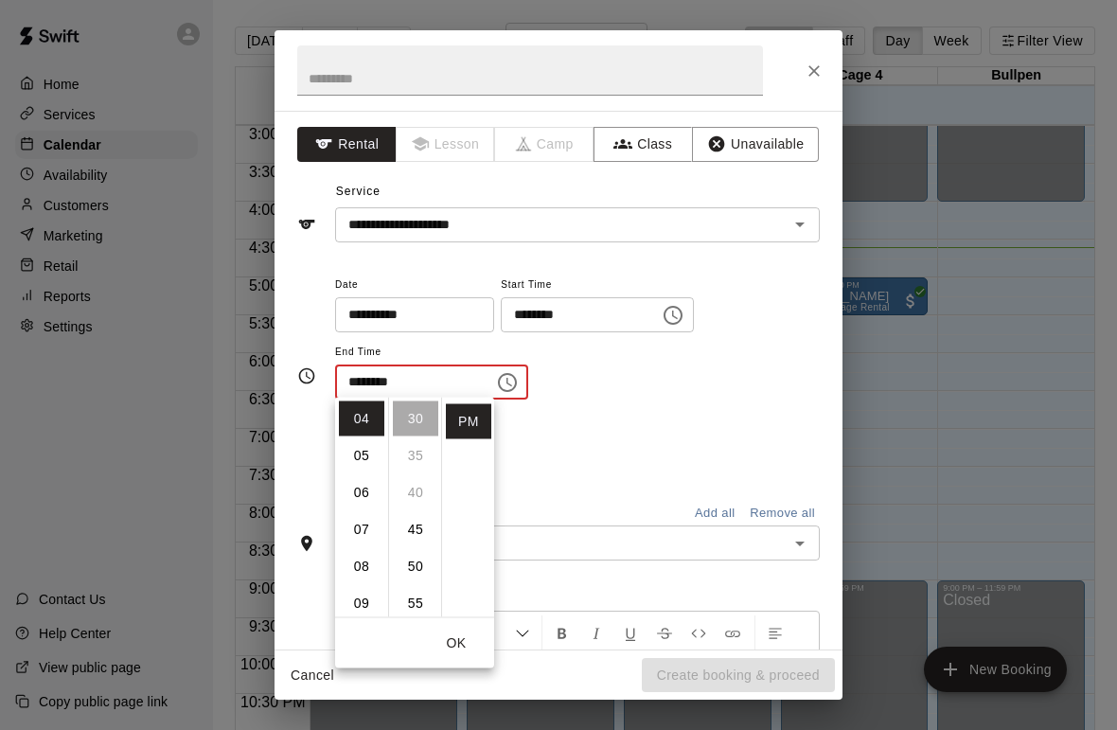
click at [357, 447] on li "05" at bounding box center [361, 455] width 45 height 35
click at [418, 420] on li "15" at bounding box center [415, 425] width 45 height 35
type input "********"
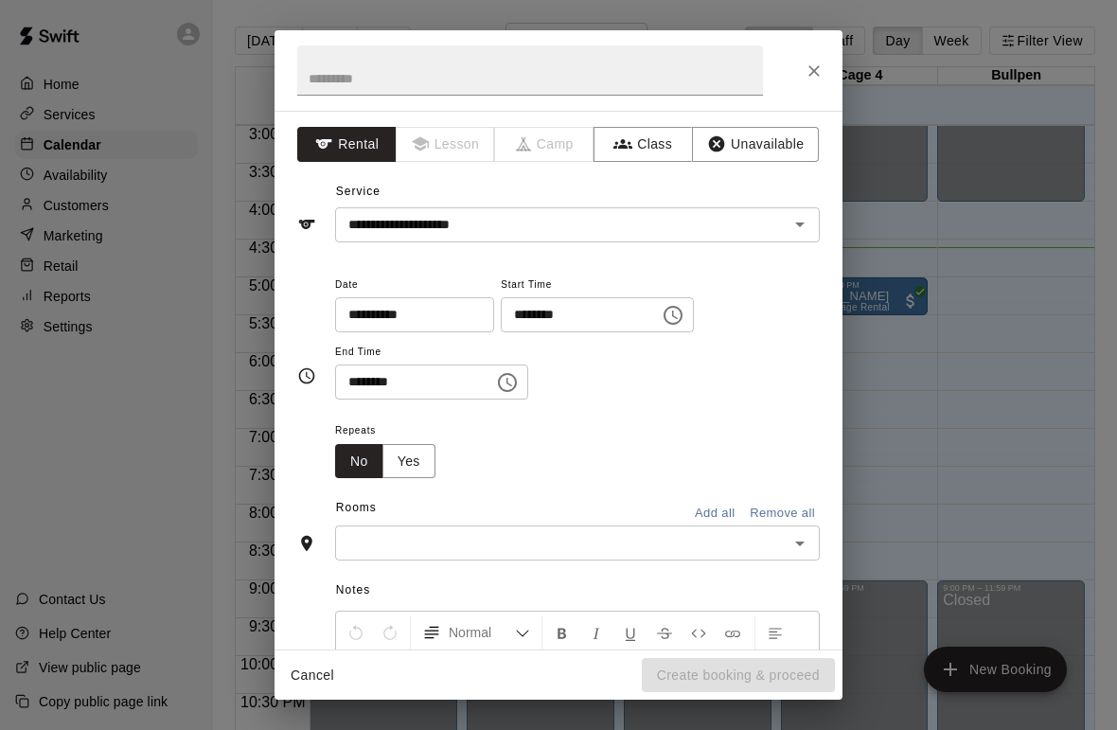
click at [709, 419] on div "Repeats No Yes" at bounding box center [577, 449] width 485 height 60
click at [788, 535] on button "Open" at bounding box center [800, 543] width 27 height 27
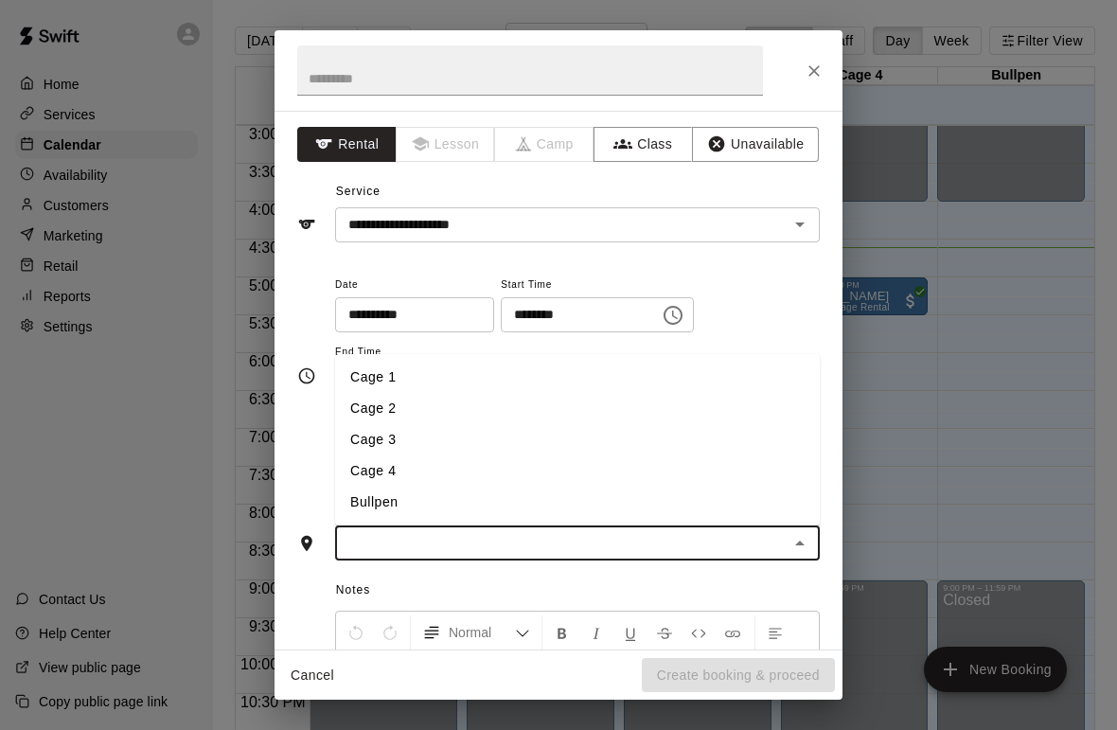
click at [372, 365] on li "Cage 1" at bounding box center [577, 377] width 485 height 31
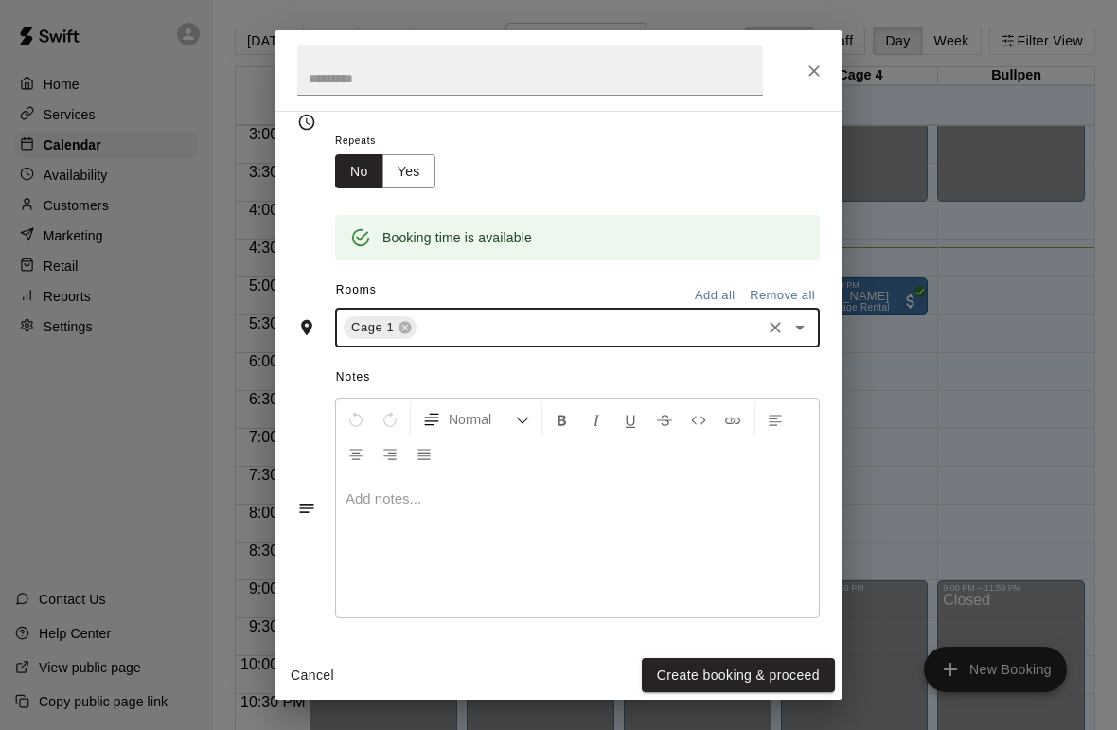
scroll to position [289, 0]
click at [771, 660] on button "Create booking & proceed" at bounding box center [738, 675] width 193 height 35
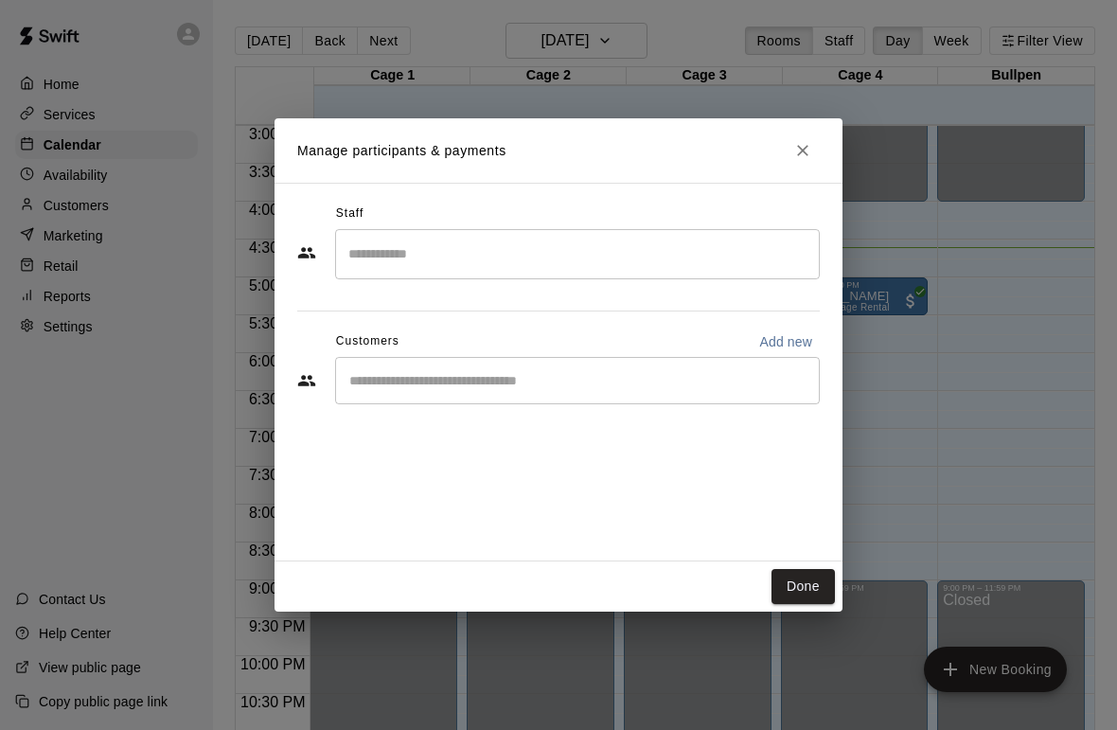
click at [526, 371] on input "Start typing to search customers..." at bounding box center [578, 380] width 468 height 19
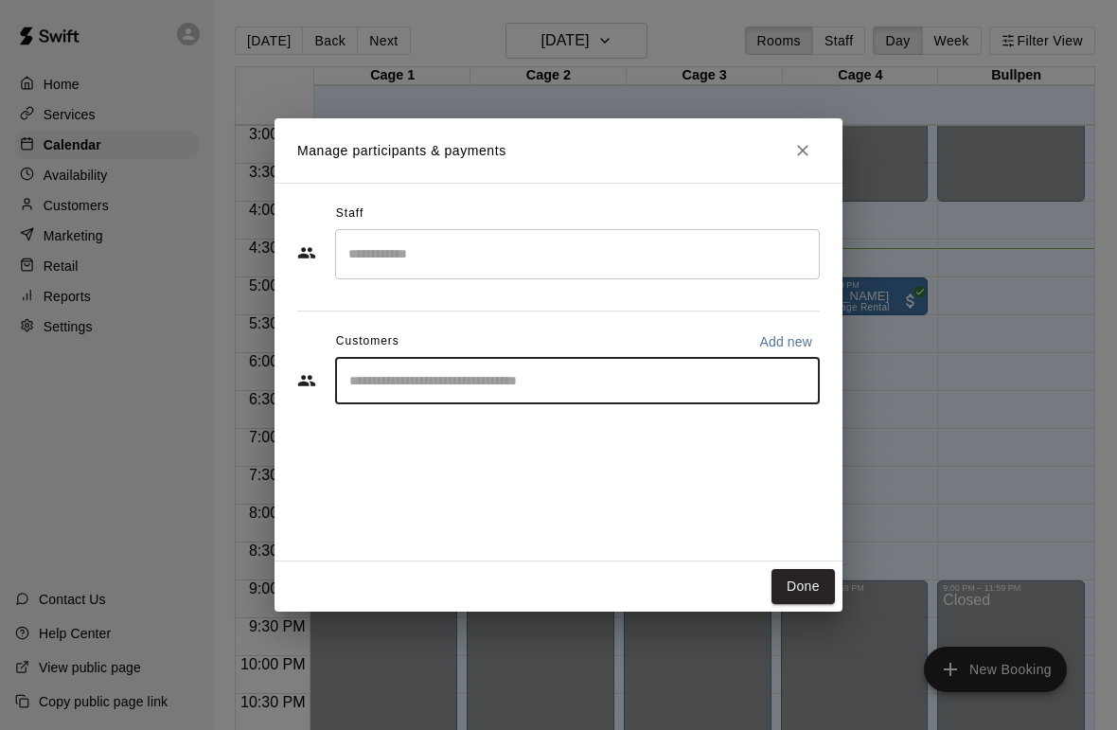
click at [680, 376] on input "Start typing to search customers..." at bounding box center [578, 380] width 468 height 19
type input "**"
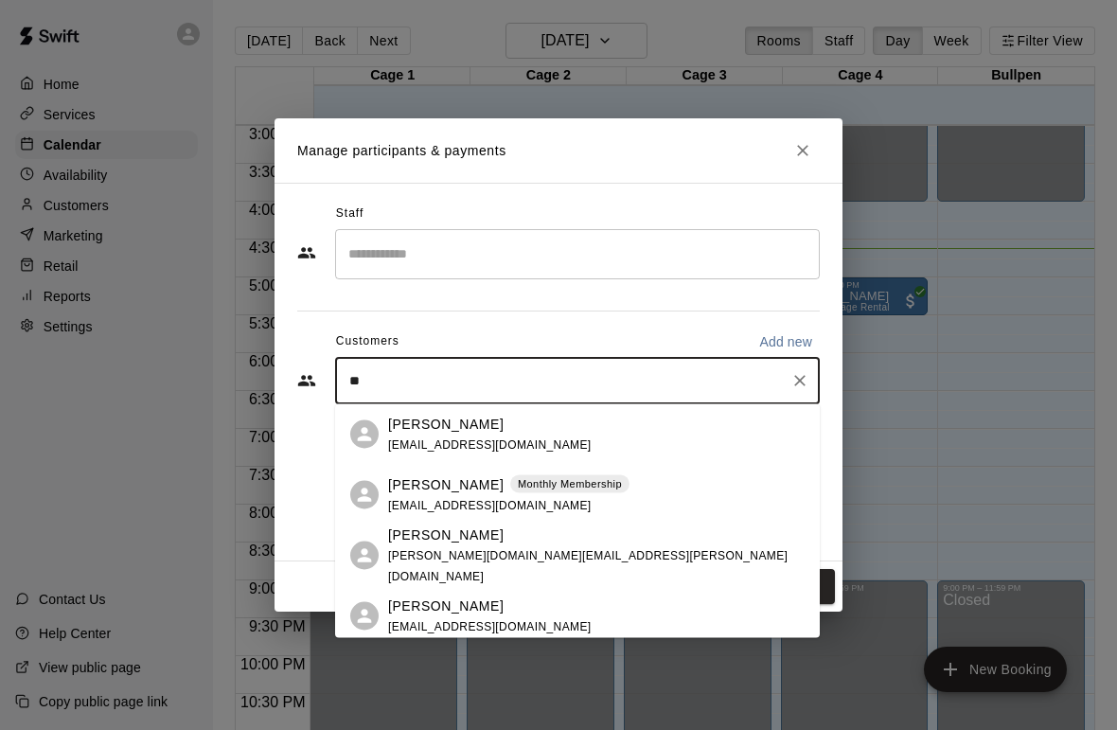
click at [439, 420] on p "[PERSON_NAME]" at bounding box center [446, 424] width 116 height 20
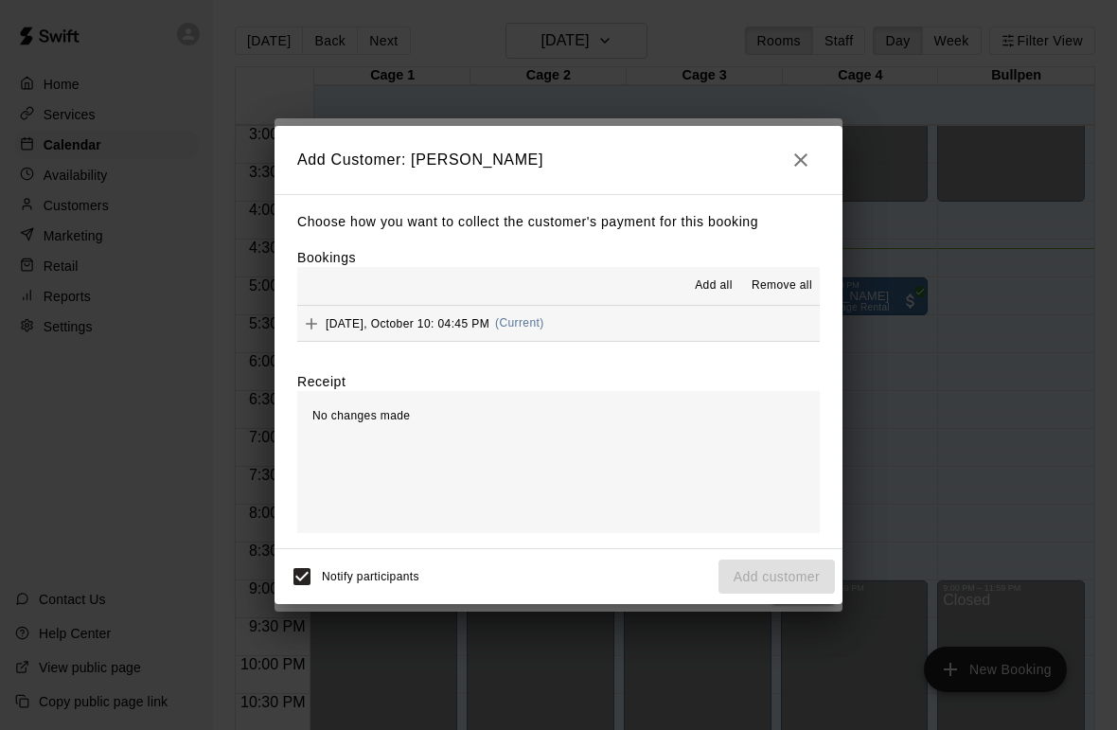
click at [309, 318] on icon "Add" at bounding box center [311, 323] width 19 height 19
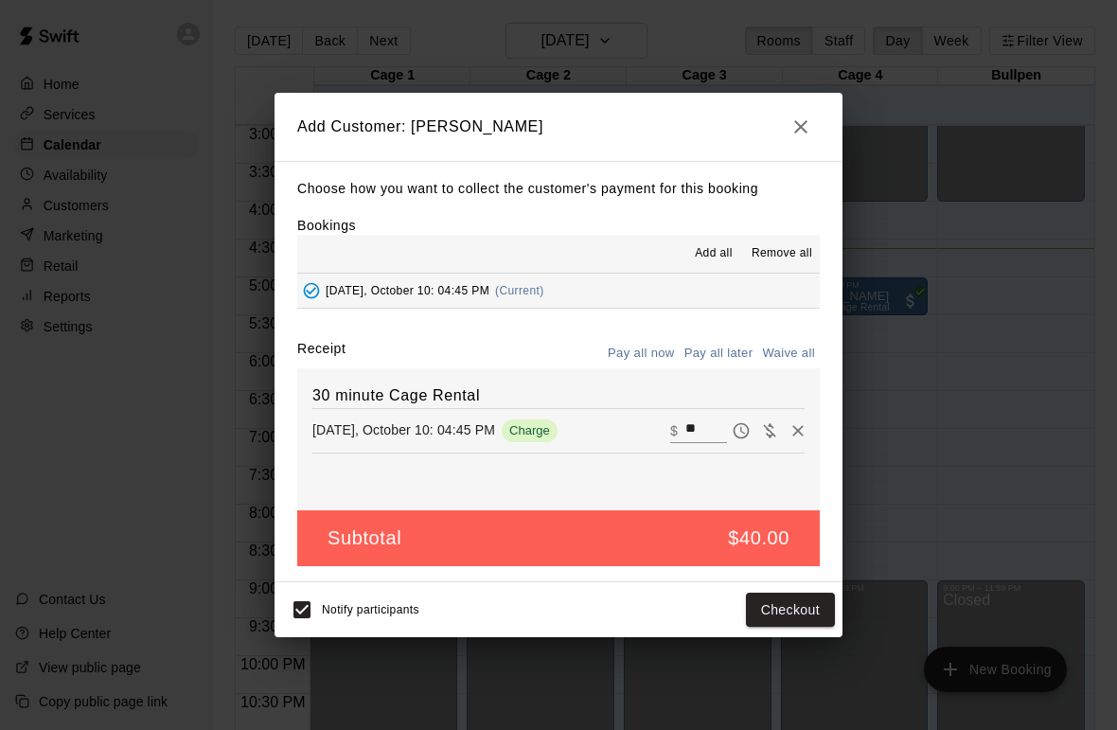
click at [790, 605] on button "Checkout" at bounding box center [790, 610] width 89 height 35
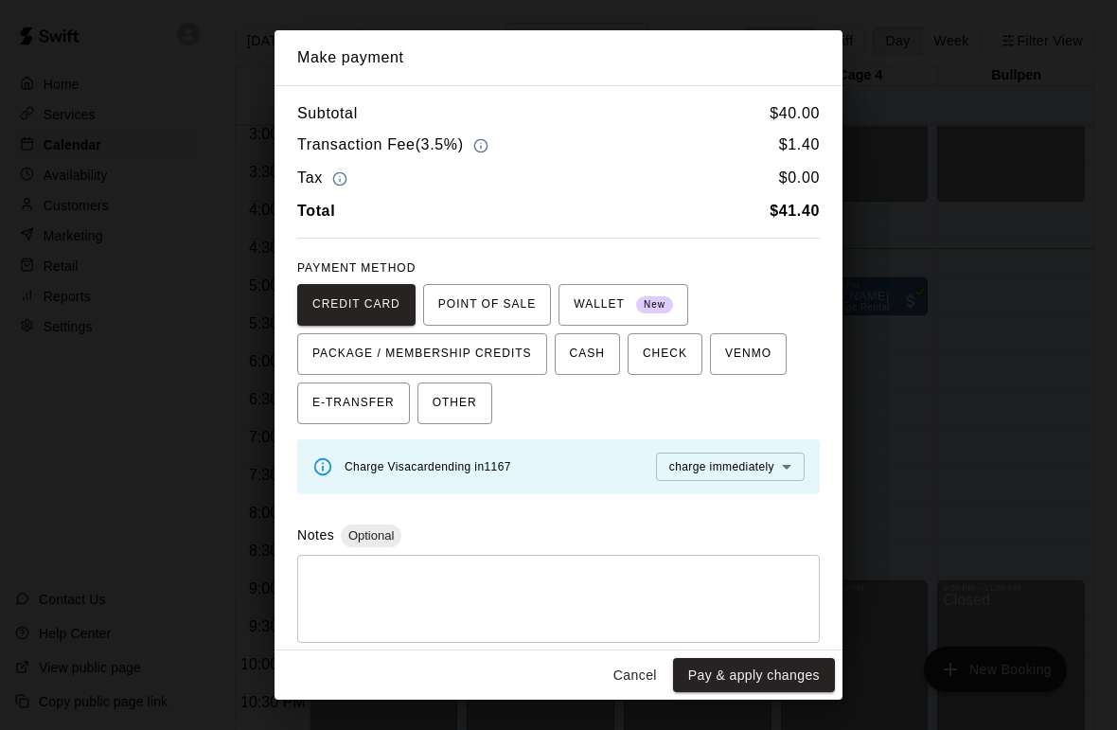
click at [761, 670] on button "Pay & apply changes" at bounding box center [754, 675] width 162 height 35
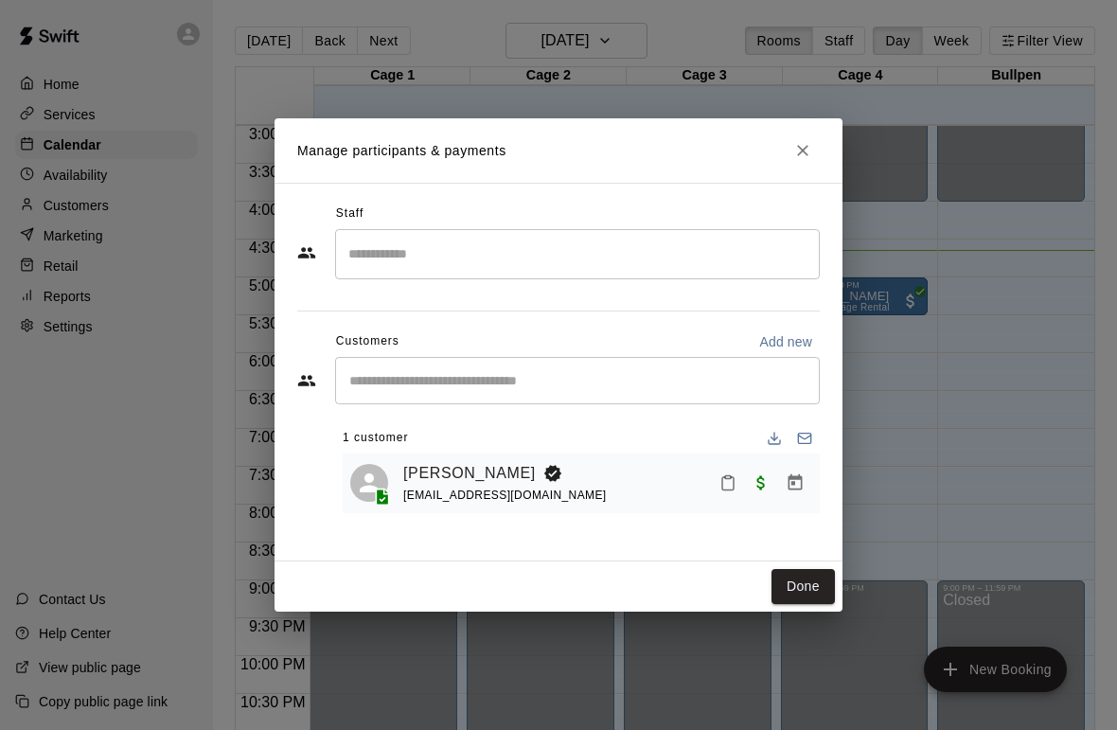
click at [805, 583] on button "Done" at bounding box center [803, 586] width 63 height 35
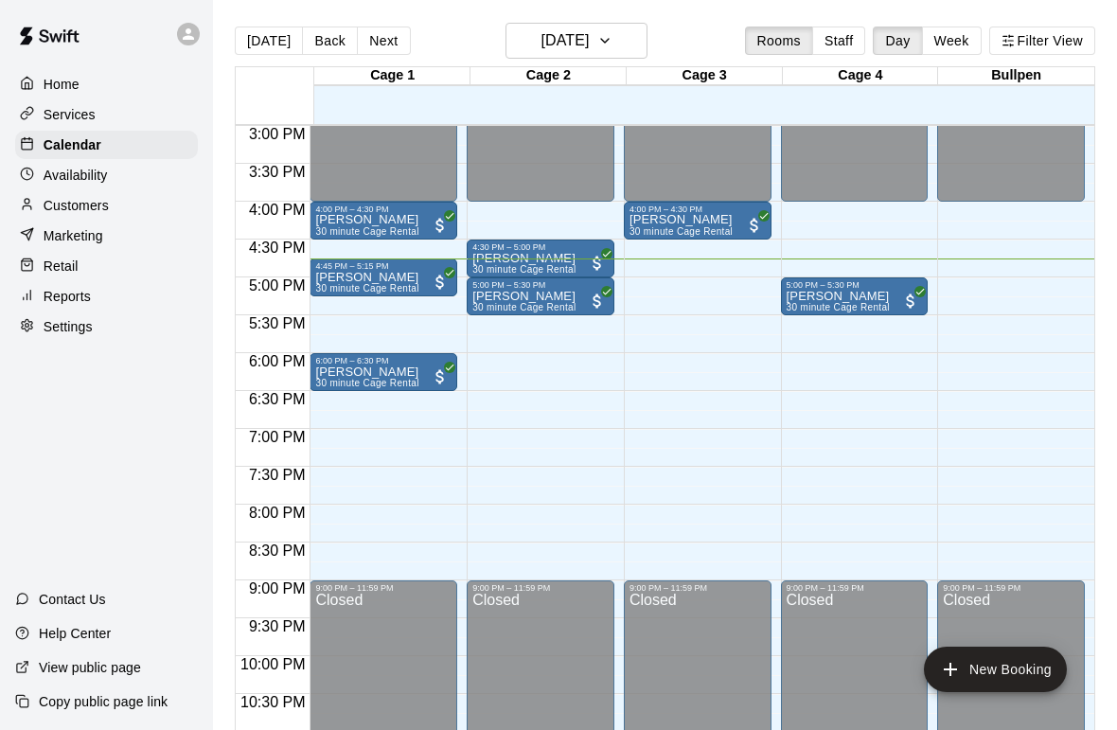
click at [78, 301] on p "Reports" at bounding box center [67, 296] width 47 height 19
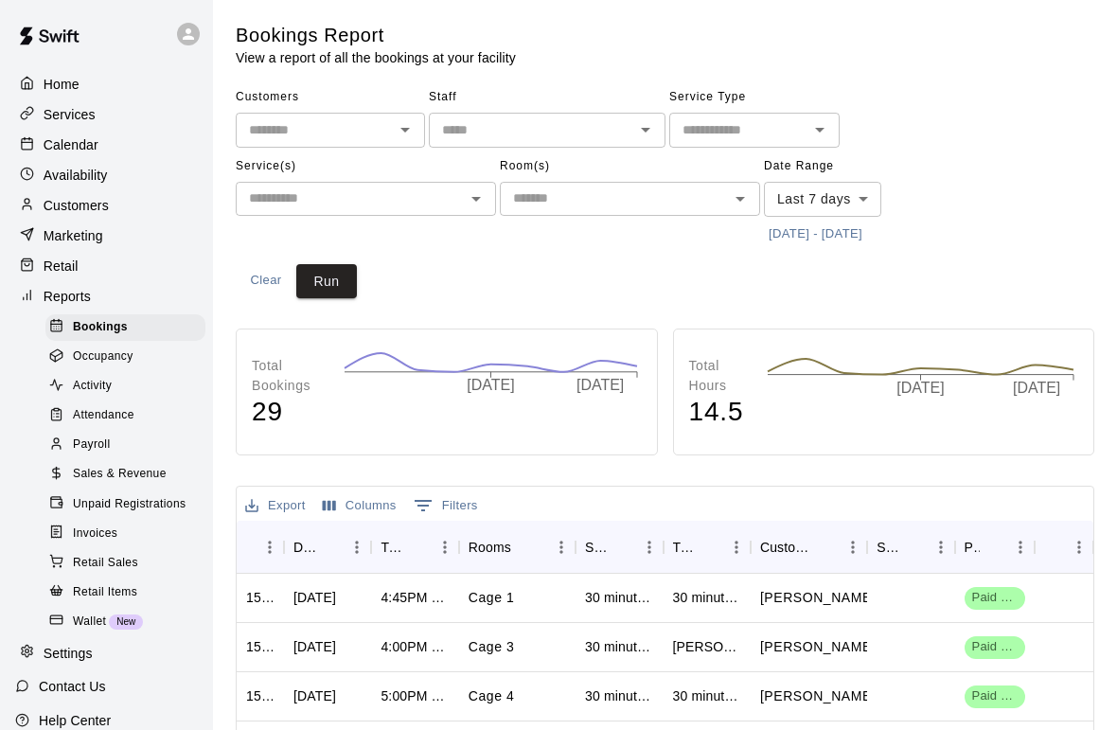
click at [124, 483] on span "Sales & Revenue" at bounding box center [120, 474] width 94 height 19
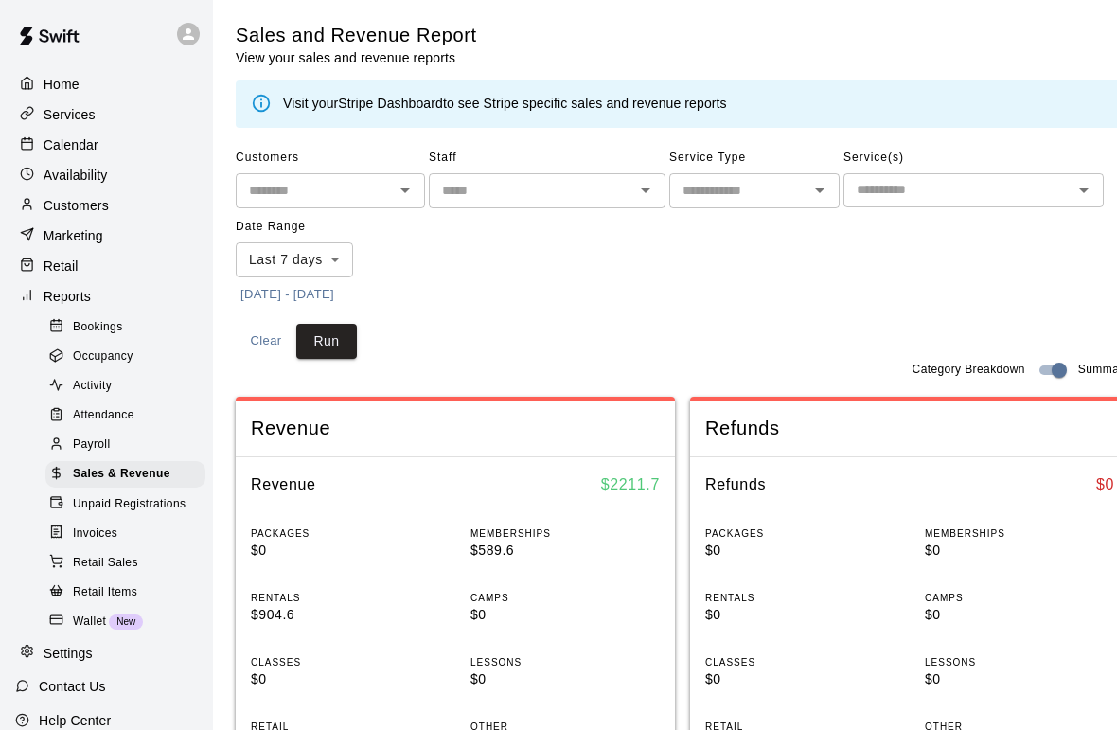
click at [99, 529] on span "Invoices" at bounding box center [95, 534] width 45 height 19
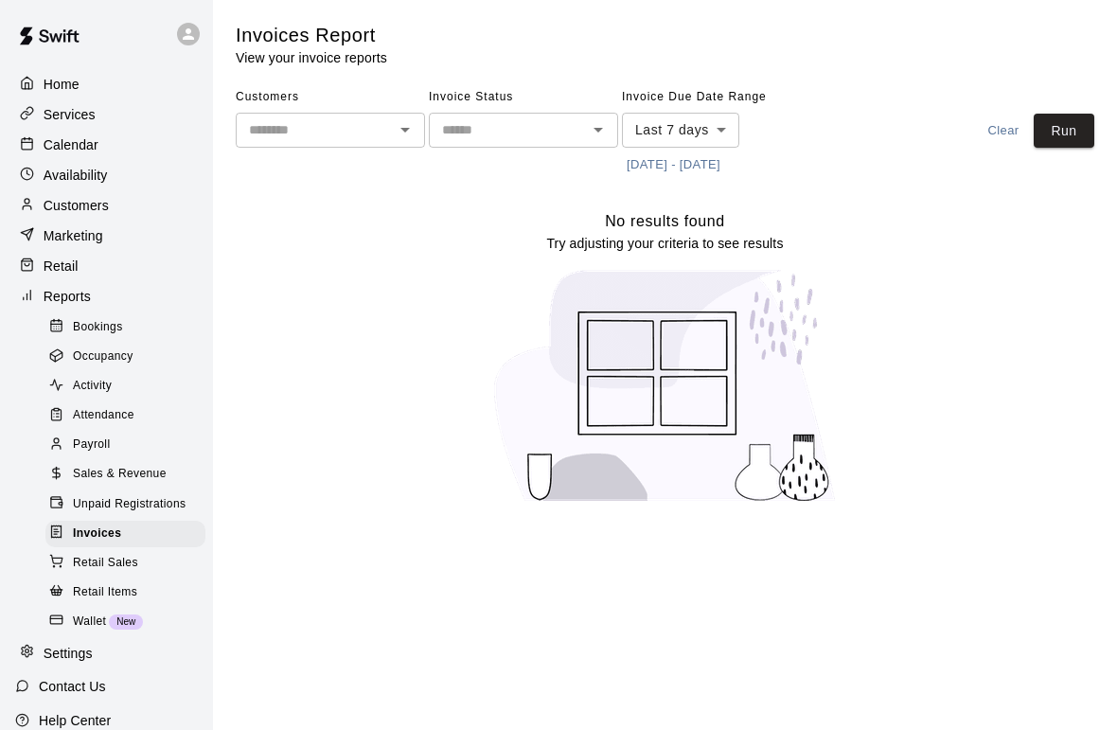
click at [120, 476] on span "Sales & Revenue" at bounding box center [120, 474] width 94 height 19
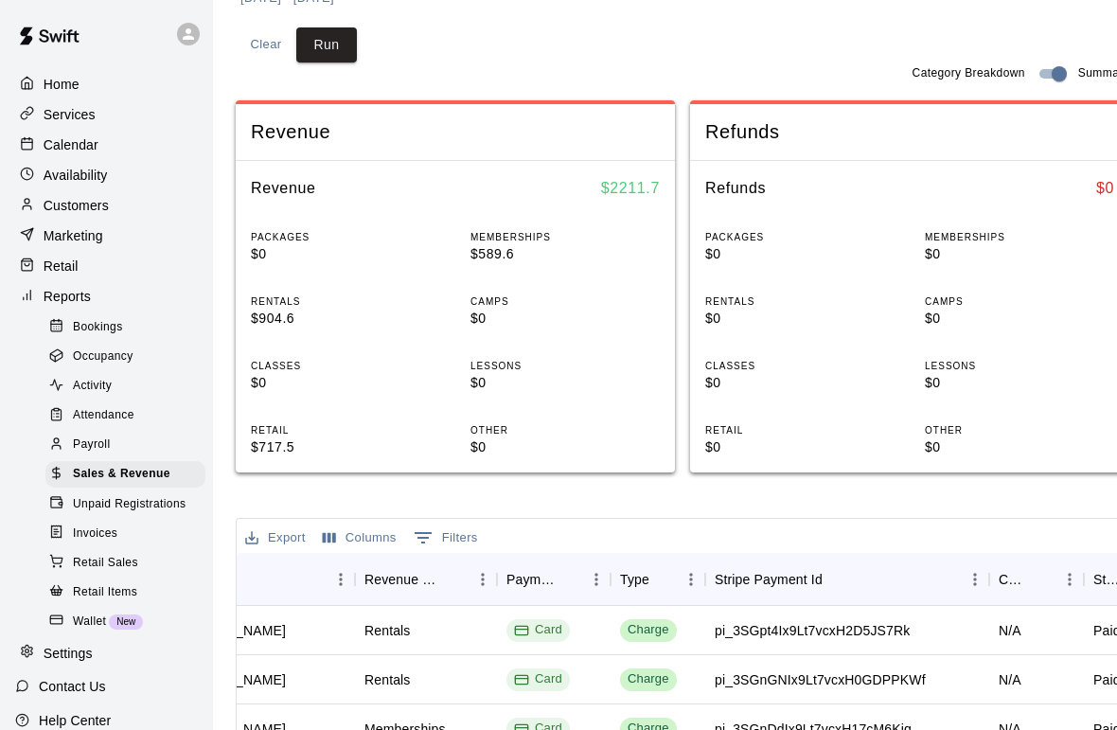
scroll to position [295, 0]
click at [88, 212] on p "Customers" at bounding box center [76, 205] width 65 height 19
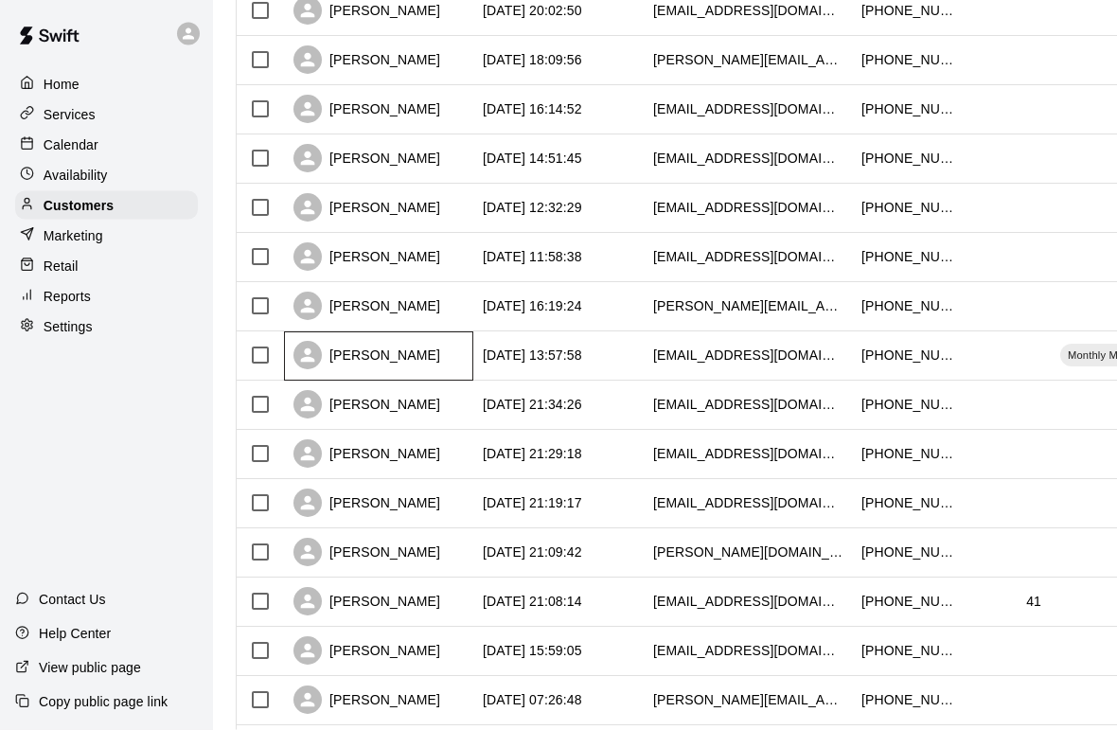
click at [427, 363] on div "[PERSON_NAME]" at bounding box center [378, 356] width 189 height 49
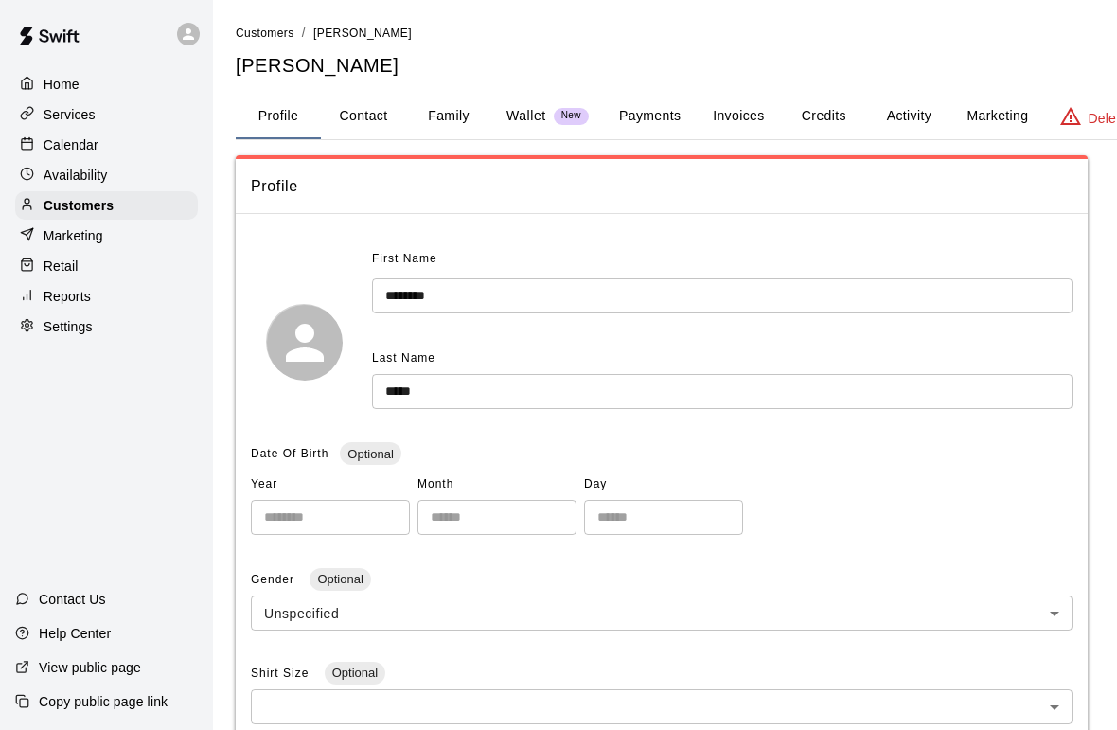
click at [831, 105] on button "Credits" at bounding box center [823, 116] width 85 height 45
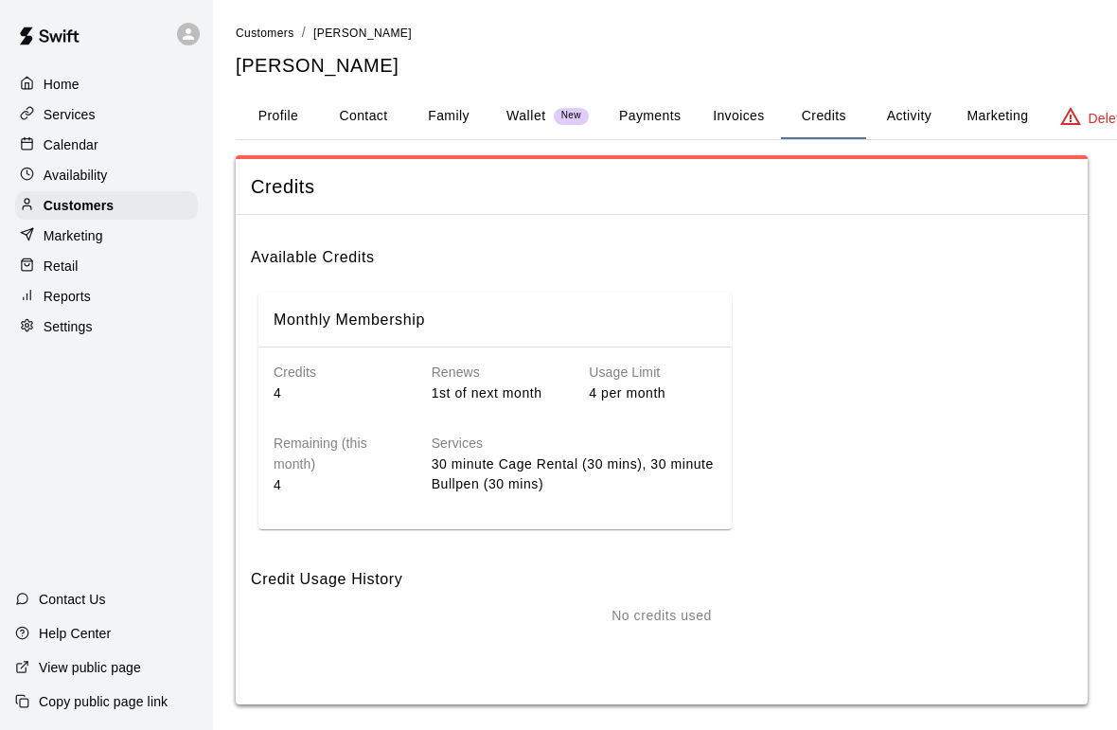
click at [59, 140] on p "Calendar" at bounding box center [71, 144] width 55 height 19
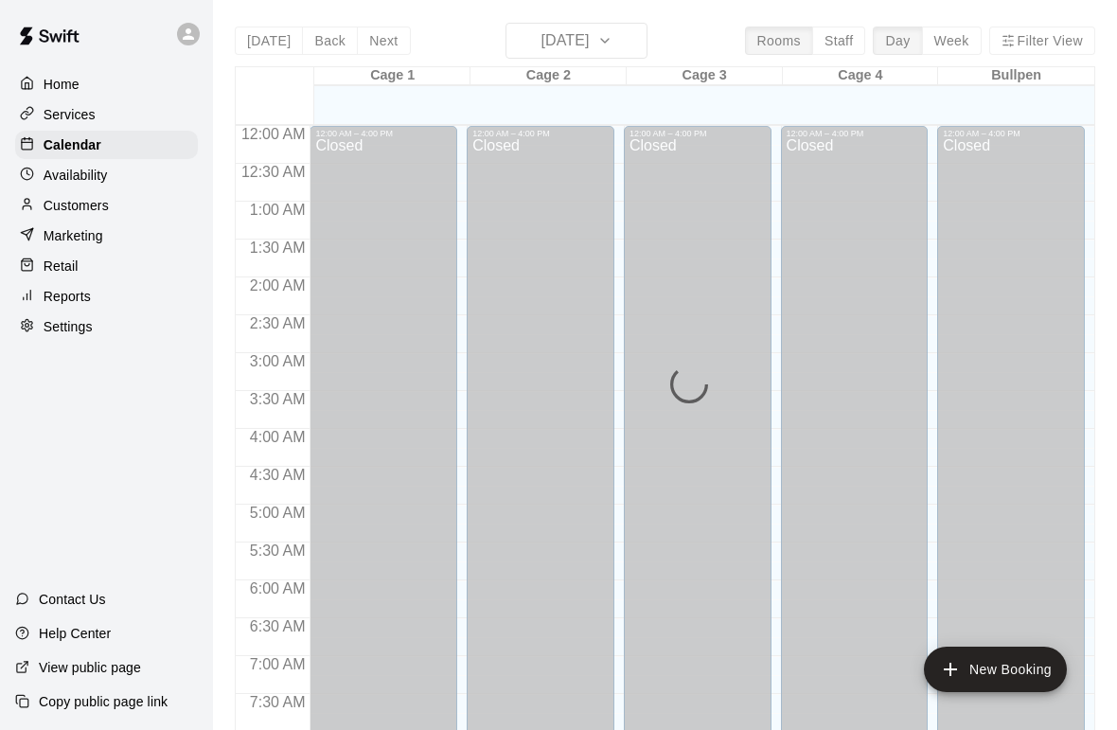
scroll to position [1136, 0]
